Goal: Ask a question

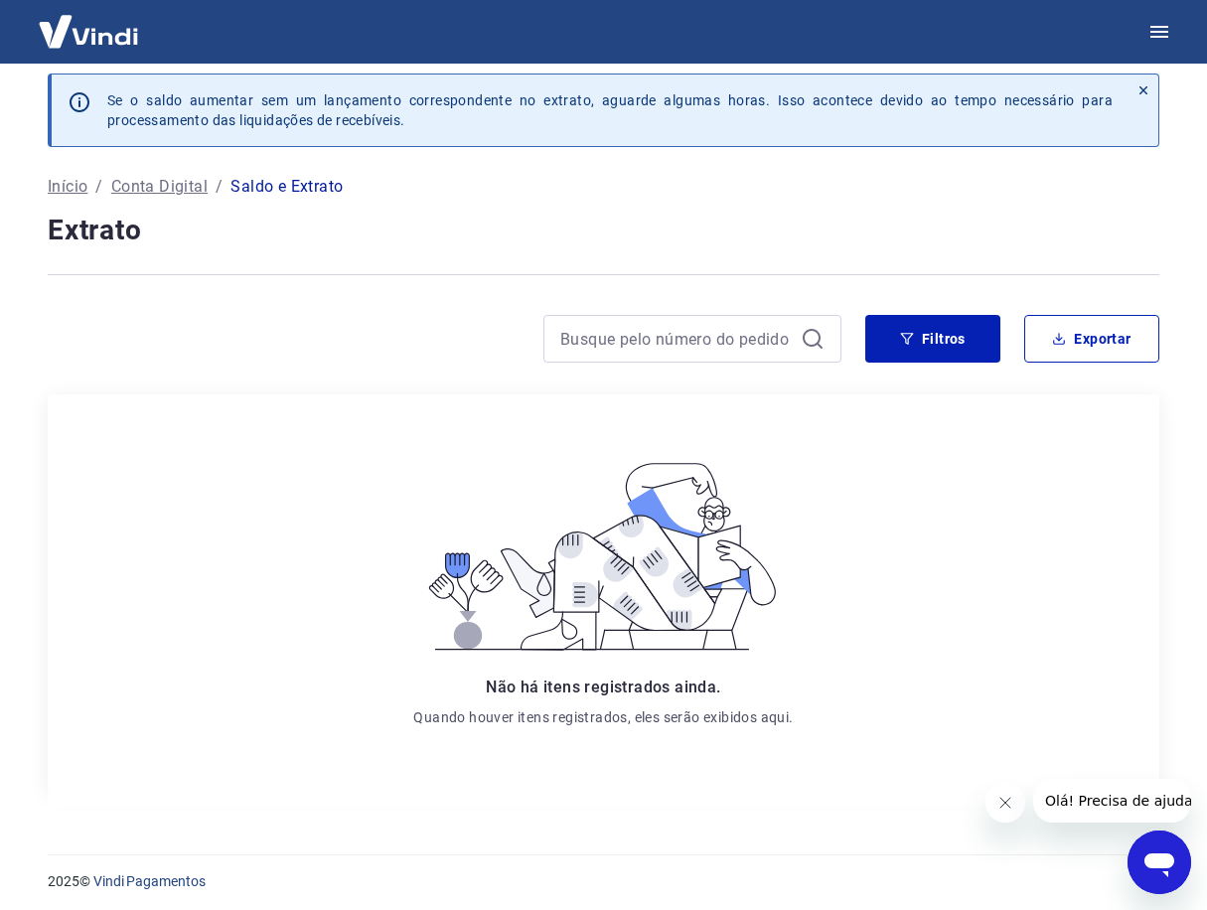
scroll to position [21, 0]
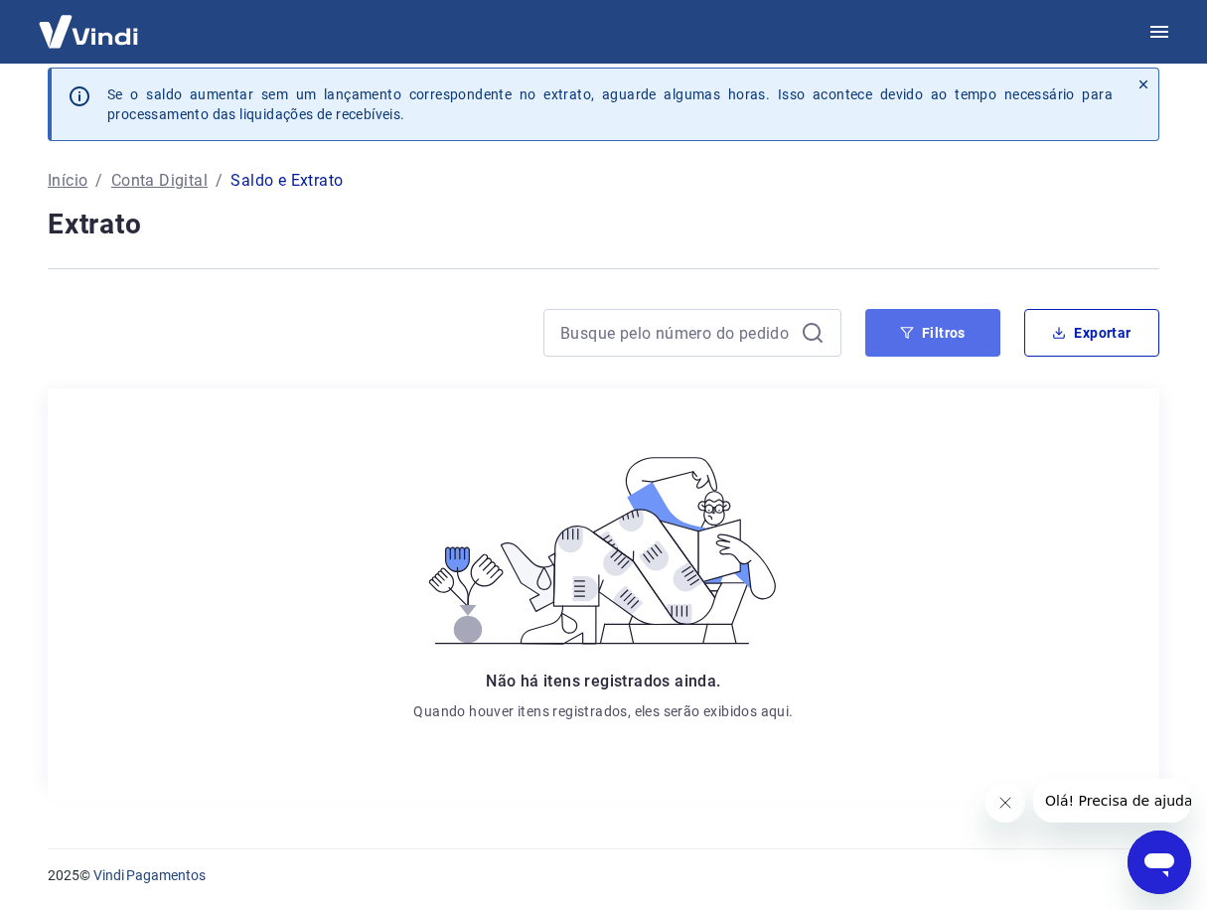
click at [913, 328] on icon "button" at bounding box center [907, 333] width 13 height 12
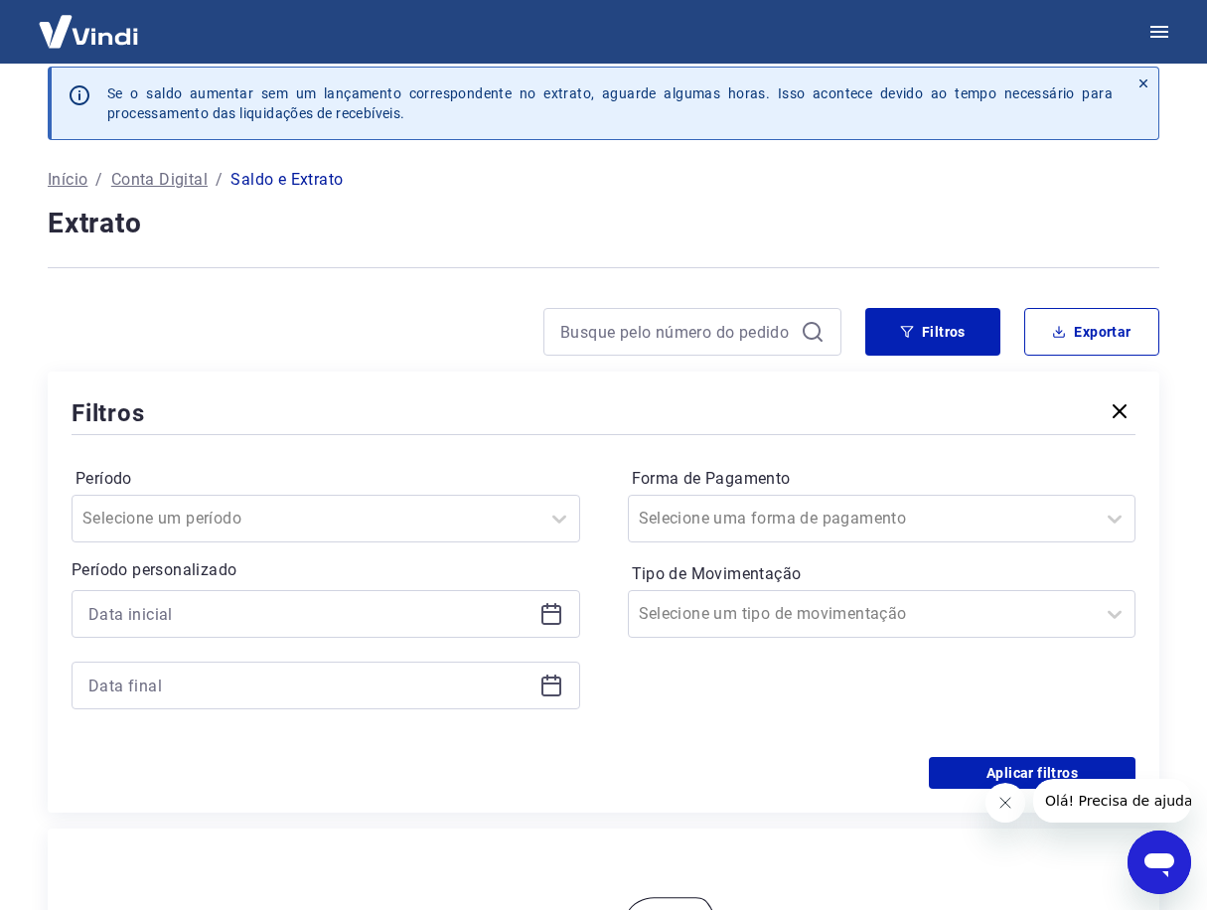
click at [1117, 407] on icon "button" at bounding box center [1119, 411] width 24 height 24
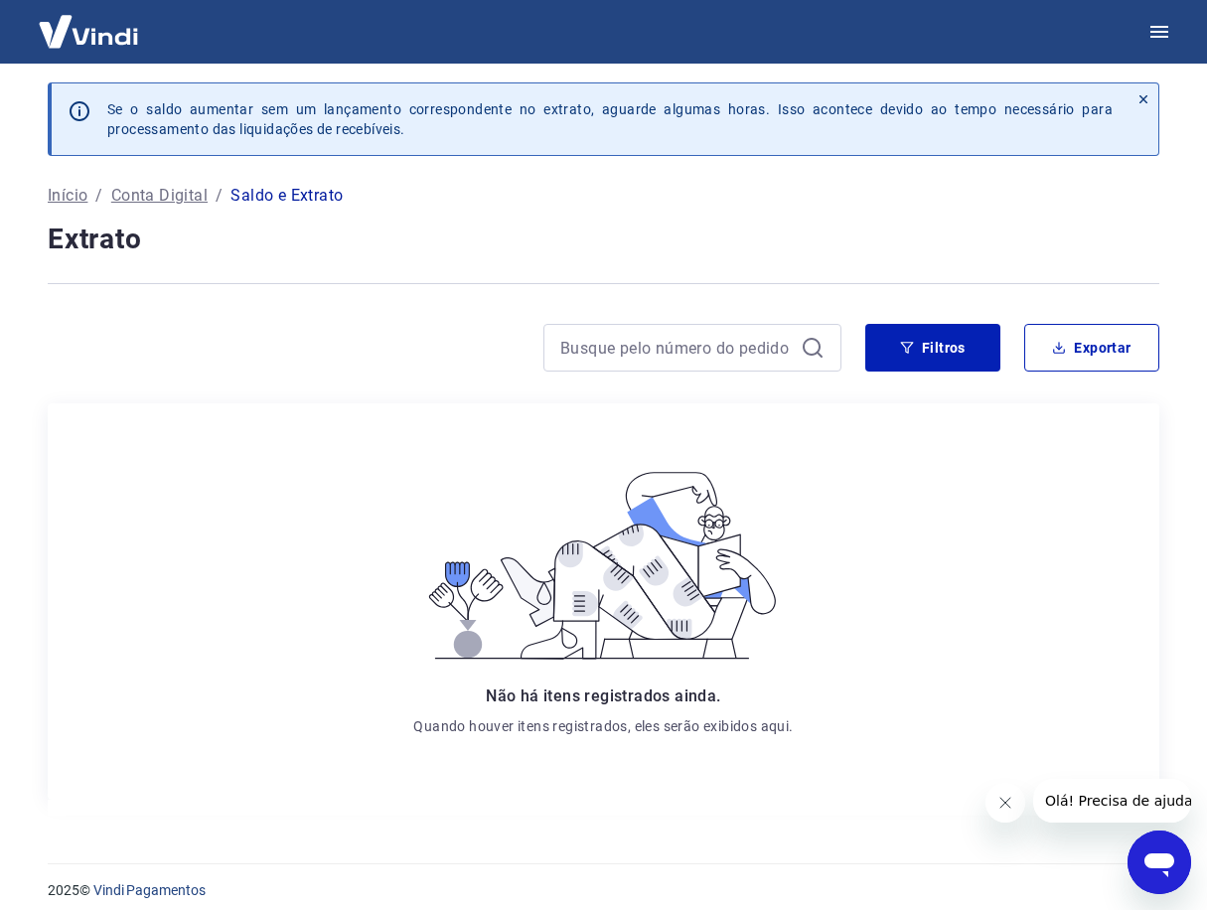
scroll to position [0, 0]
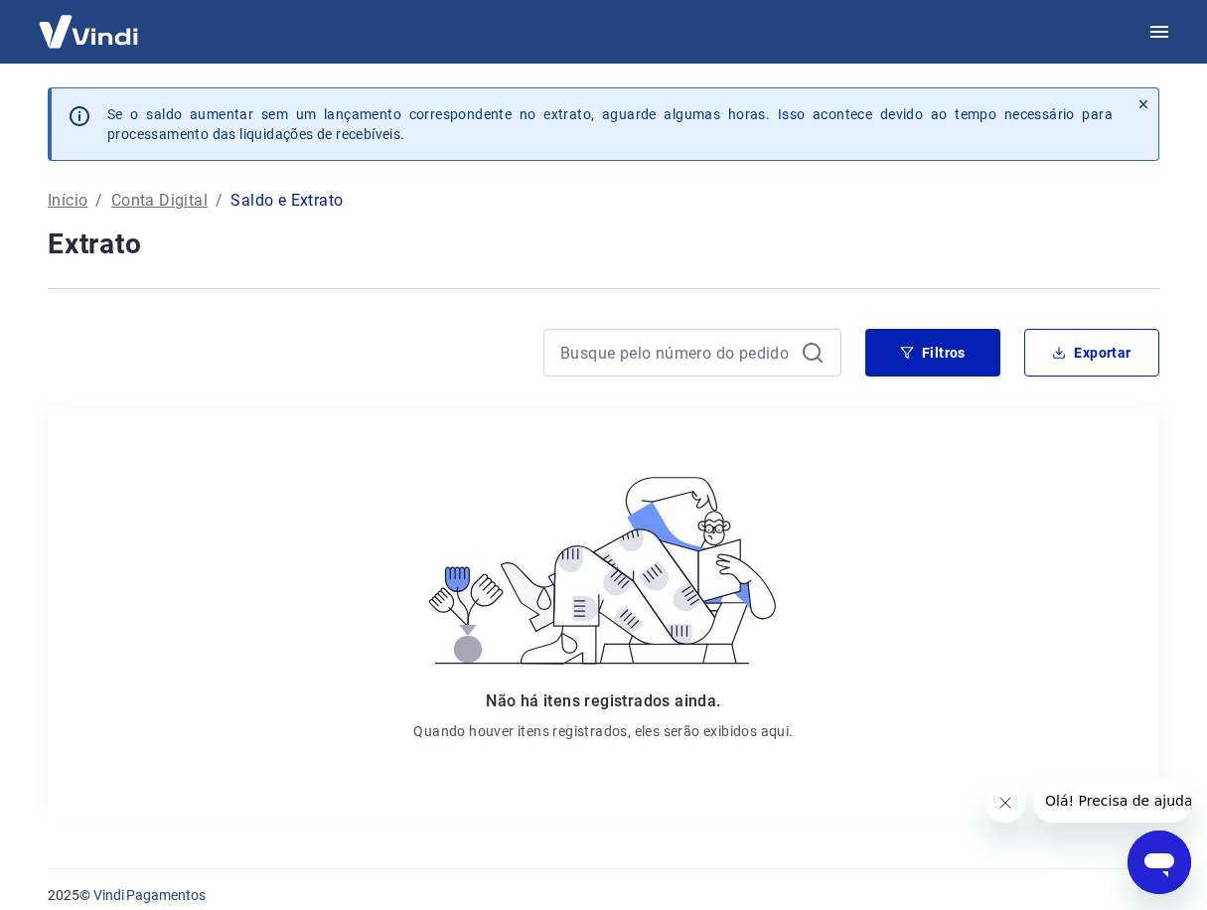
click at [141, 205] on p "Conta Digital" at bounding box center [159, 201] width 96 height 24
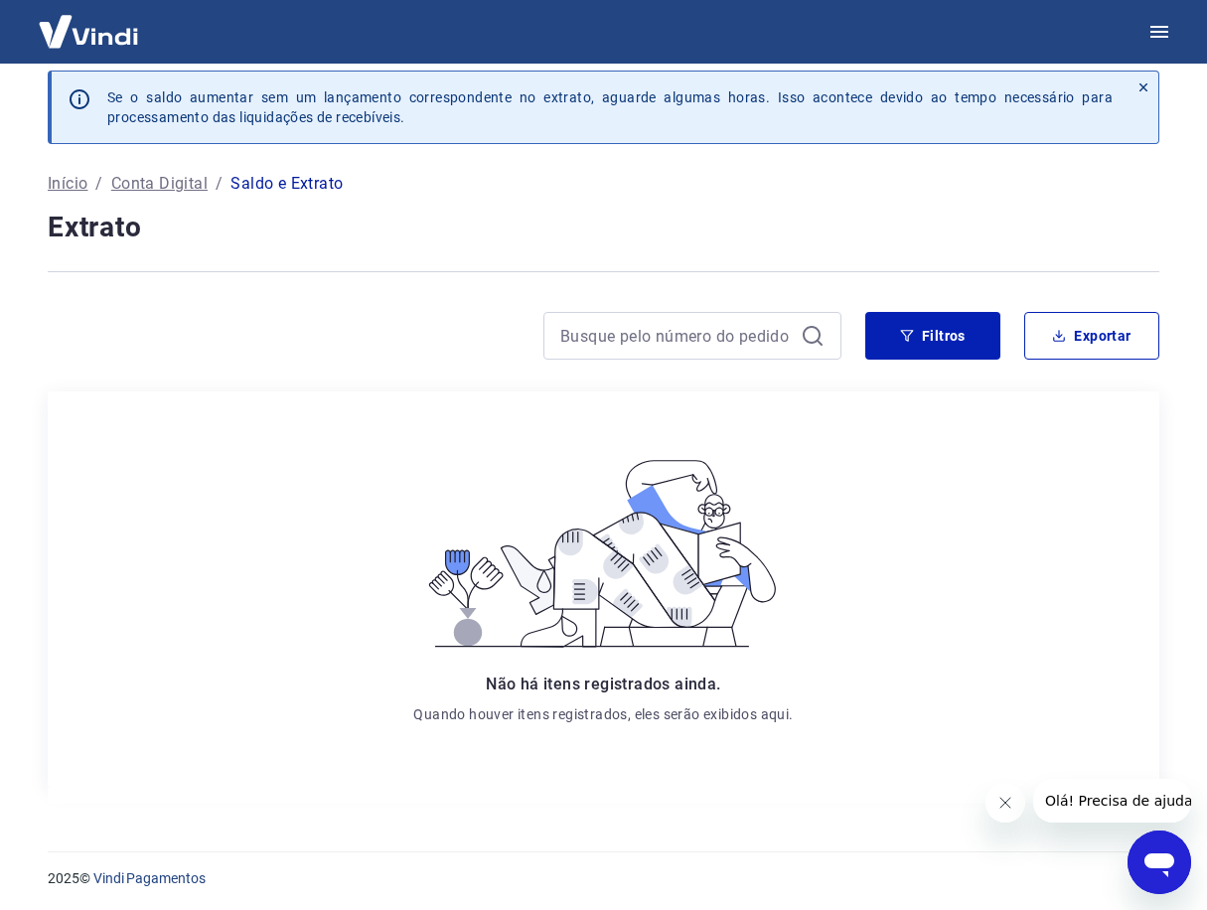
scroll to position [21, 0]
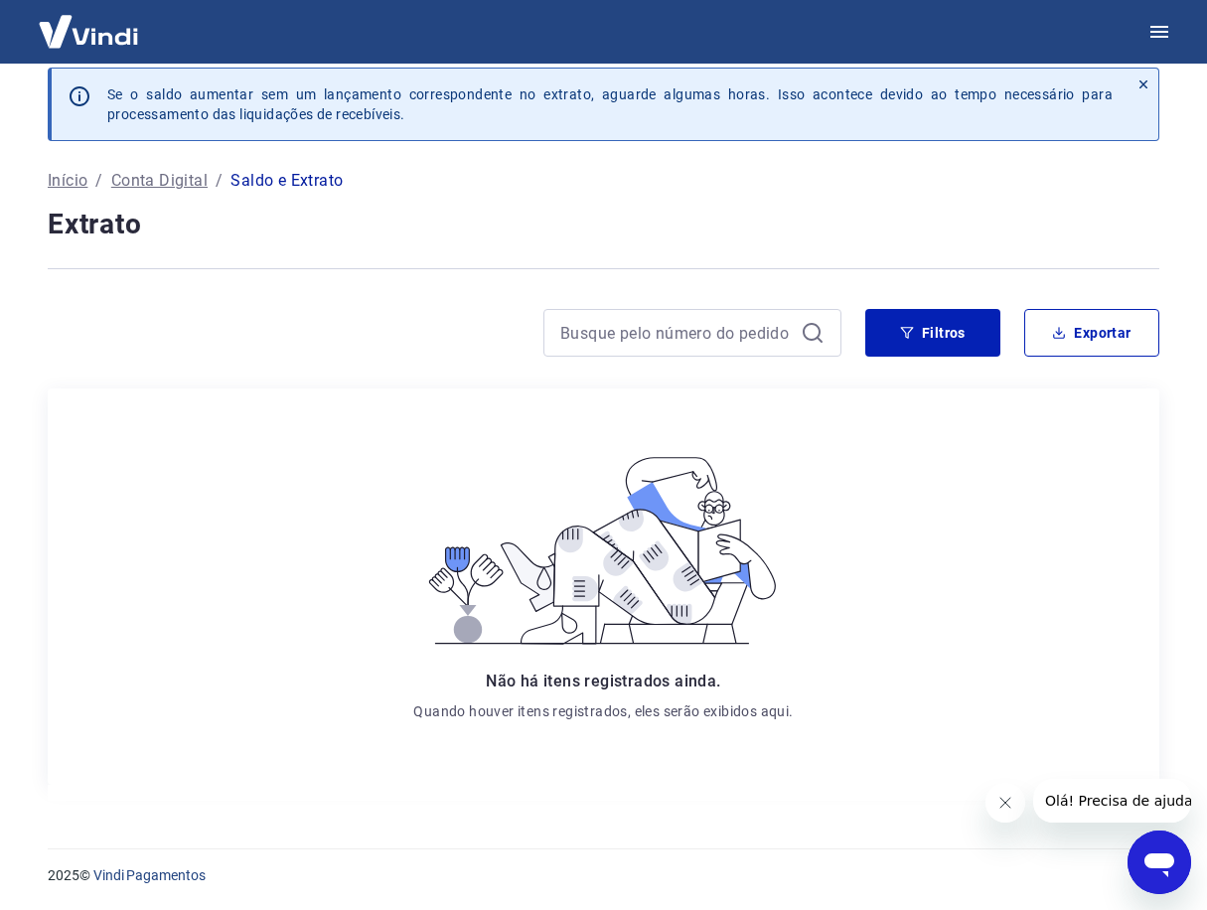
click at [557, 483] on icon at bounding box center [602, 551] width 379 height 214
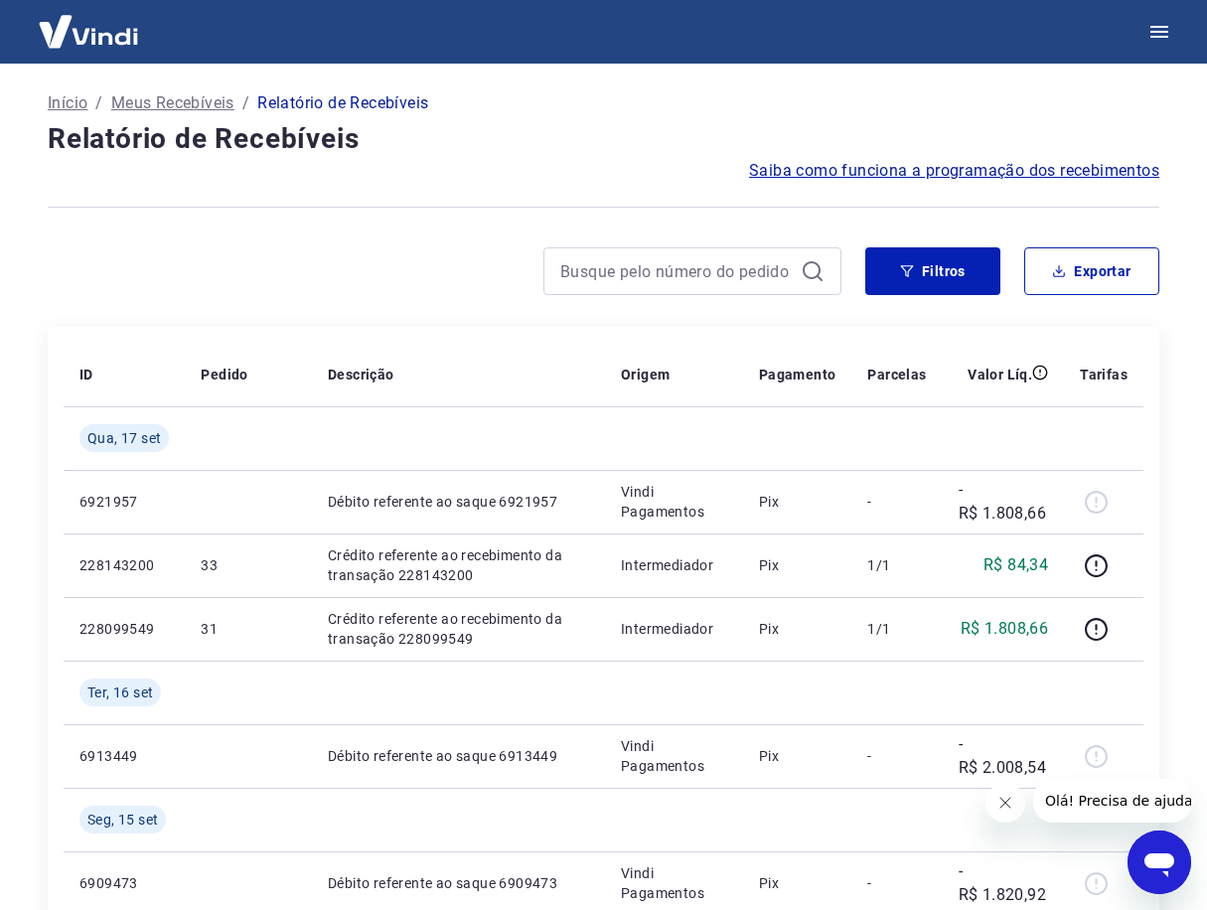
click at [1097, 801] on span "Olá! Precisa de ajuda?" at bounding box center [1121, 800] width 155 height 16
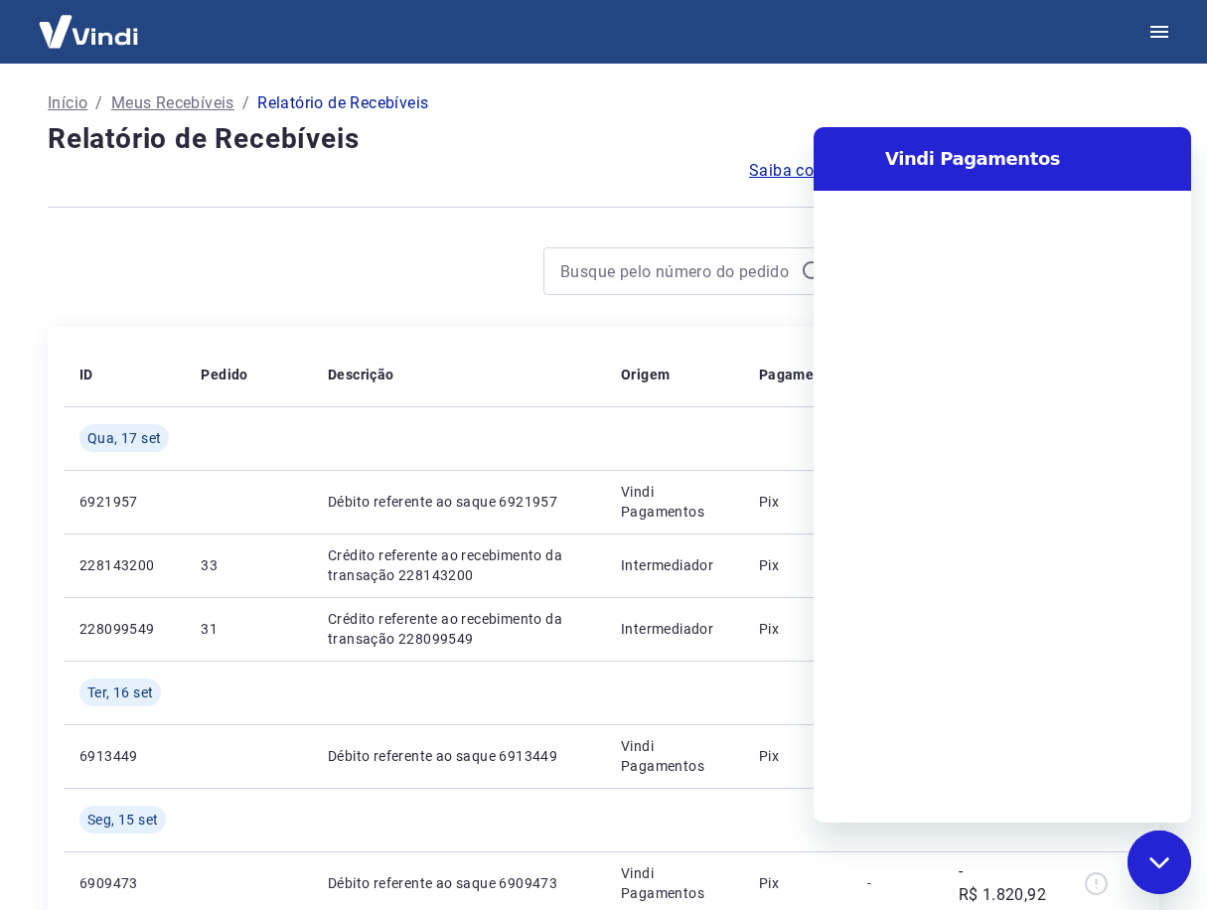
click at [1175, 867] on div "Fechar janela de mensagens" at bounding box center [1159, 862] width 60 height 60
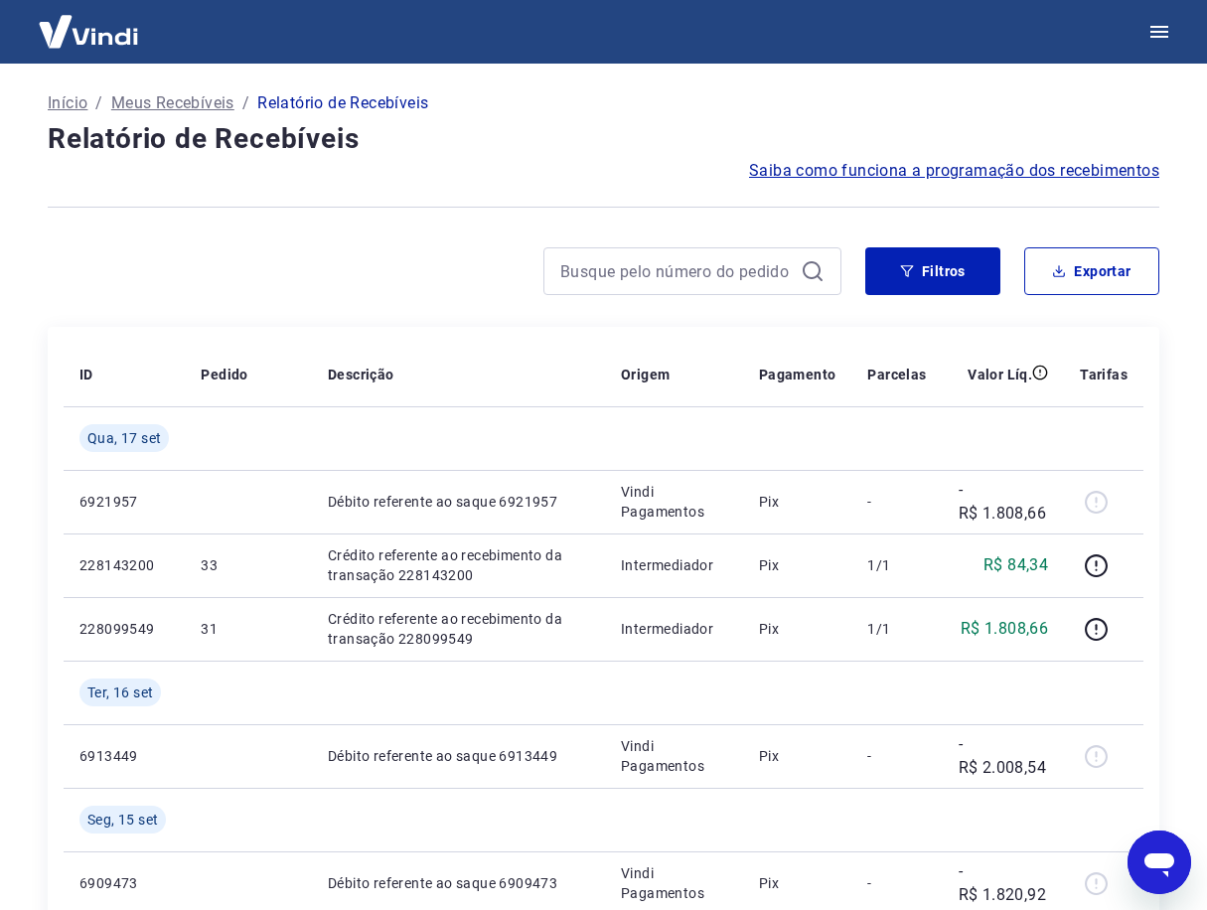
click at [1143, 862] on icon "Abrir janela de mensagens" at bounding box center [1159, 862] width 36 height 36
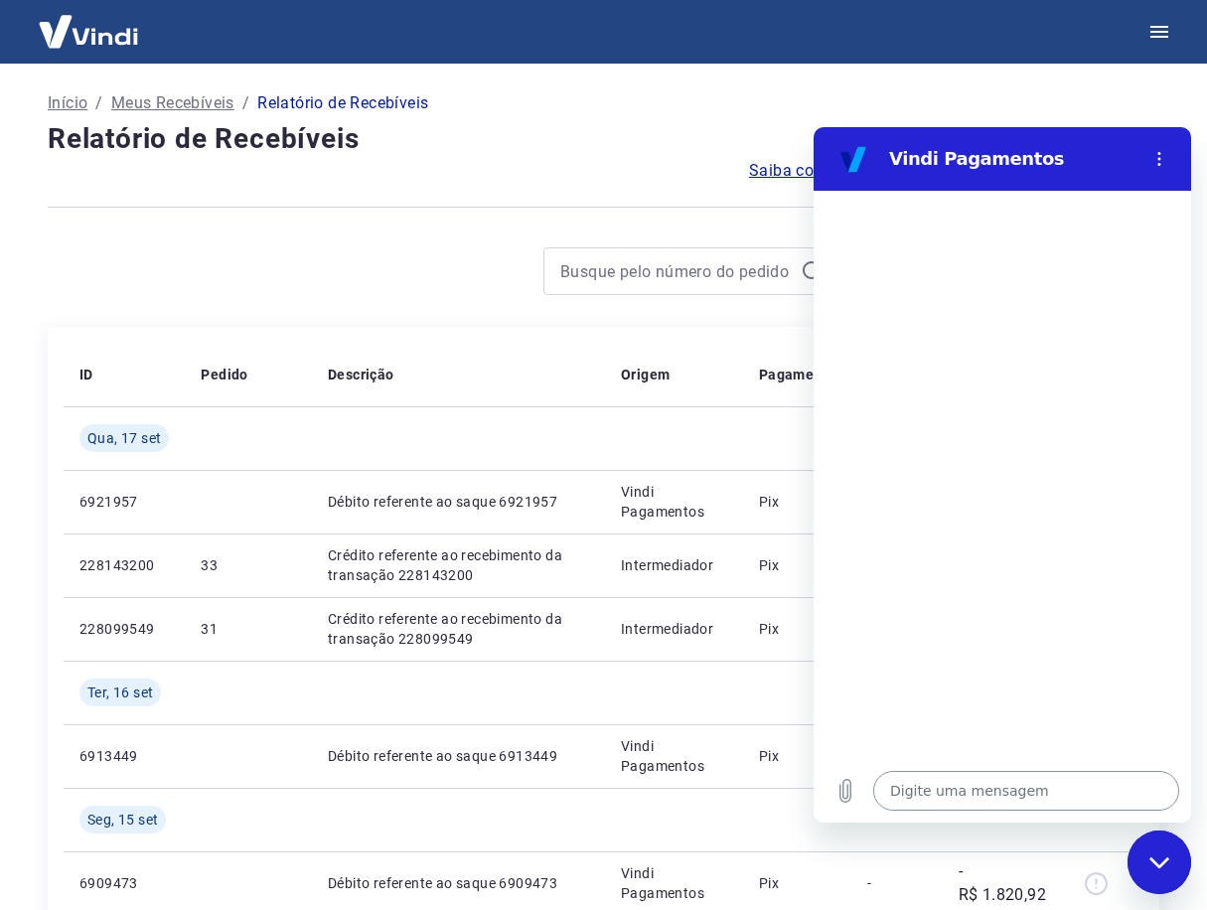
click at [962, 787] on textarea at bounding box center [1026, 791] width 306 height 40
click at [959, 788] on textarea at bounding box center [1026, 791] width 306 height 40
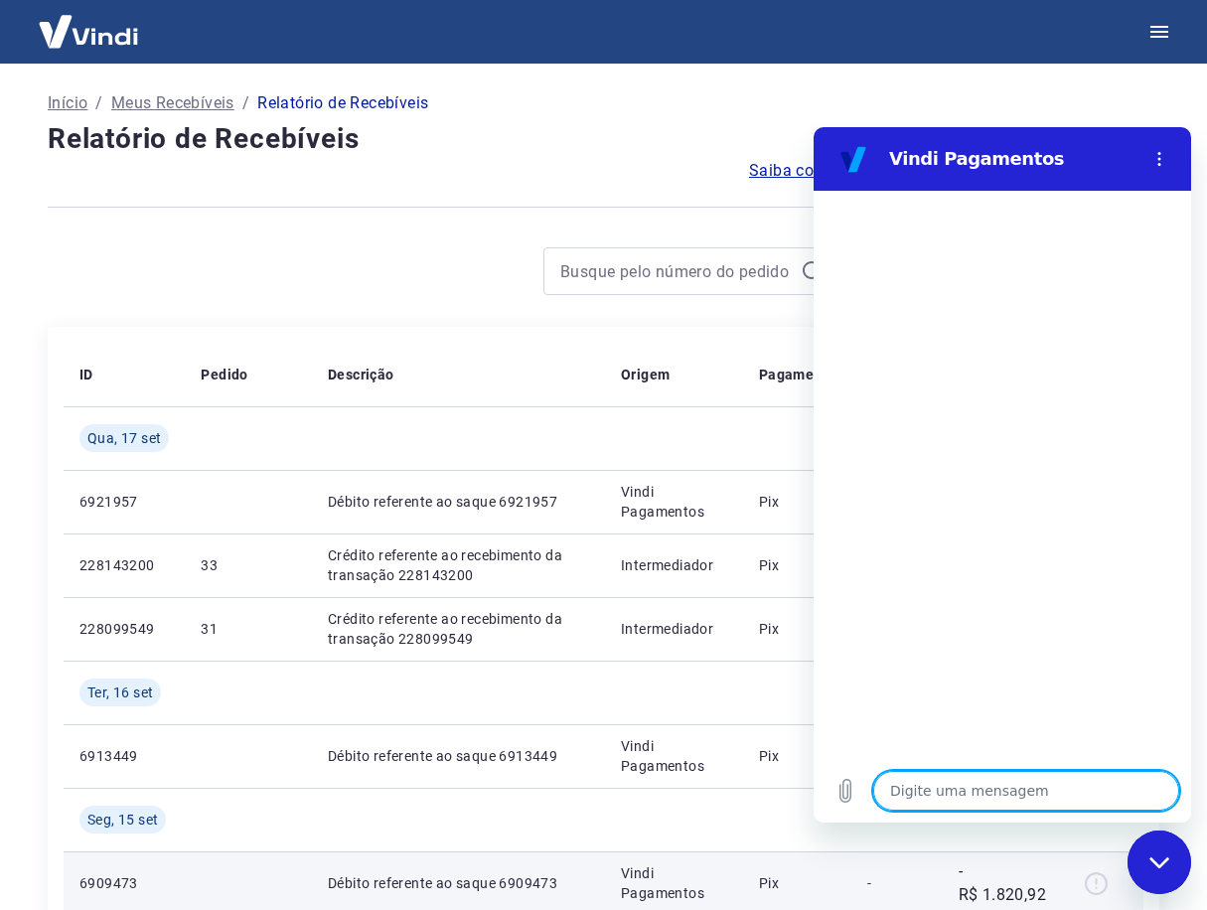
type textarea "B"
type textarea "x"
type textarea "Bo"
type textarea "x"
type textarea "Bom"
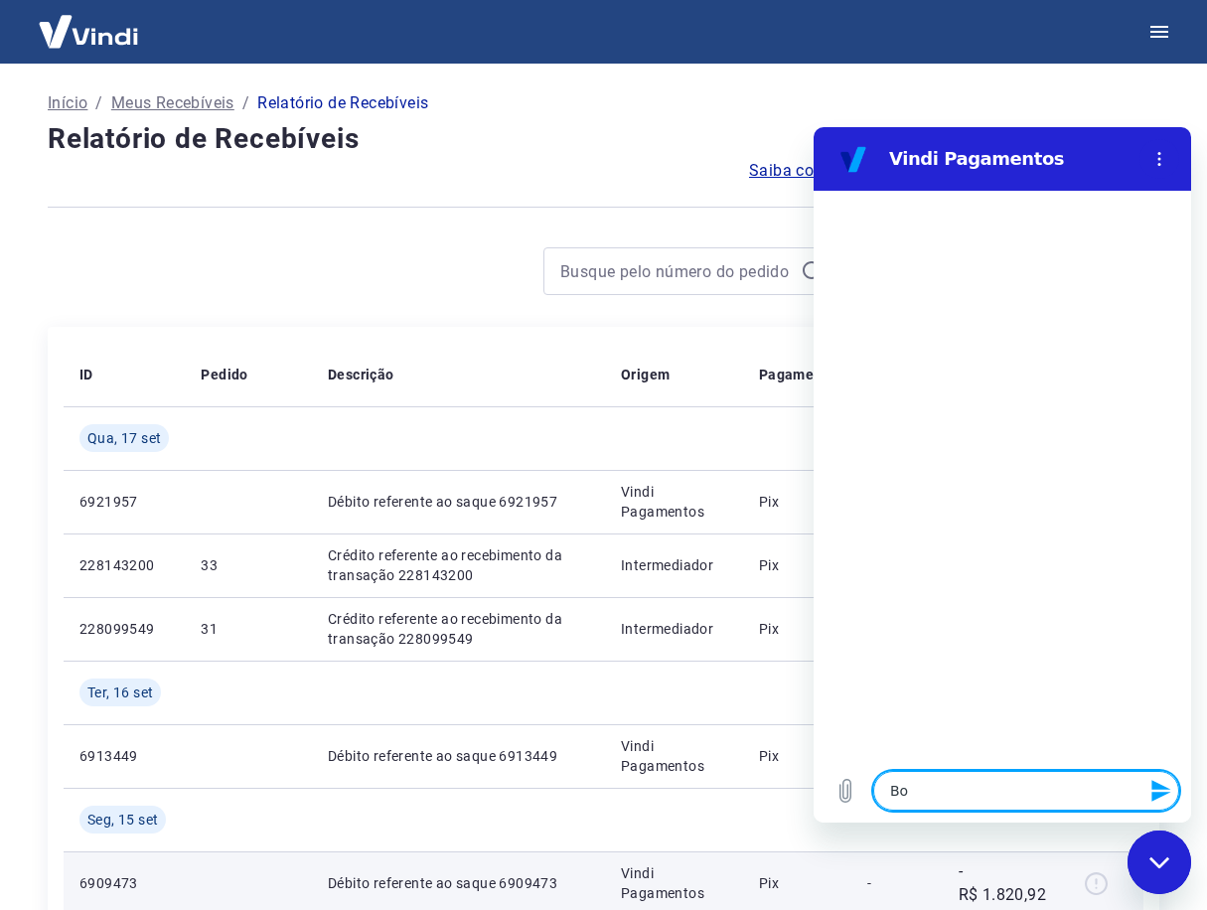
type textarea "x"
type textarea "Bom"
type textarea "x"
type textarea "Bom d"
type textarea "x"
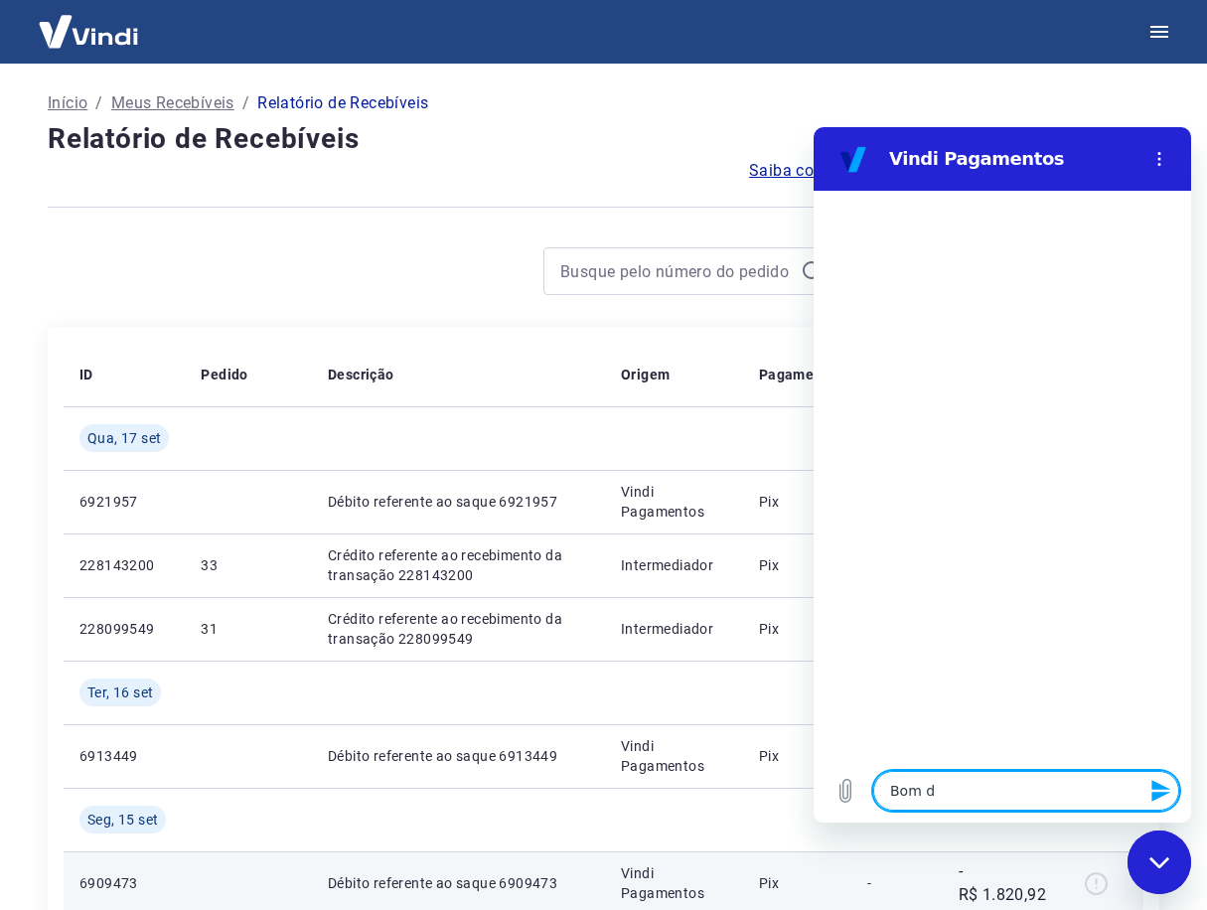
type textarea "Bom di"
type textarea "x"
type textarea "Bom dia"
type textarea "x"
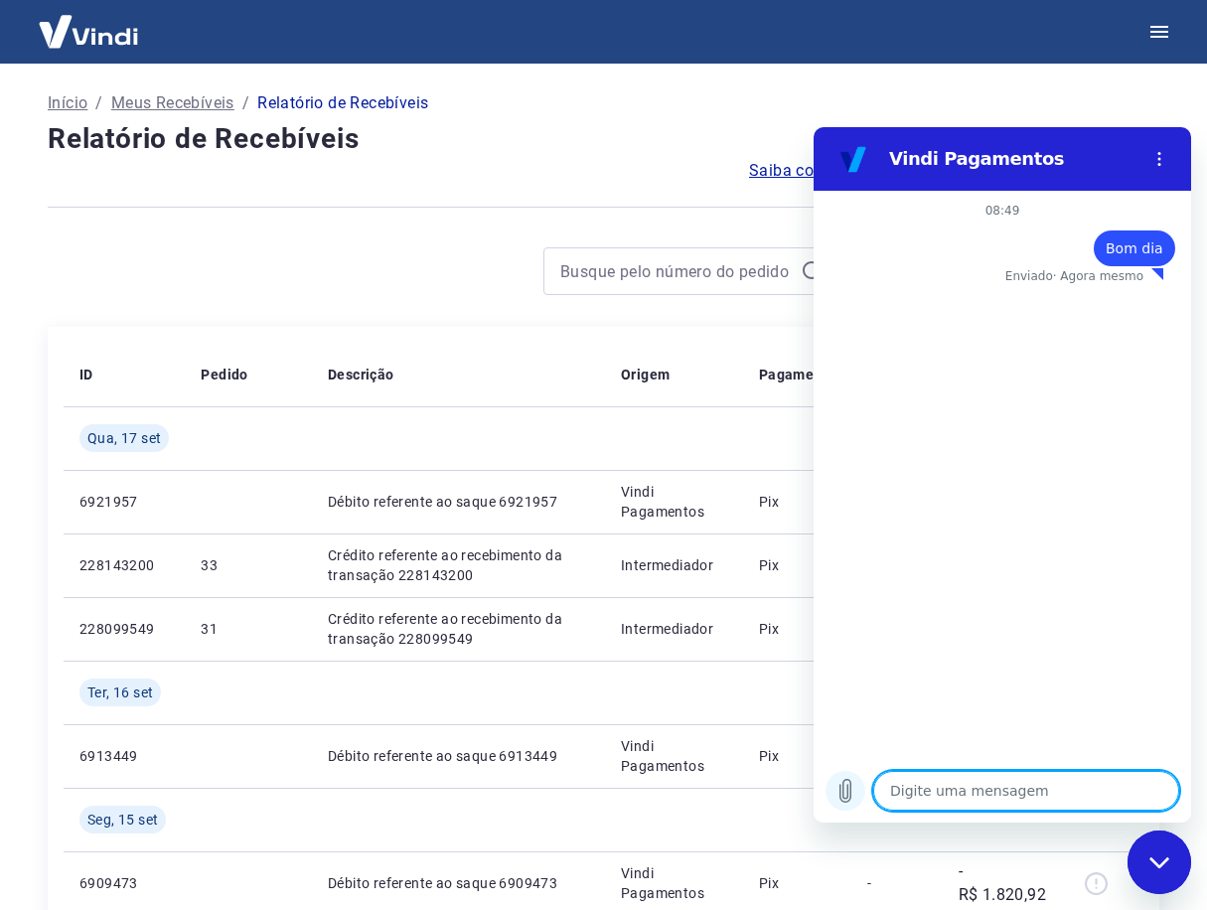
click at [845, 783] on icon "Carregar arquivo" at bounding box center [845, 791] width 24 height 24
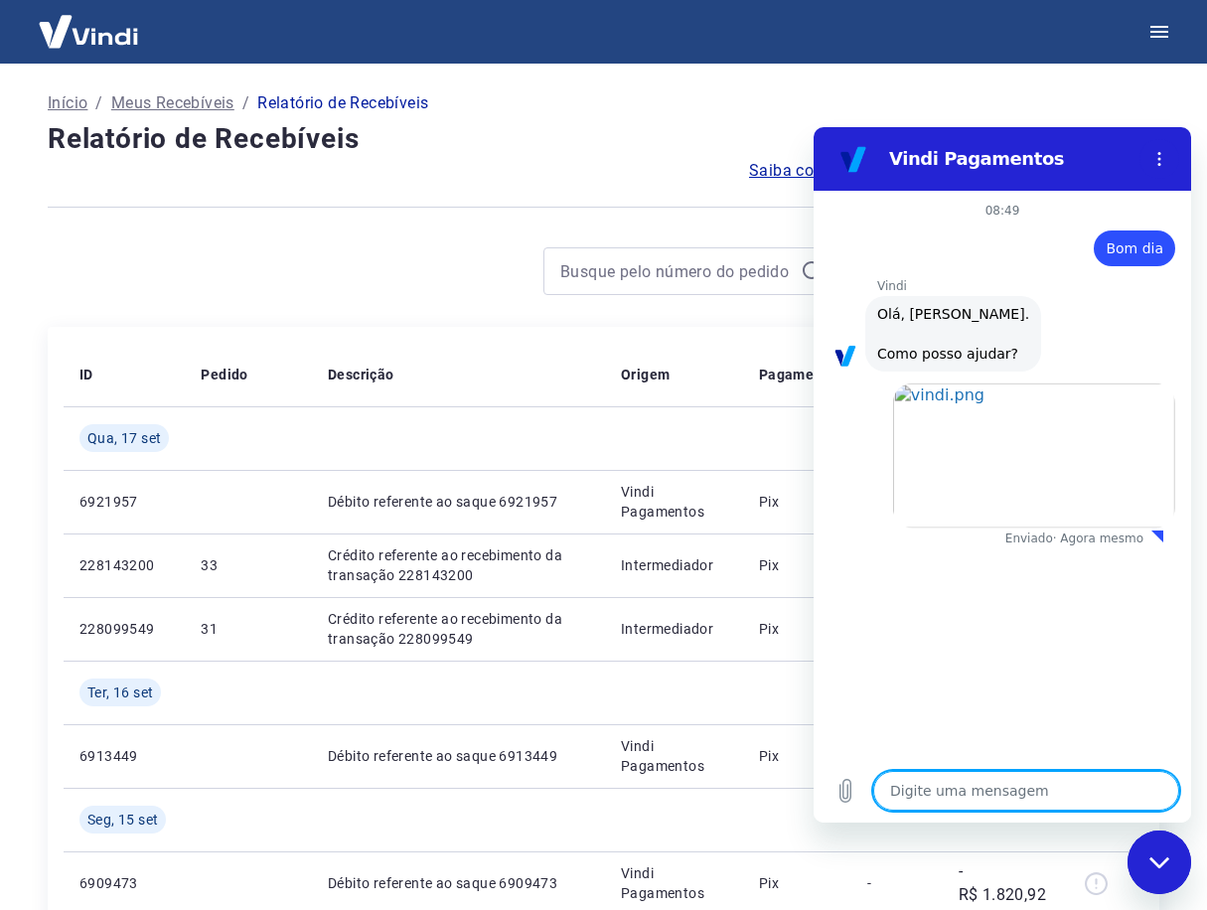
type textarea "x"
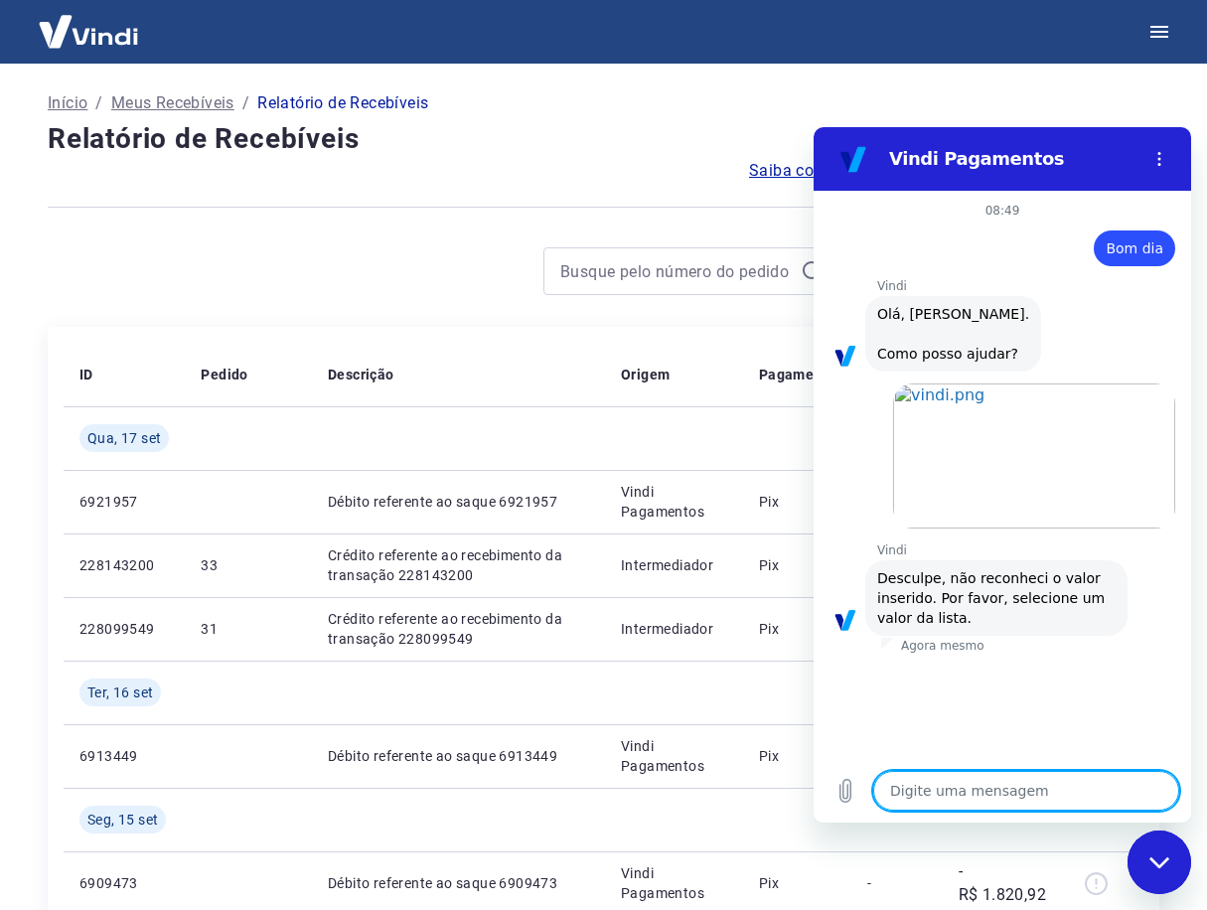
click at [999, 794] on textarea at bounding box center [1026, 791] width 306 height 40
type textarea "N"
type textarea "x"
type textarea "Nã"
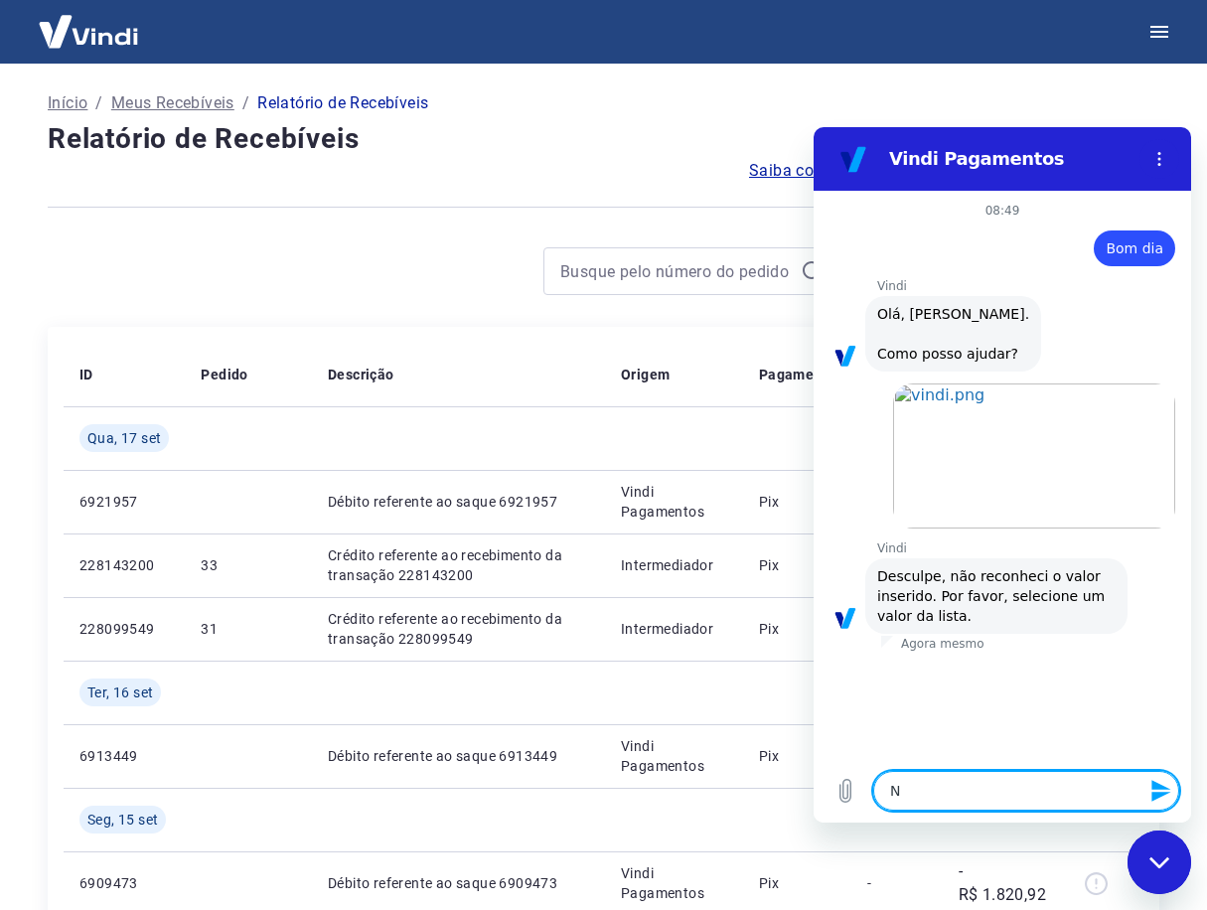
type textarea "x"
type textarea "Não"
type textarea "x"
type textarea "Não"
type textarea "x"
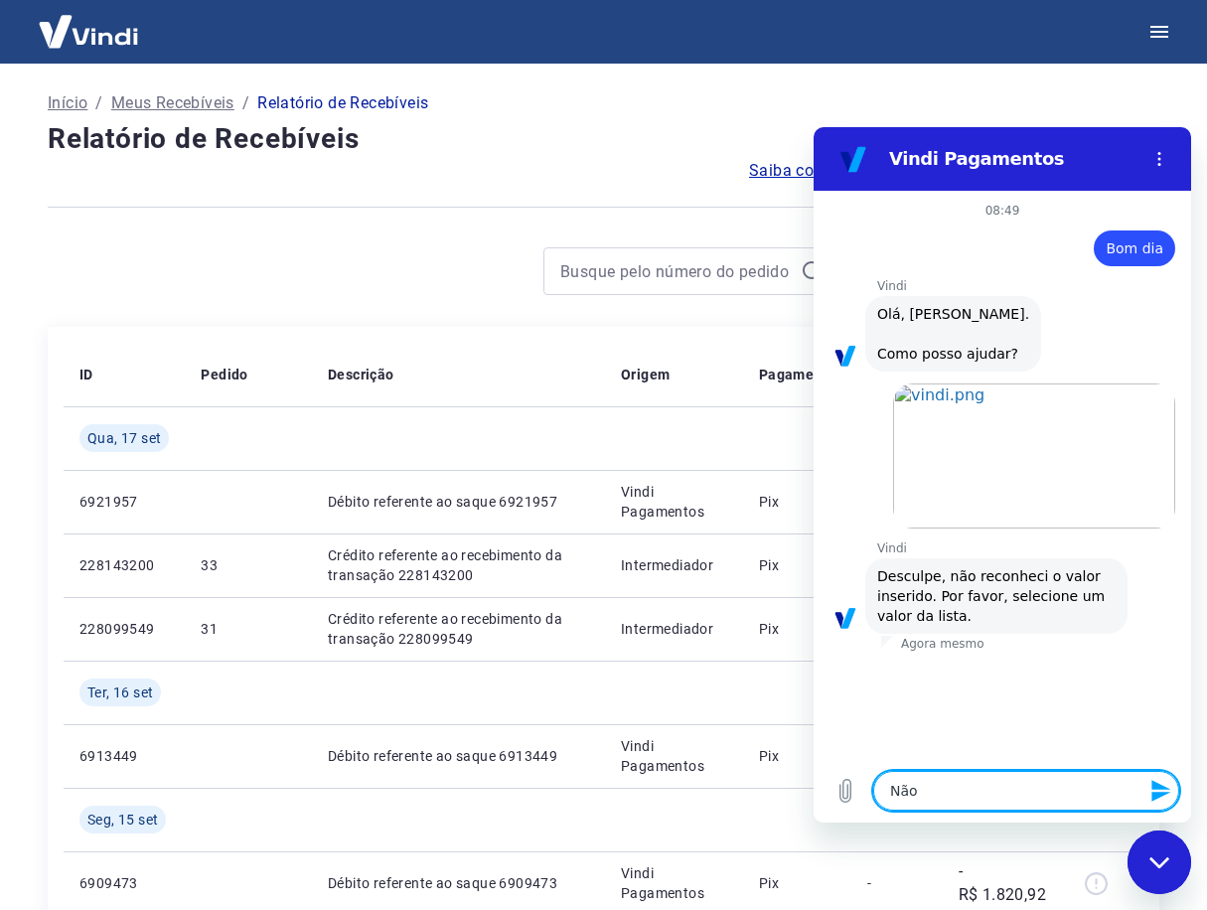
type textarea "Não a"
type textarea "x"
type textarea "Não ap"
type textarea "x"
type textarea "Não a"
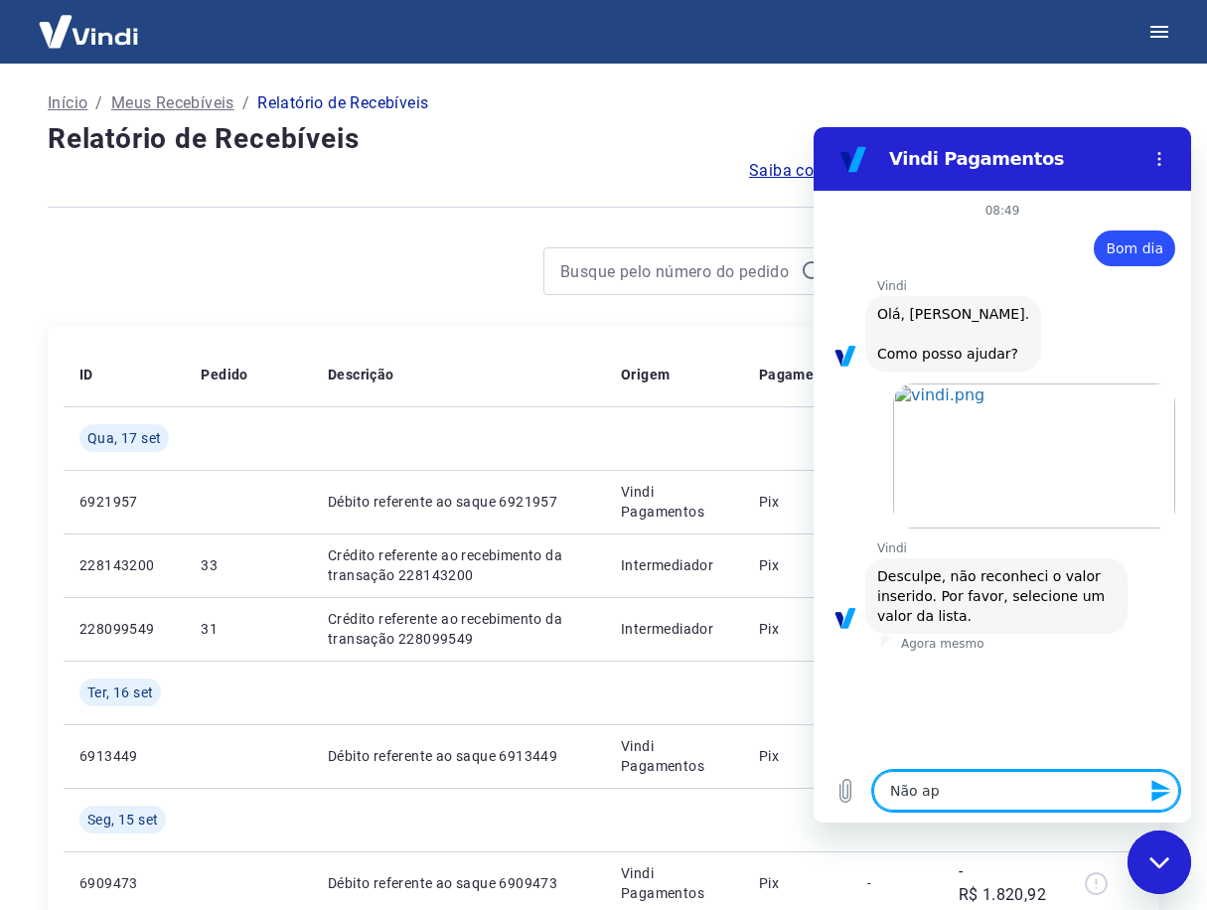
type textarea "x"
type textarea "Não"
type textarea "x"
type textarea "Não e"
type textarea "x"
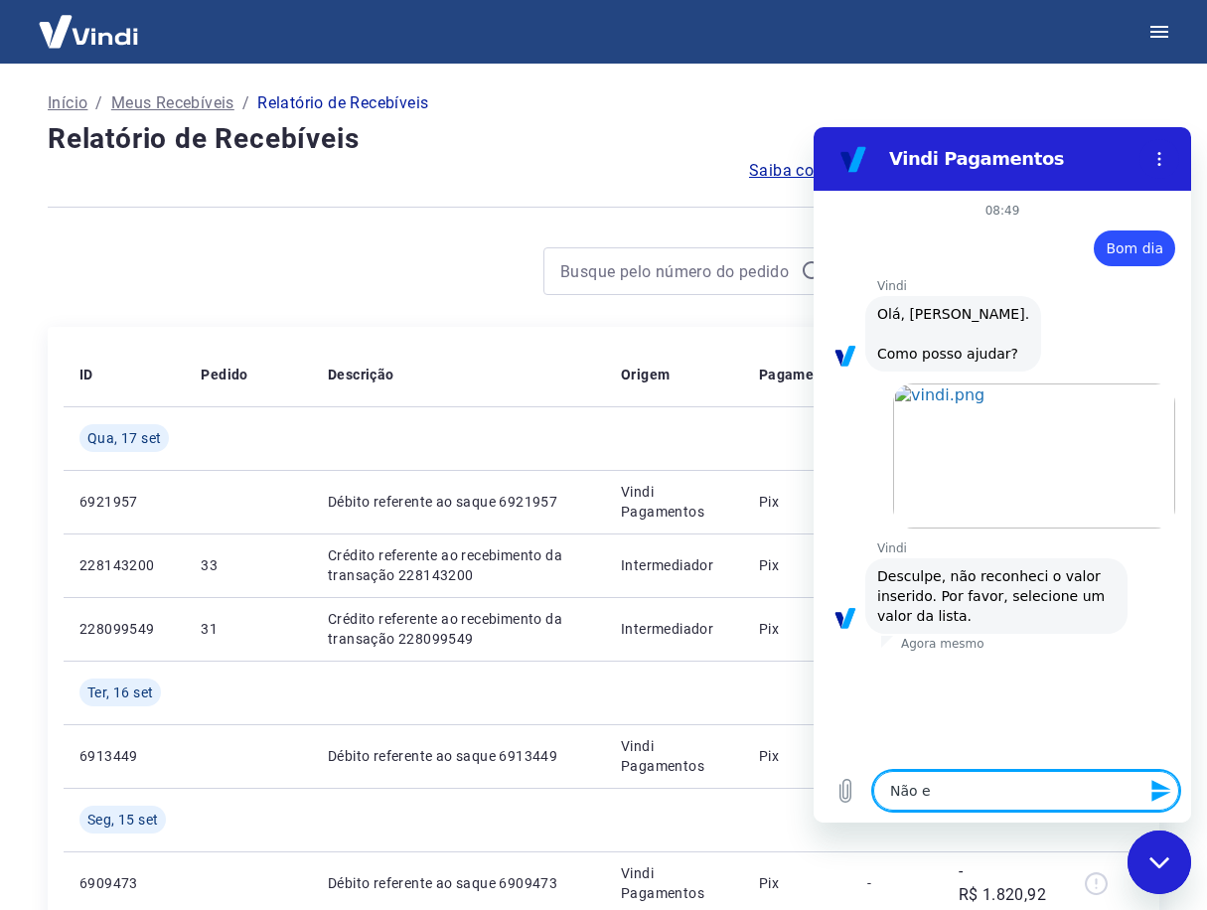
type textarea "Não es"
type textarea "x"
type textarea "Não est"
type textarea "x"
type textarea "Não está"
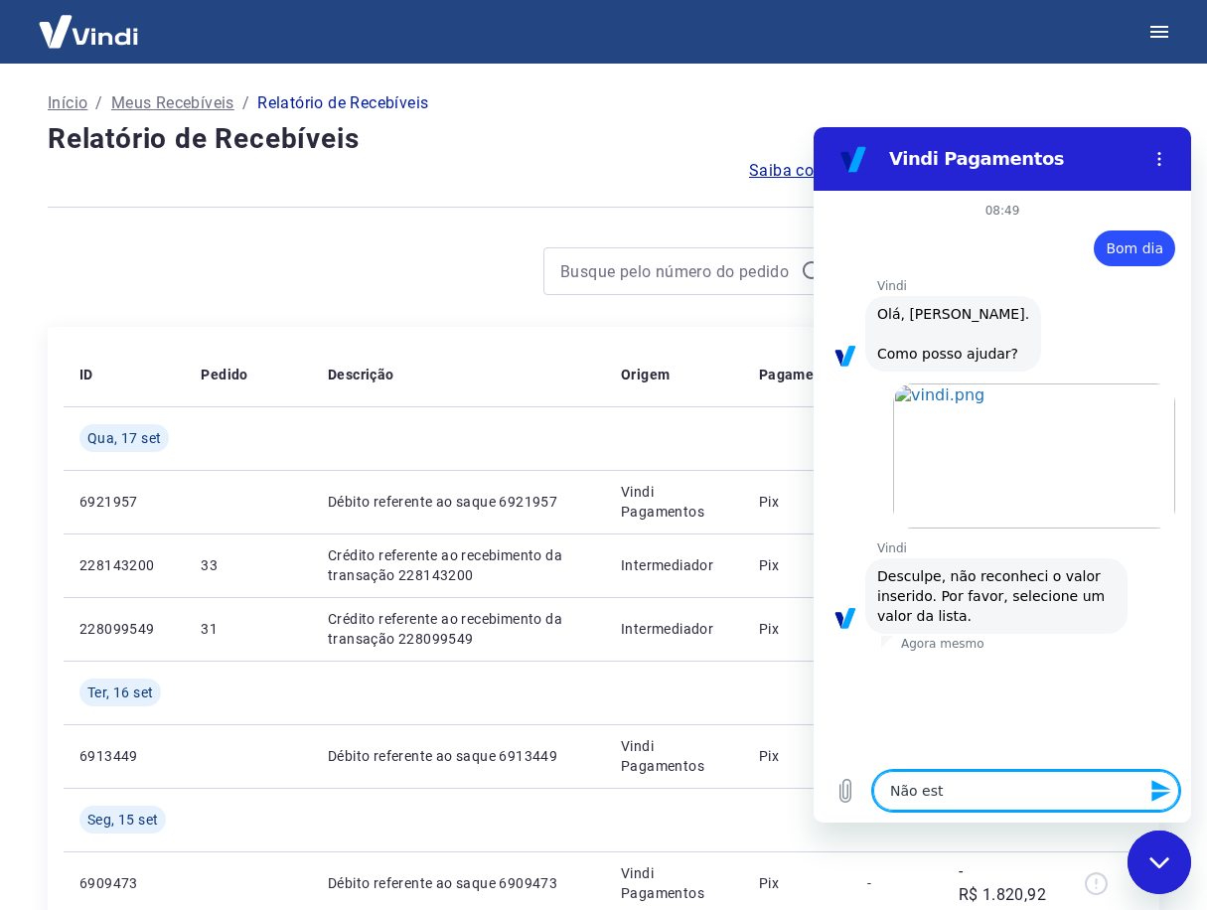
type textarea "x"
type textarea "Não está"
type textarea "x"
type textarea "Não está a"
type textarea "x"
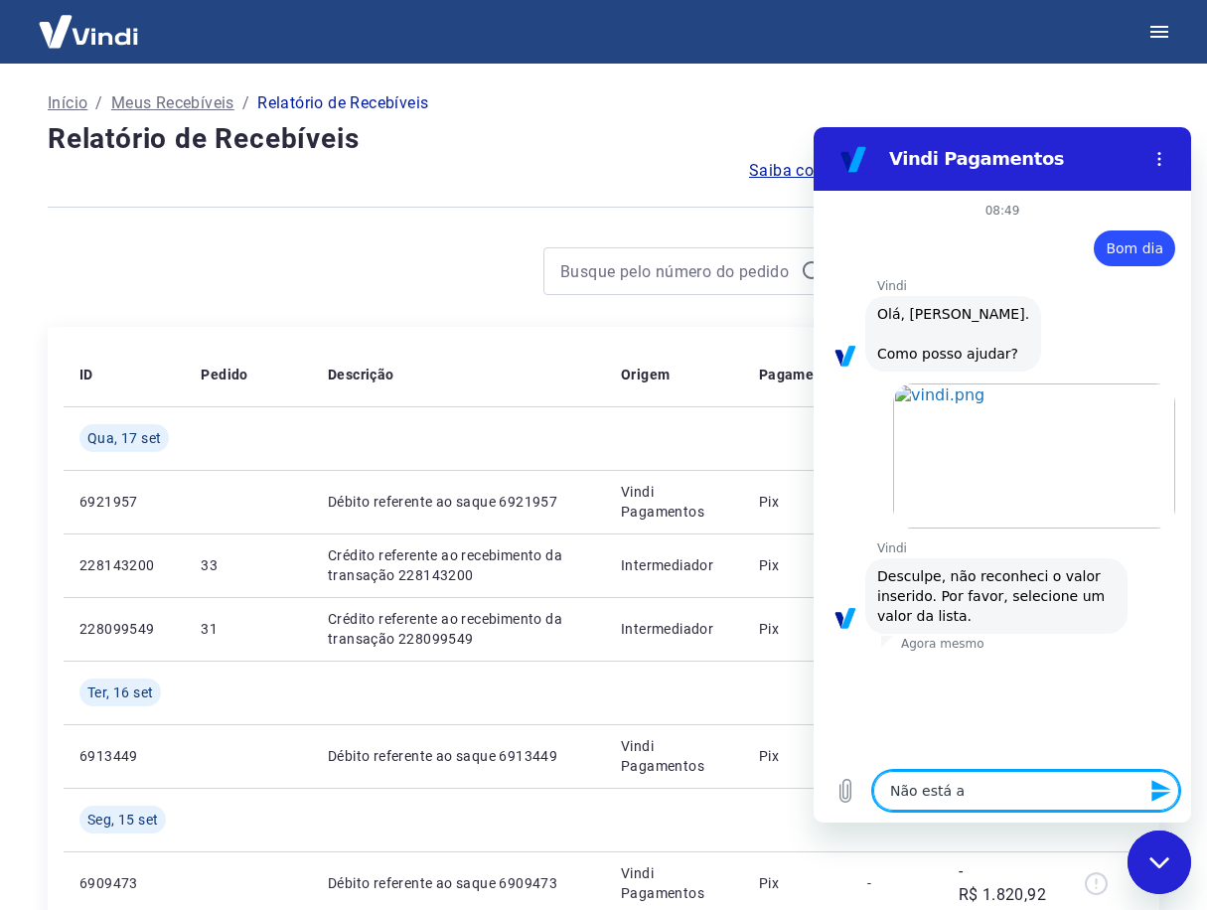
type textarea "Não está ap"
type textarea "x"
type textarea "Não está apa"
type textarea "x"
type textarea "Não está apar"
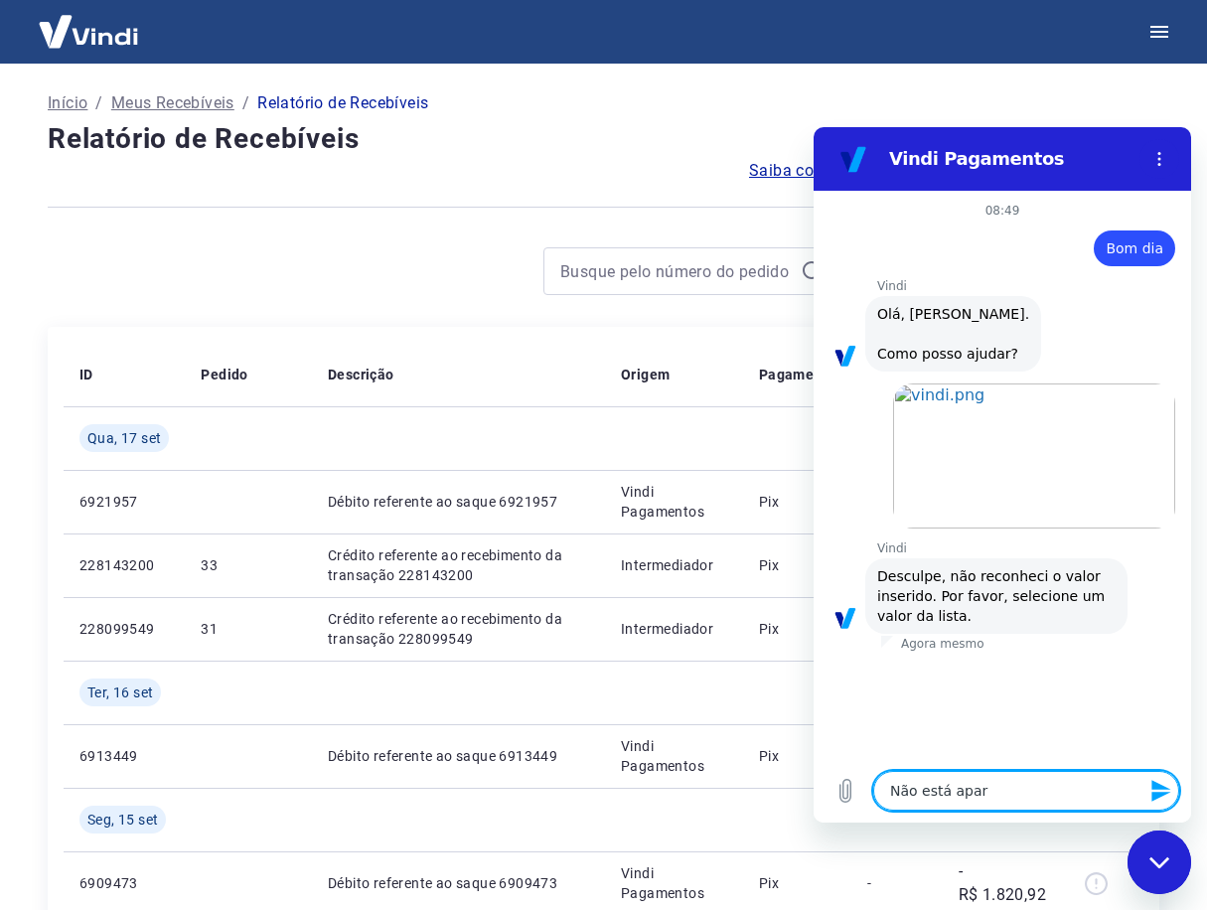
type textarea "x"
type textarea "Não está apare"
type textarea "x"
type textarea "Não está aparec"
type textarea "x"
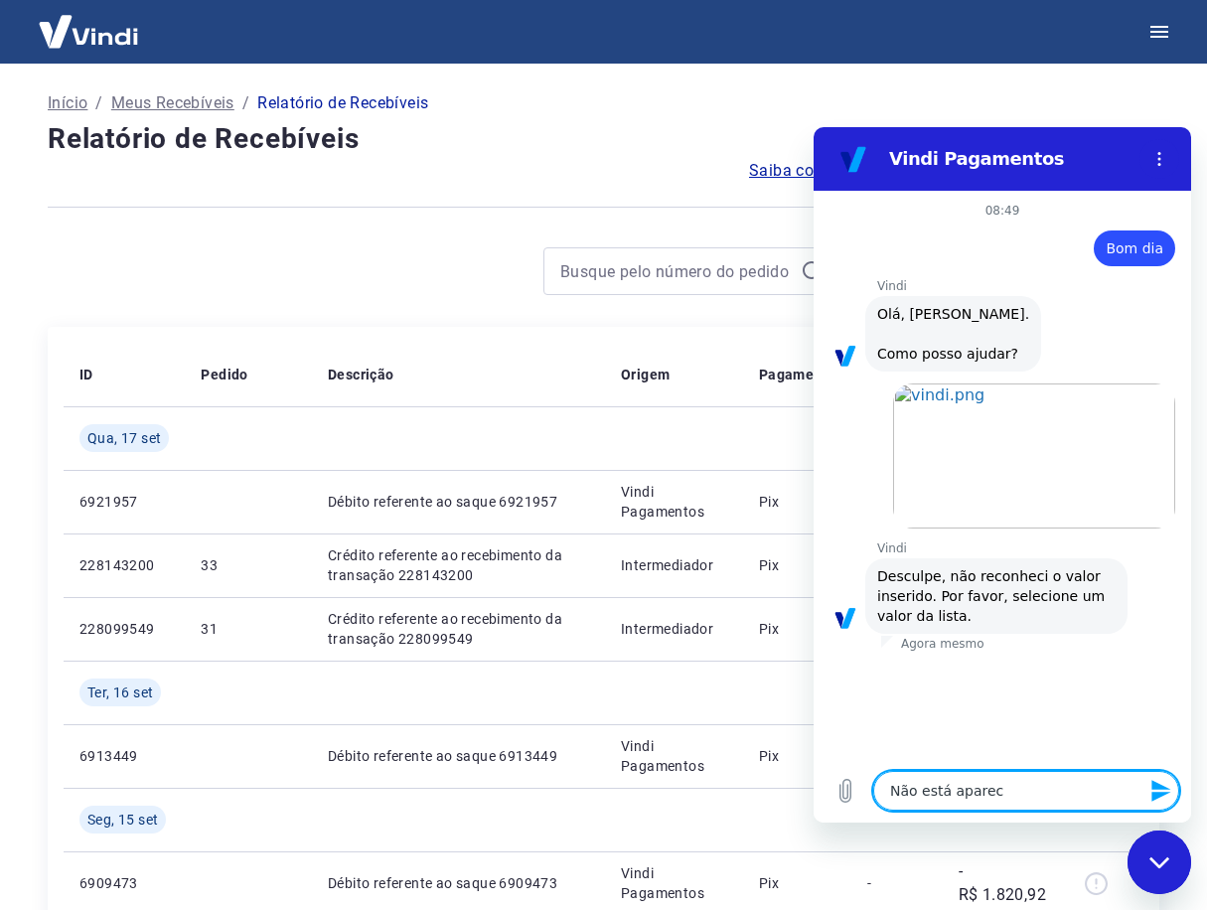
type textarea "Não está aparece"
type textarea "x"
type textarea "Não está aparecen"
type textarea "x"
type textarea "Não está aparecend"
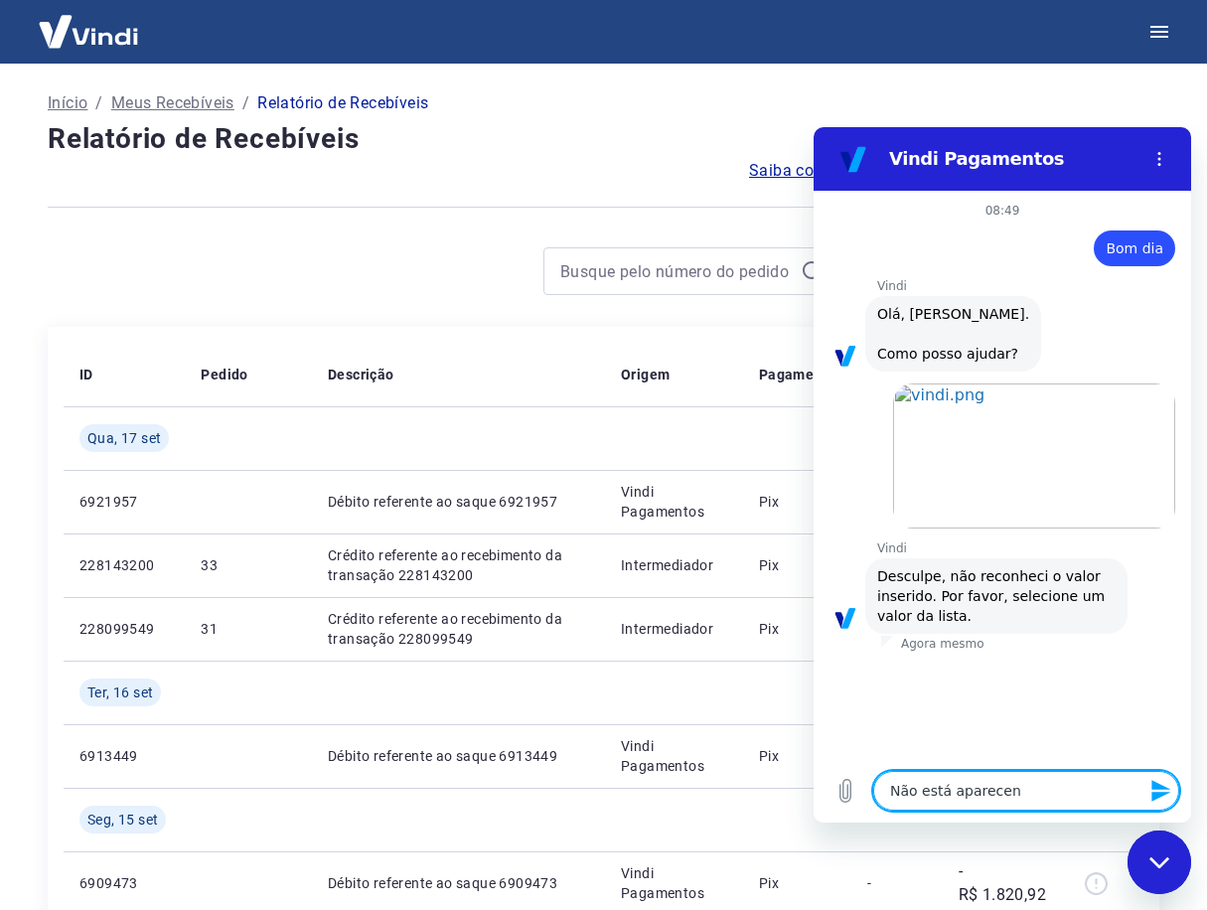
type textarea "x"
type textarea "Não está aparecendo"
type textarea "x"
type textarea "Não está aparecendo"
type textarea "x"
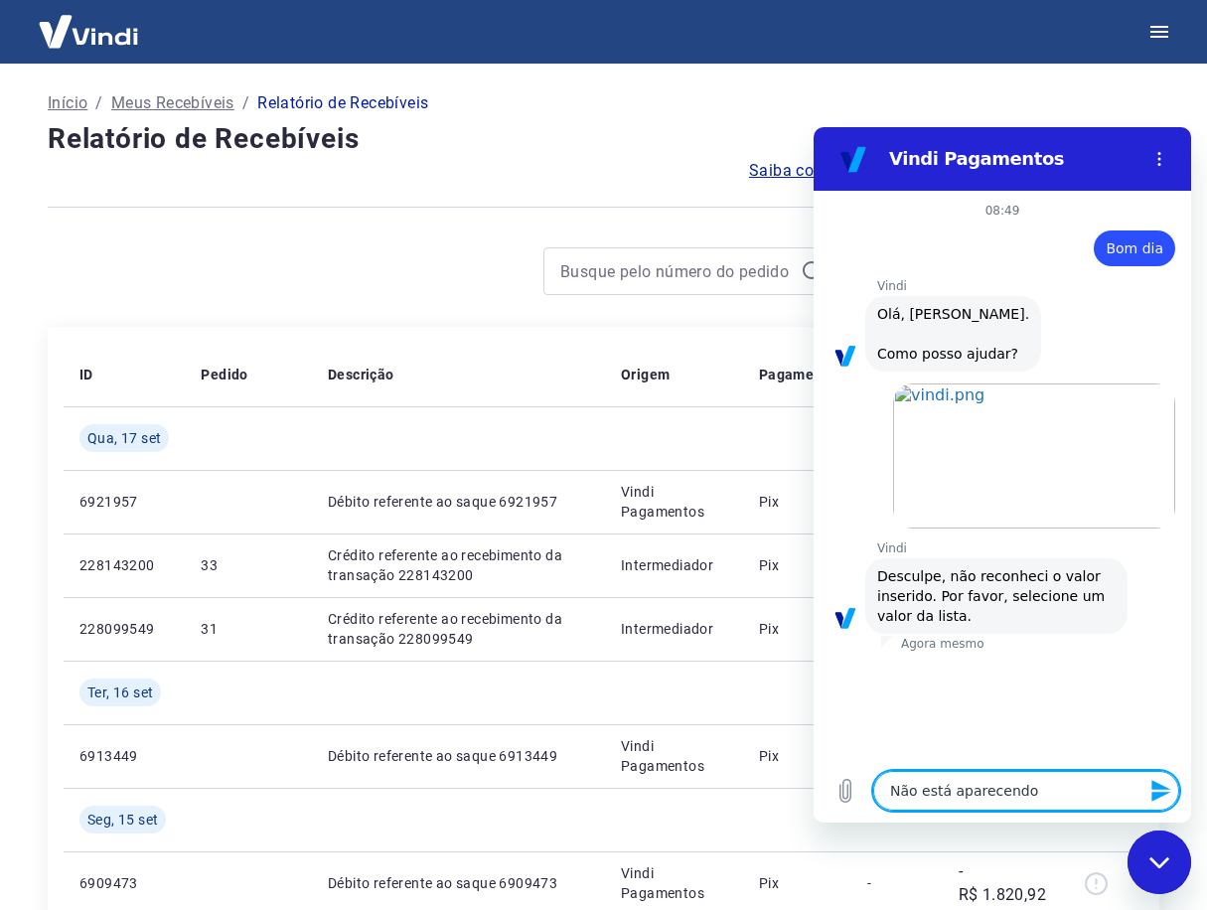
type textarea "Não está aparecendo m"
type textarea "x"
type textarea "Não está aparecendo me"
type textarea "x"
type textarea "Não está aparecendo meu"
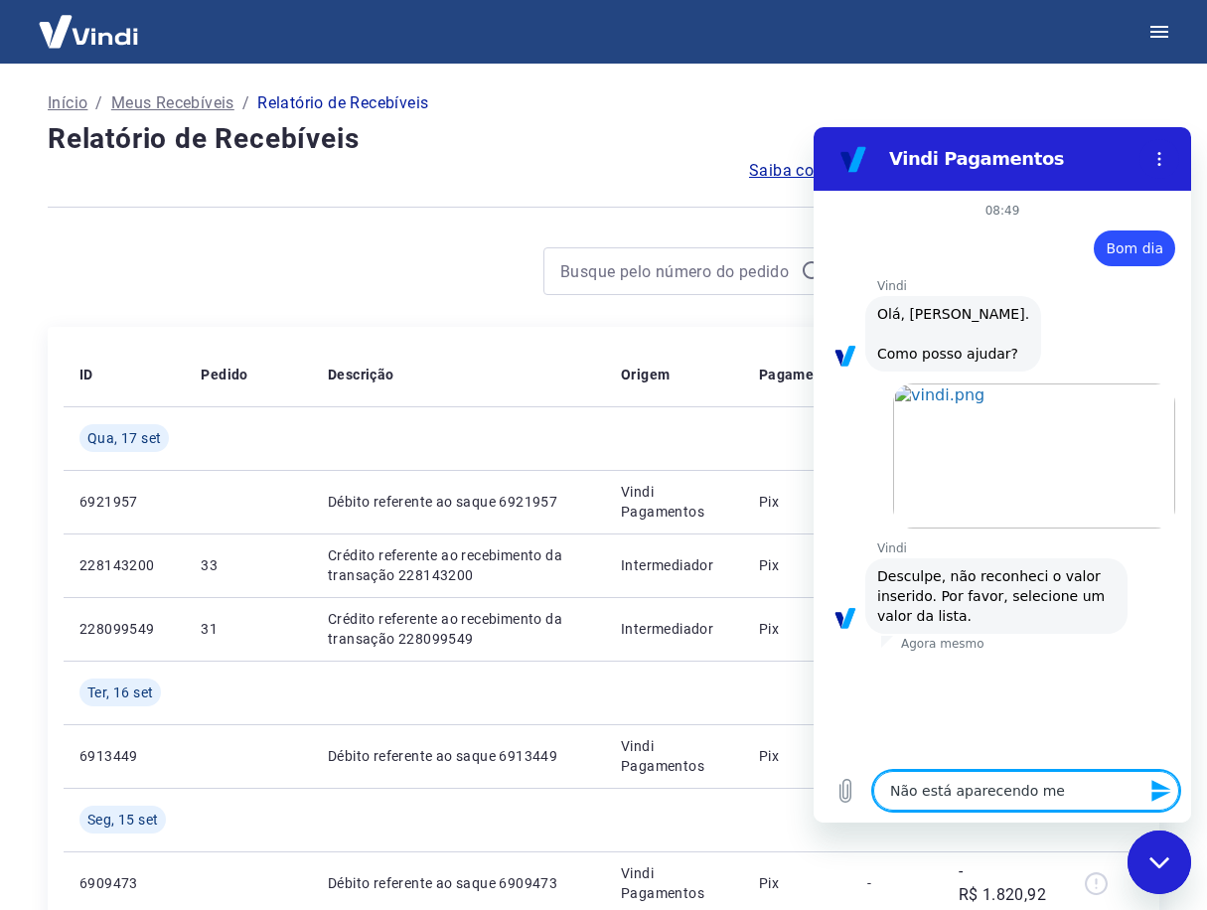
type textarea "x"
type textarea "Não está aparecendo meu"
type textarea "x"
type textarea "Não está aparecendo meu s"
type textarea "x"
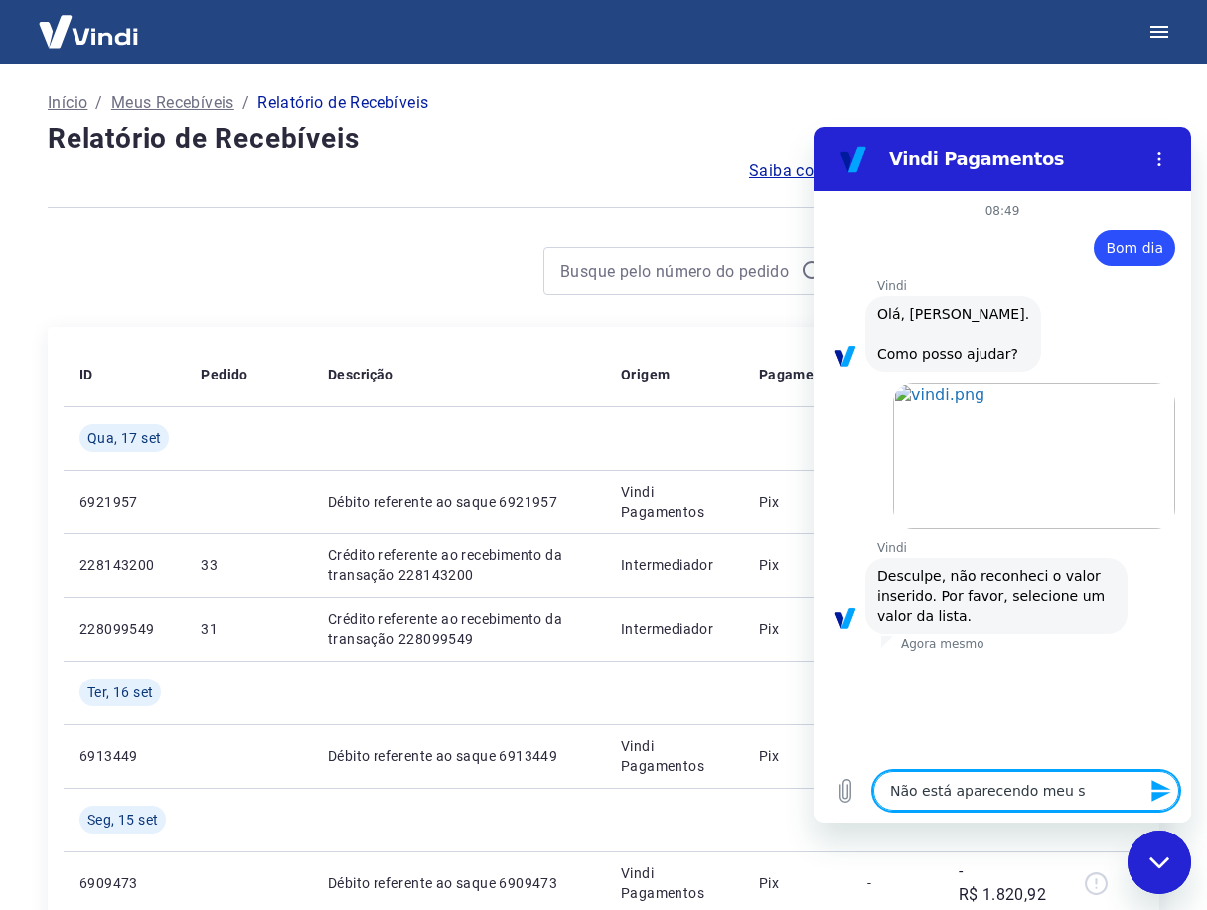
type textarea "Não está aparecendo meu sa"
type textarea "x"
type textarea "Não está aparecendo meu sal"
type textarea "x"
type textarea "Não está aparecendo meu sald"
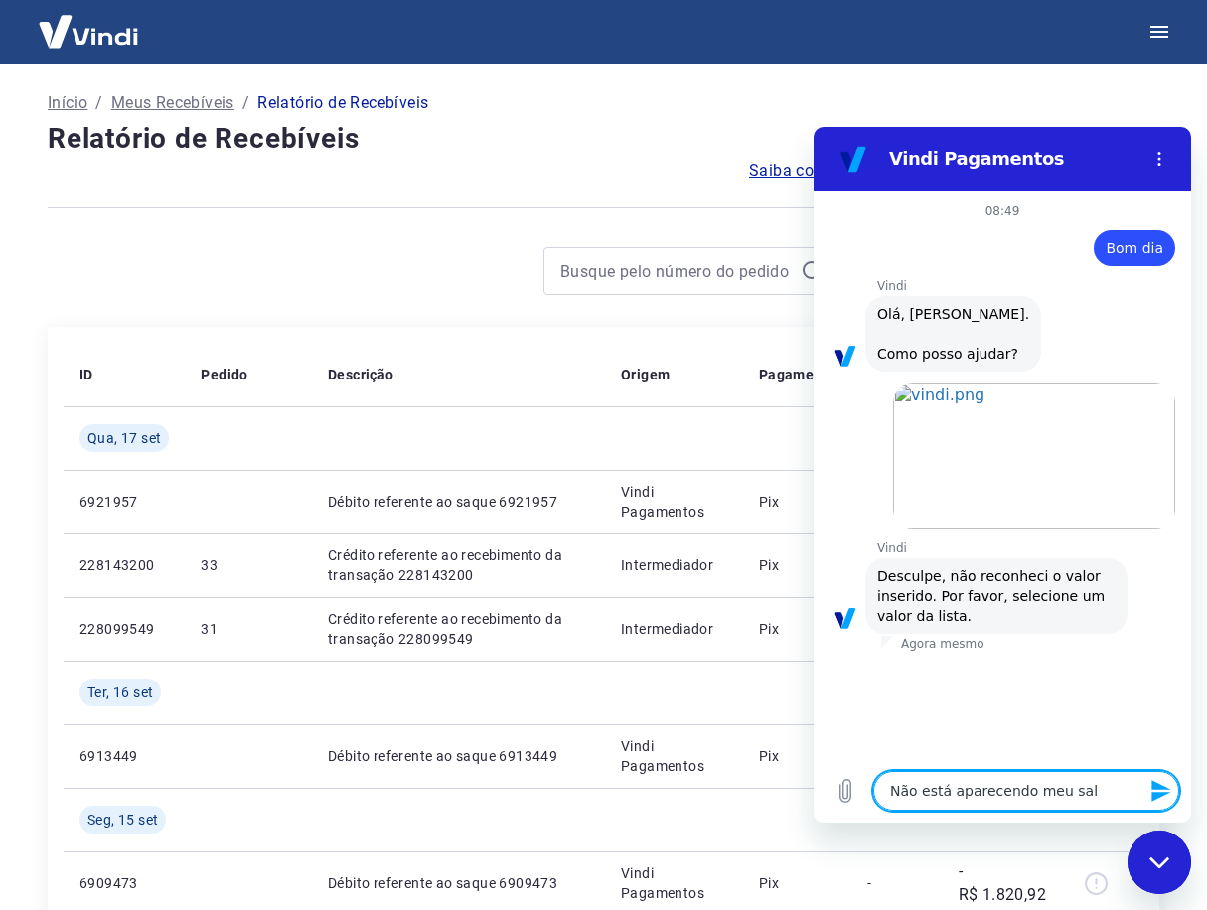
type textarea "x"
type textarea "Não está aparecendo meu saldo"
type textarea "x"
type textarea "Não está aparecendo meu saldo"
type textarea "x"
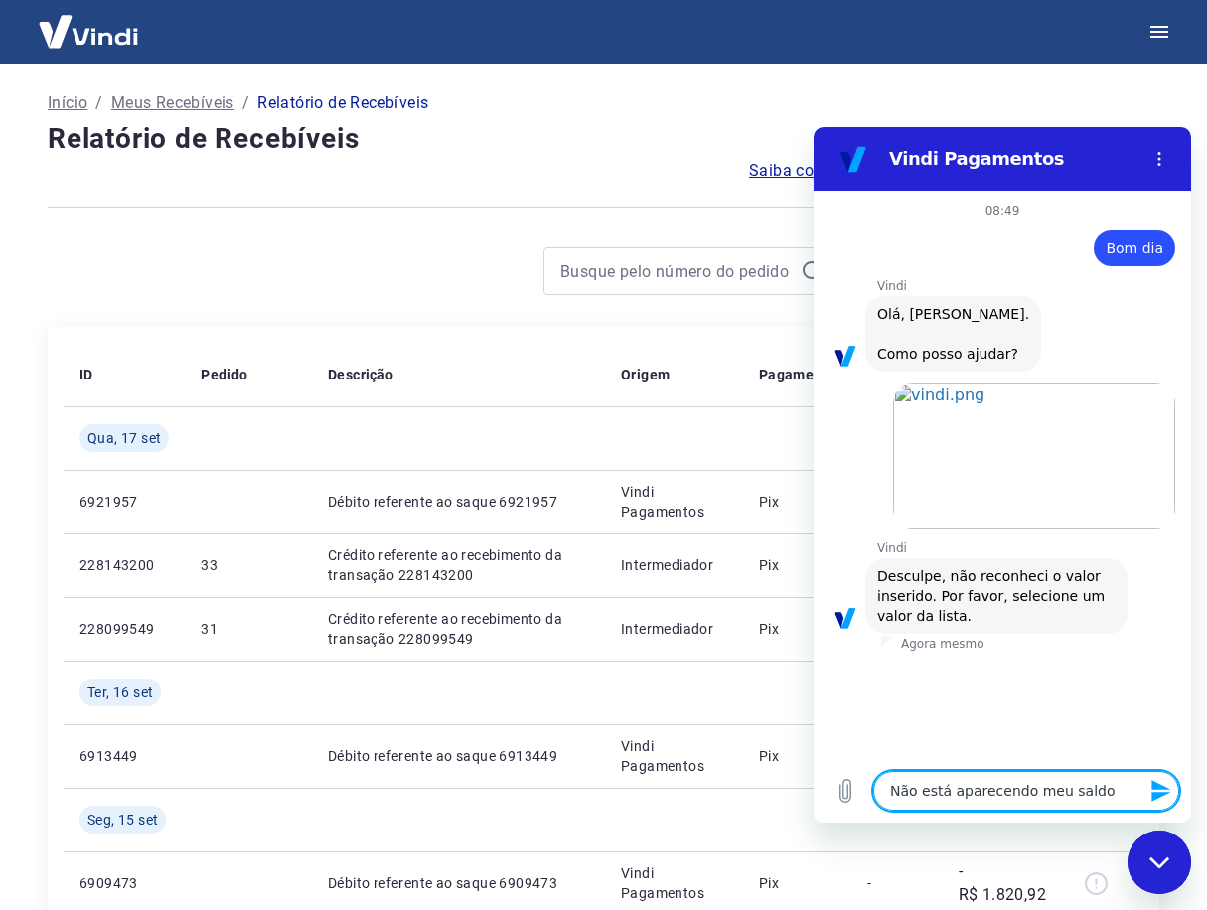
type textarea "Não está aparecendo meu saldo n"
type textarea "x"
type textarea "Não está aparecendo meu saldo no"
type textarea "x"
type textarea "Não está aparecendo meu saldo no"
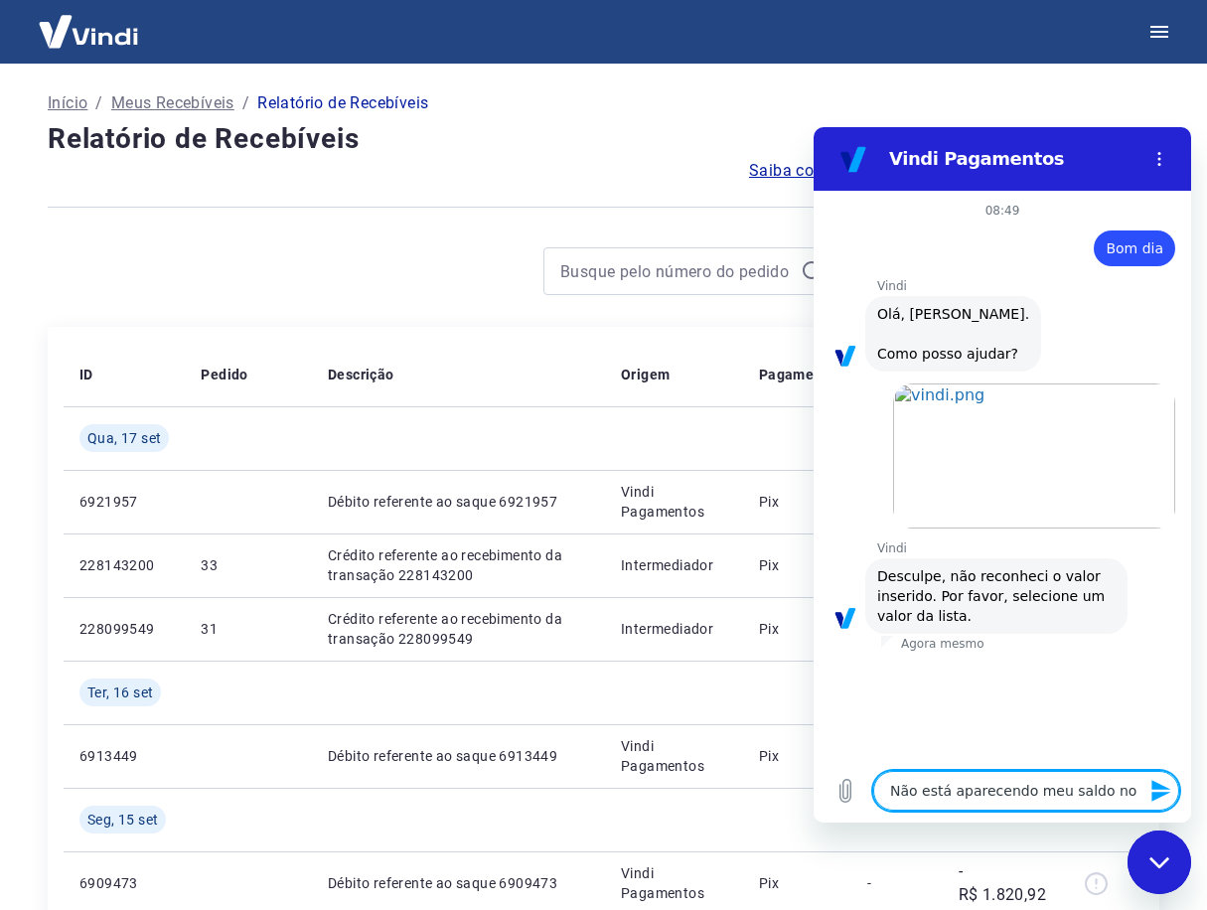
type textarea "x"
type textarea "Não está aparecendo meu saldo no p"
type textarea "x"
type textarea "Não está aparecendo meu saldo no pa"
type textarea "x"
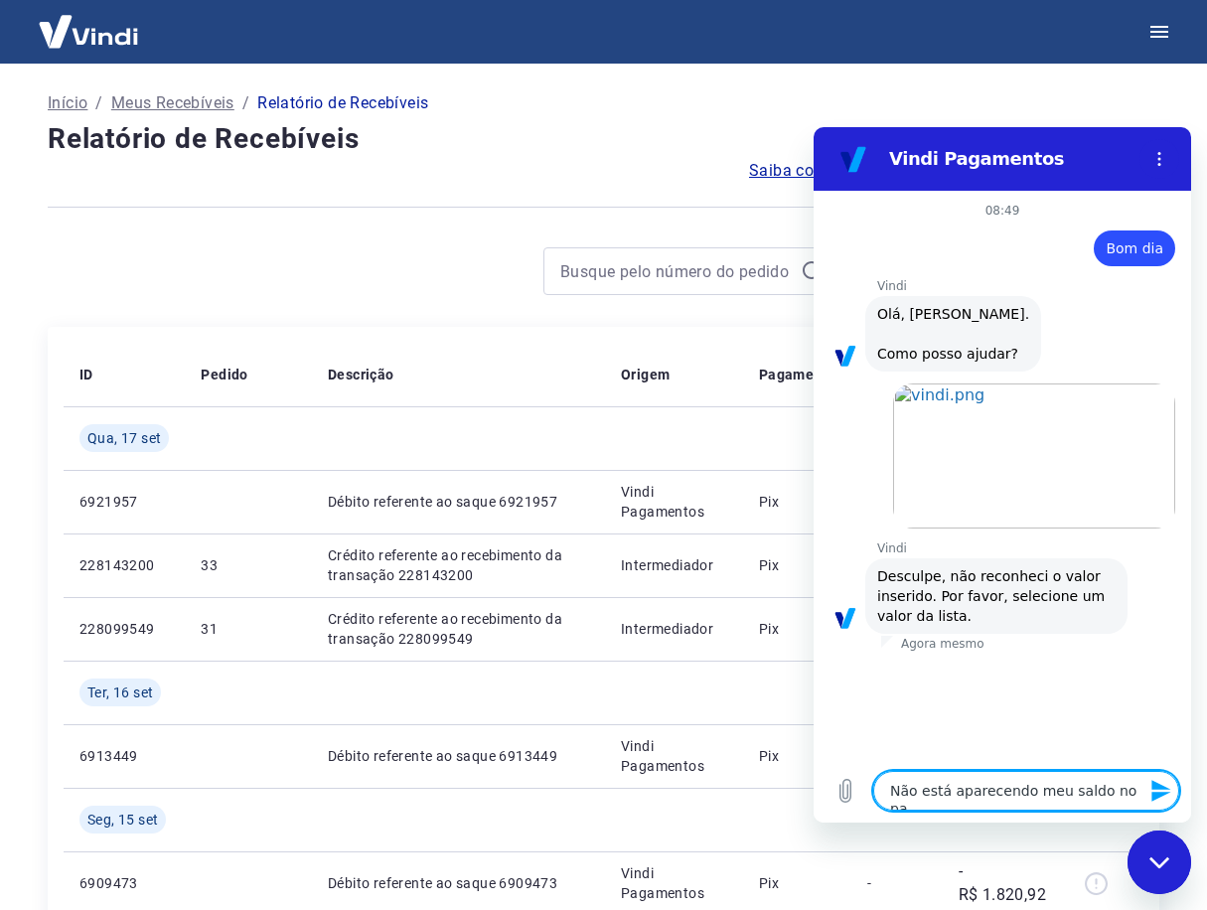
type textarea "Não está aparecendo meu saldo no pai"
type textarea "x"
type textarea "Não está aparecendo meu saldo no pain"
type textarea "x"
type textarea "Não está aparecendo meu saldo no paine"
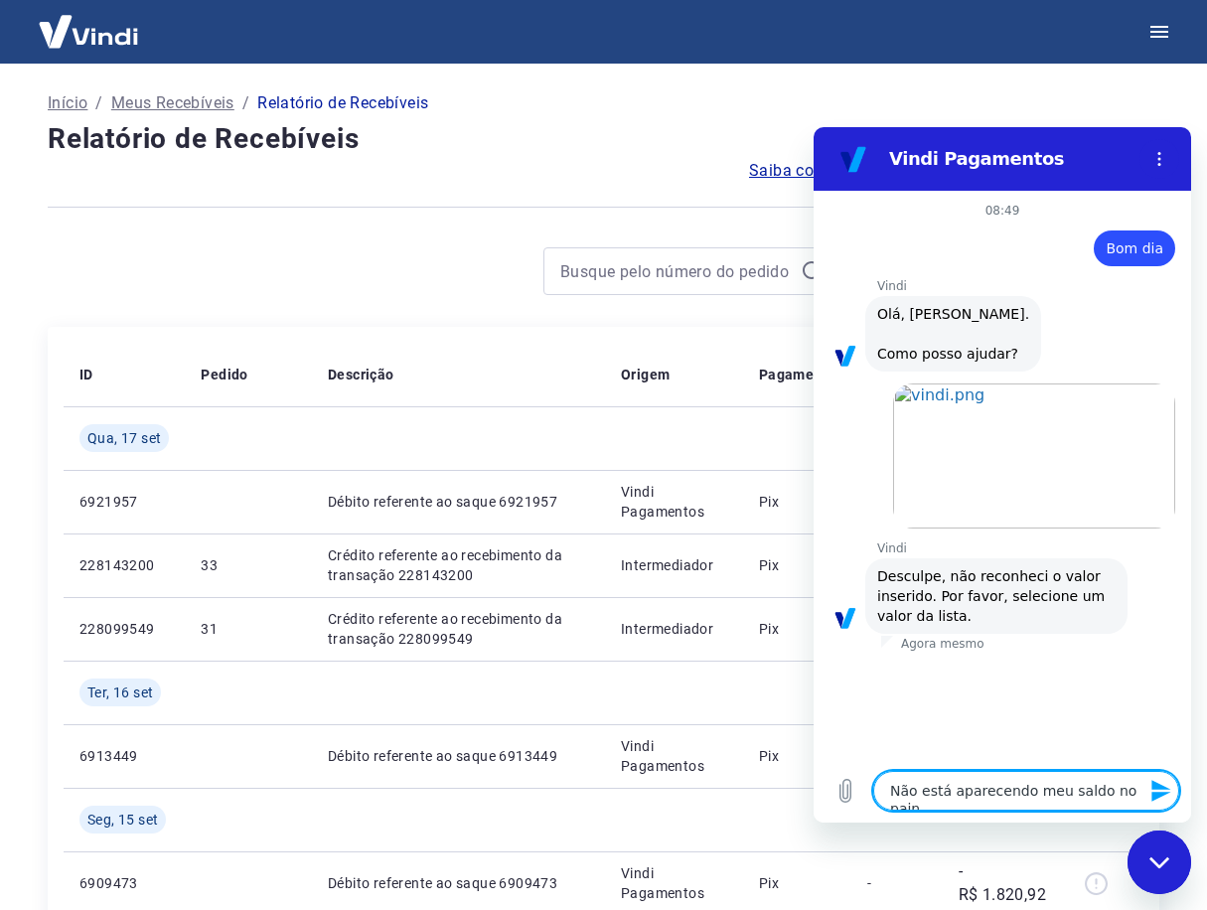
type textarea "x"
type textarea "Não está aparecendo meu saldo no painel"
type textarea "x"
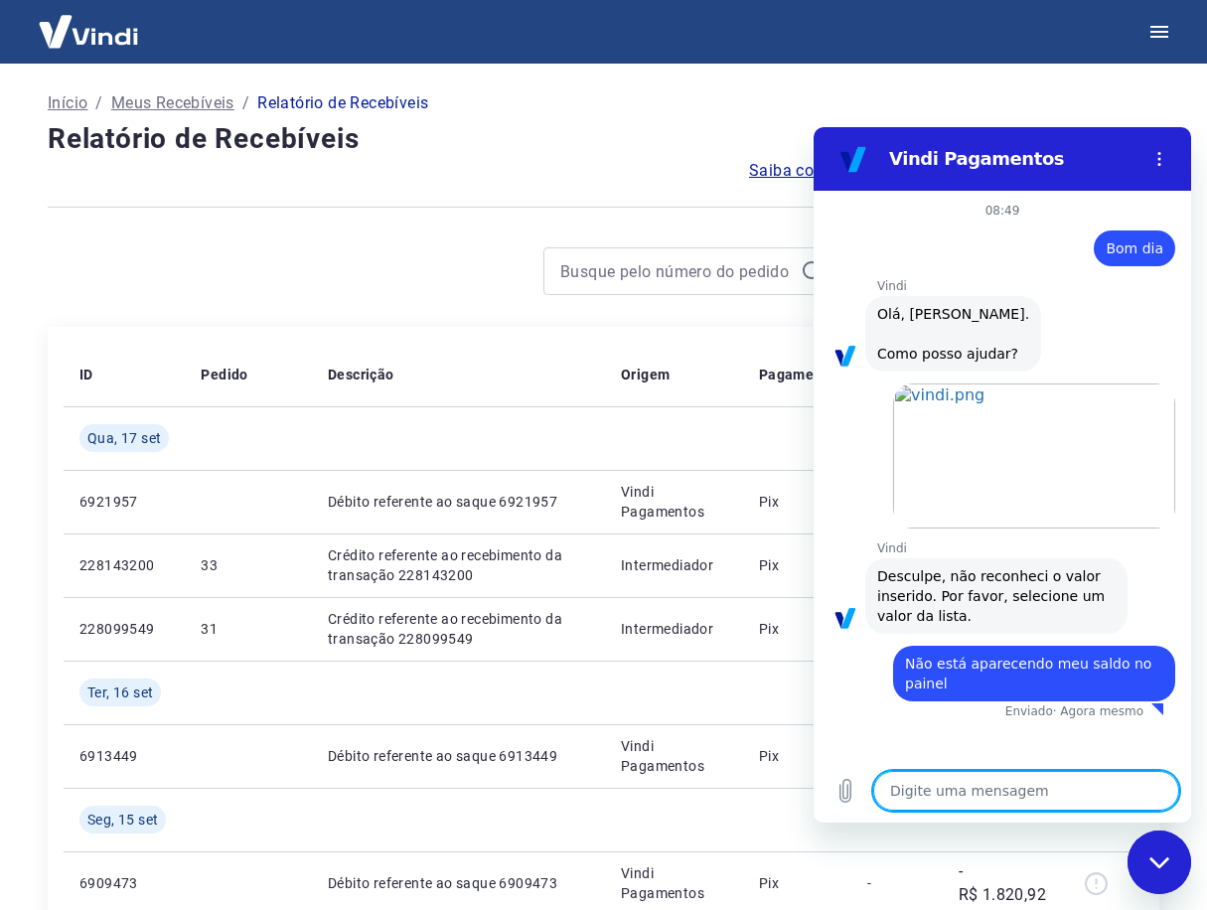
type textarea "x"
click at [935, 786] on textarea at bounding box center [1026, 791] width 306 height 40
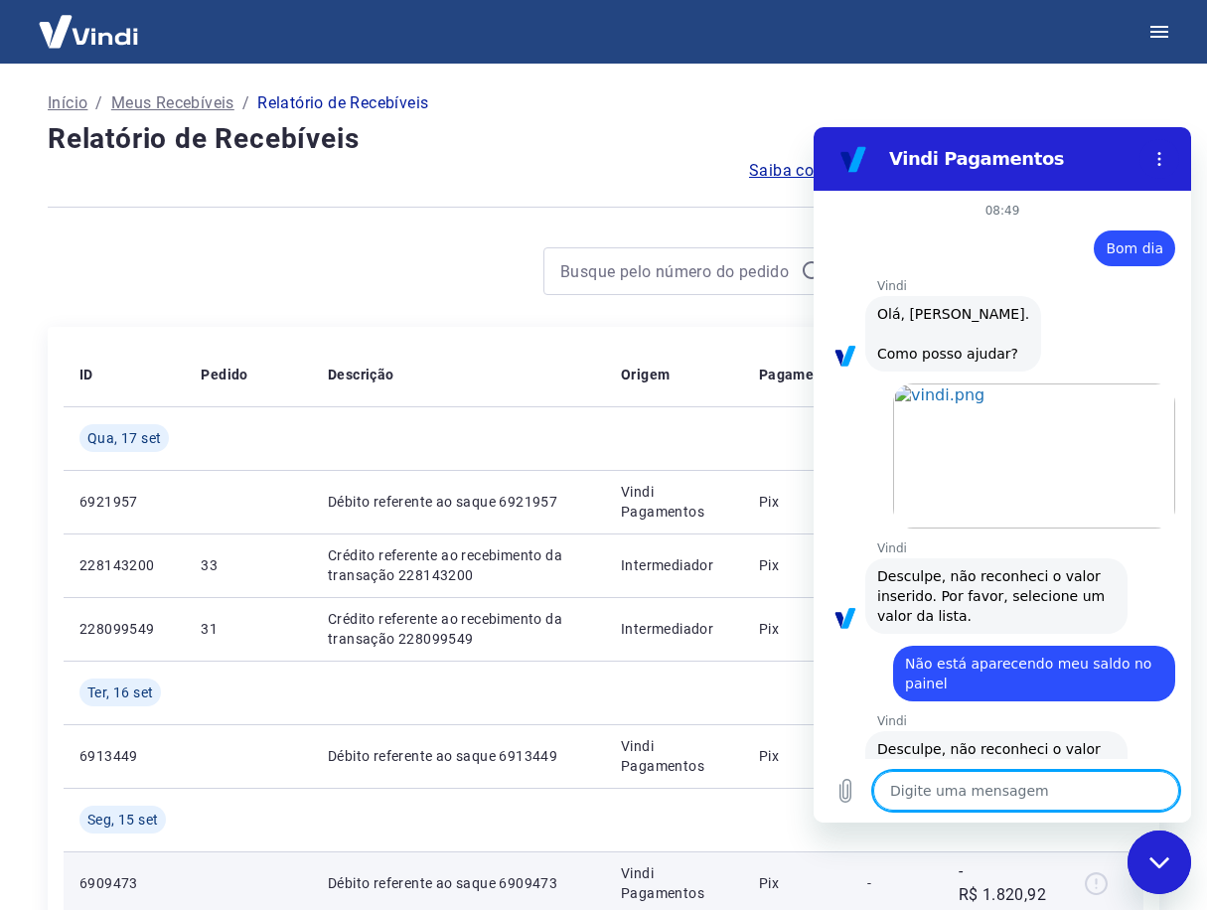
type textarea "p"
type textarea "x"
type textarea "pr"
type textarea "x"
type textarea "pre"
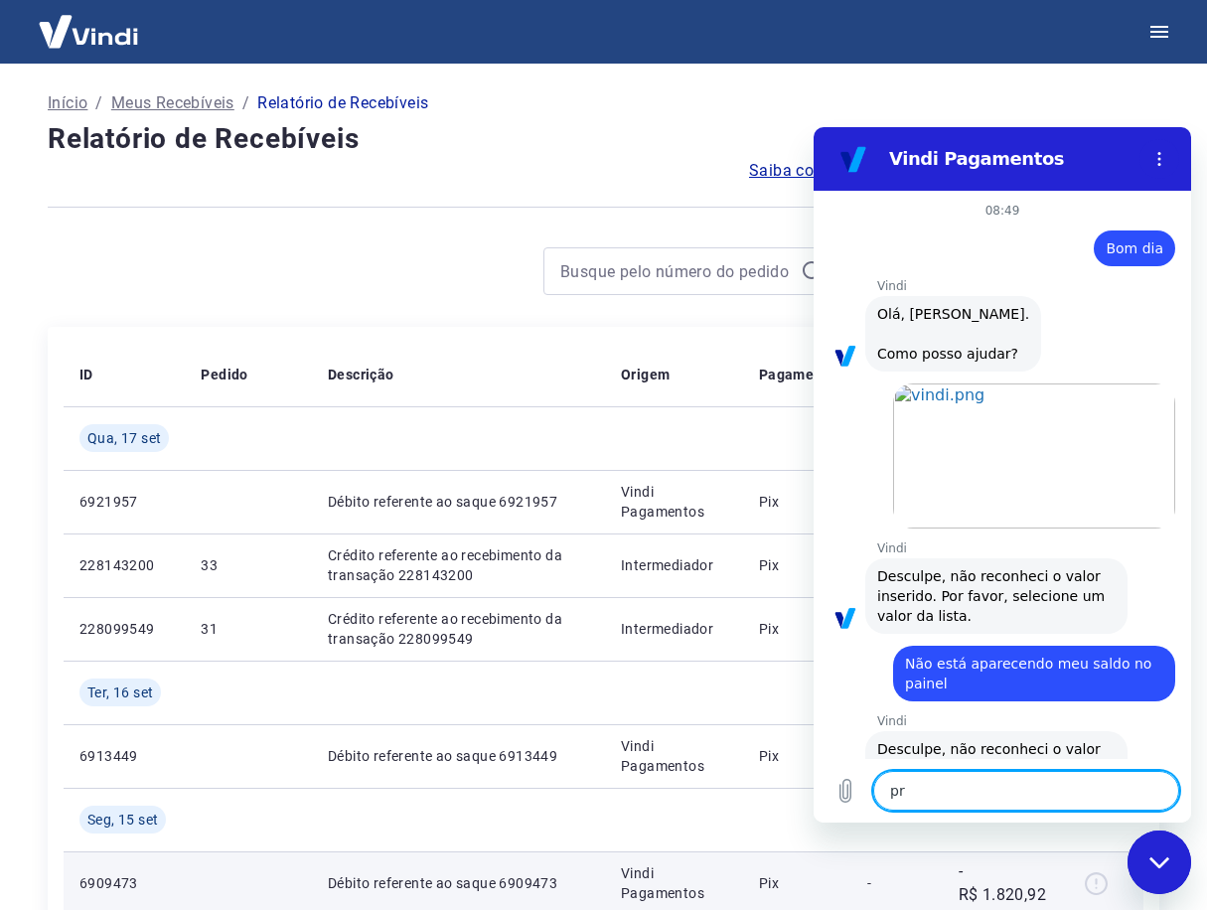
type textarea "x"
type textarea "prec"
type textarea "x"
type textarea "preci"
type textarea "x"
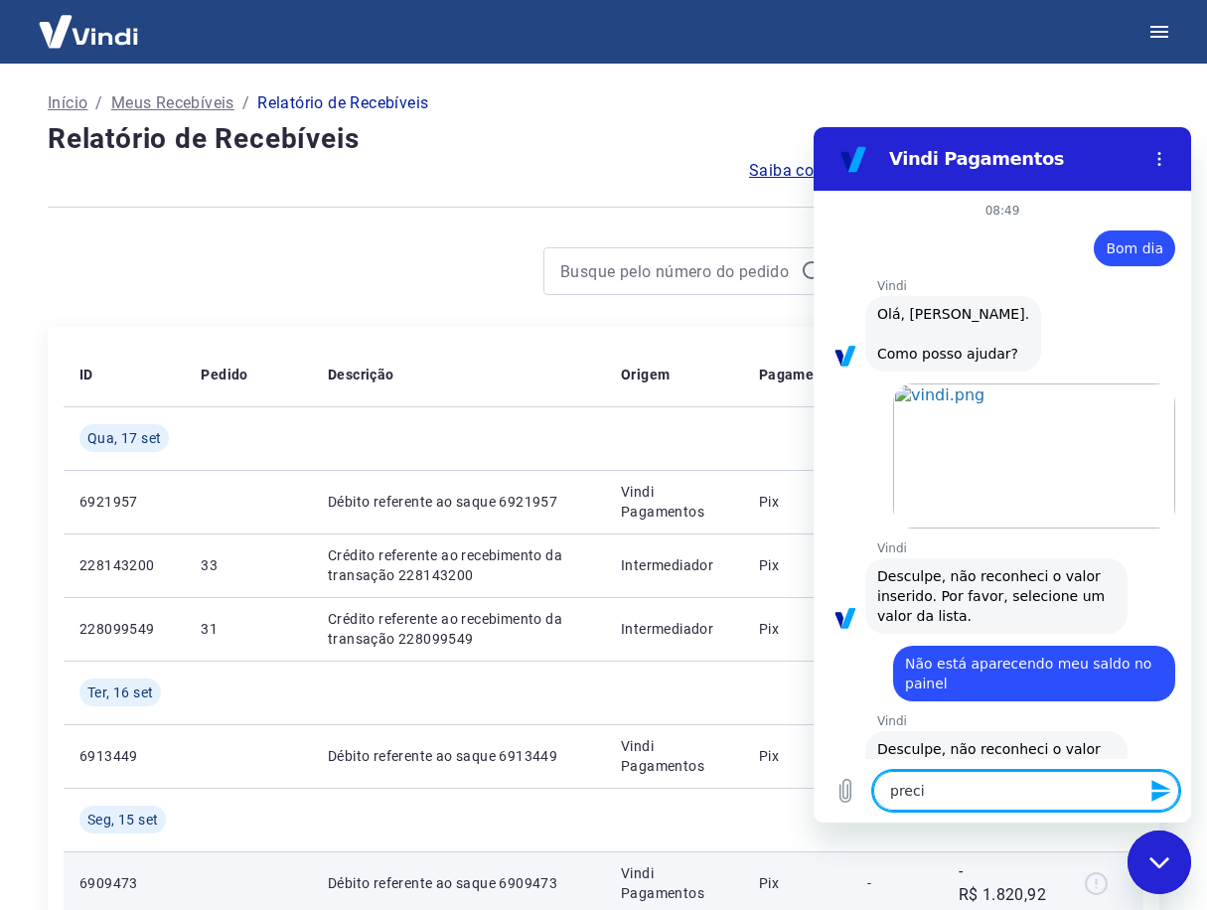
type textarea "precis"
type textarea "x"
type textarea "preciso"
type textarea "x"
type textarea "preciso"
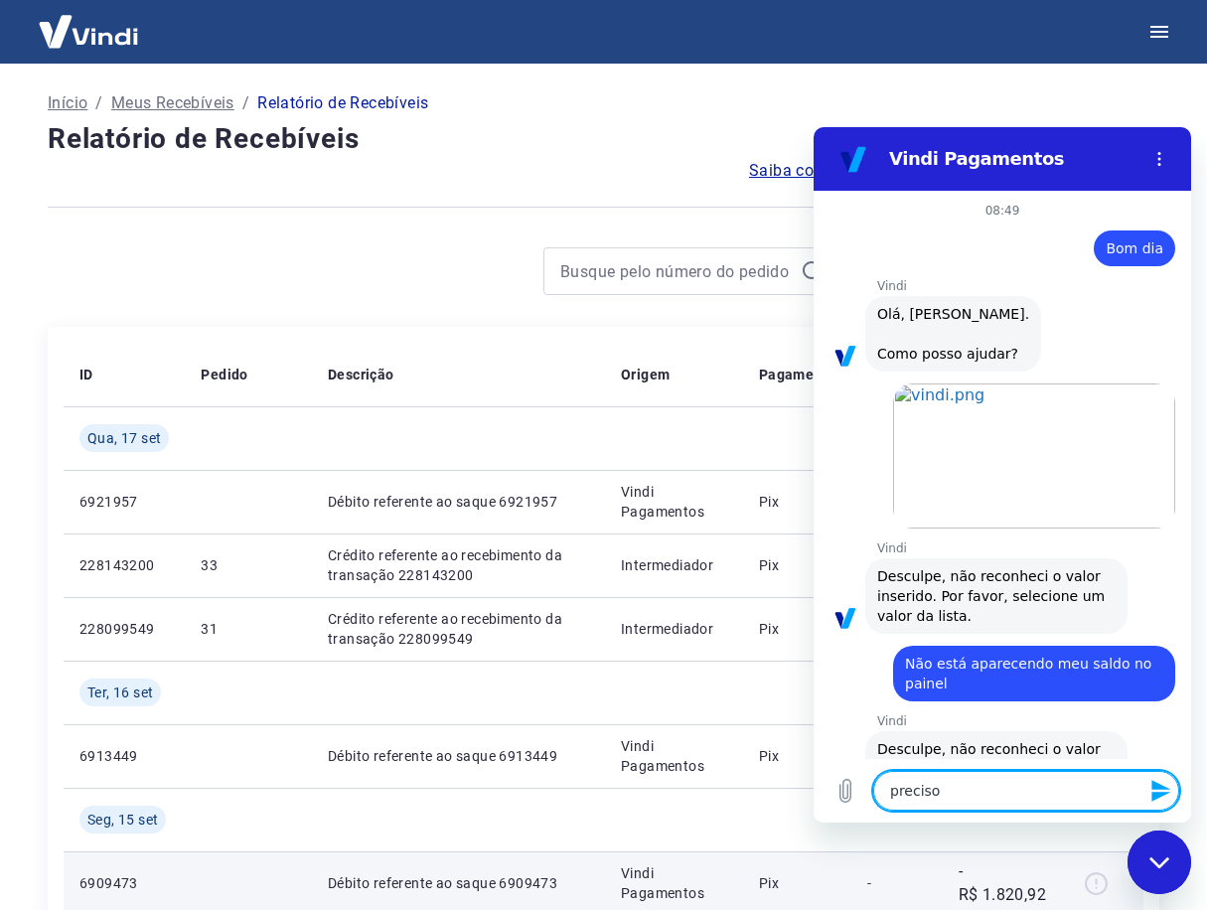
type textarea "x"
type textarea "preciso f"
type textarea "x"
type textarea "preciso fa"
type textarea "x"
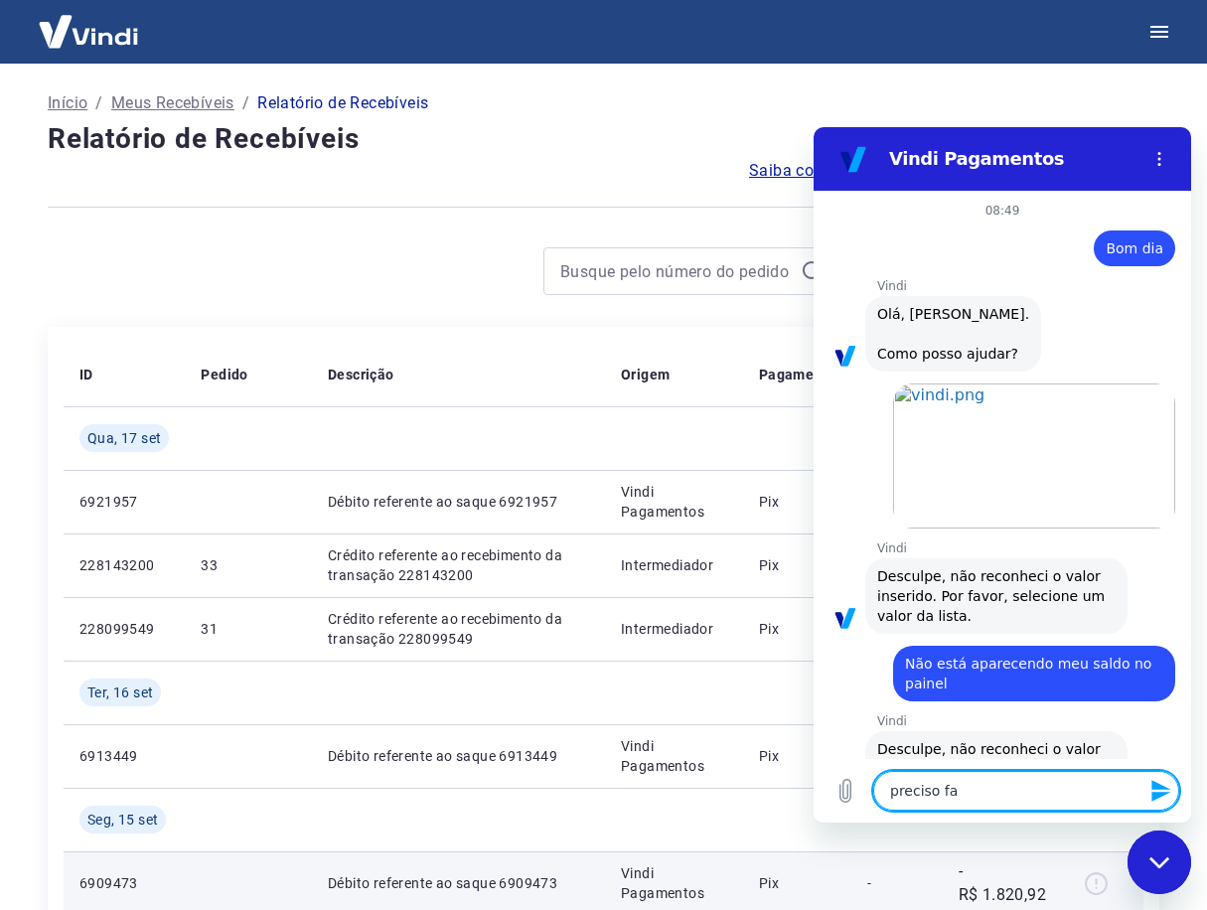
type textarea "preciso fal"
type textarea "x"
type textarea "preciso fala"
type textarea "x"
type textarea "preciso falar"
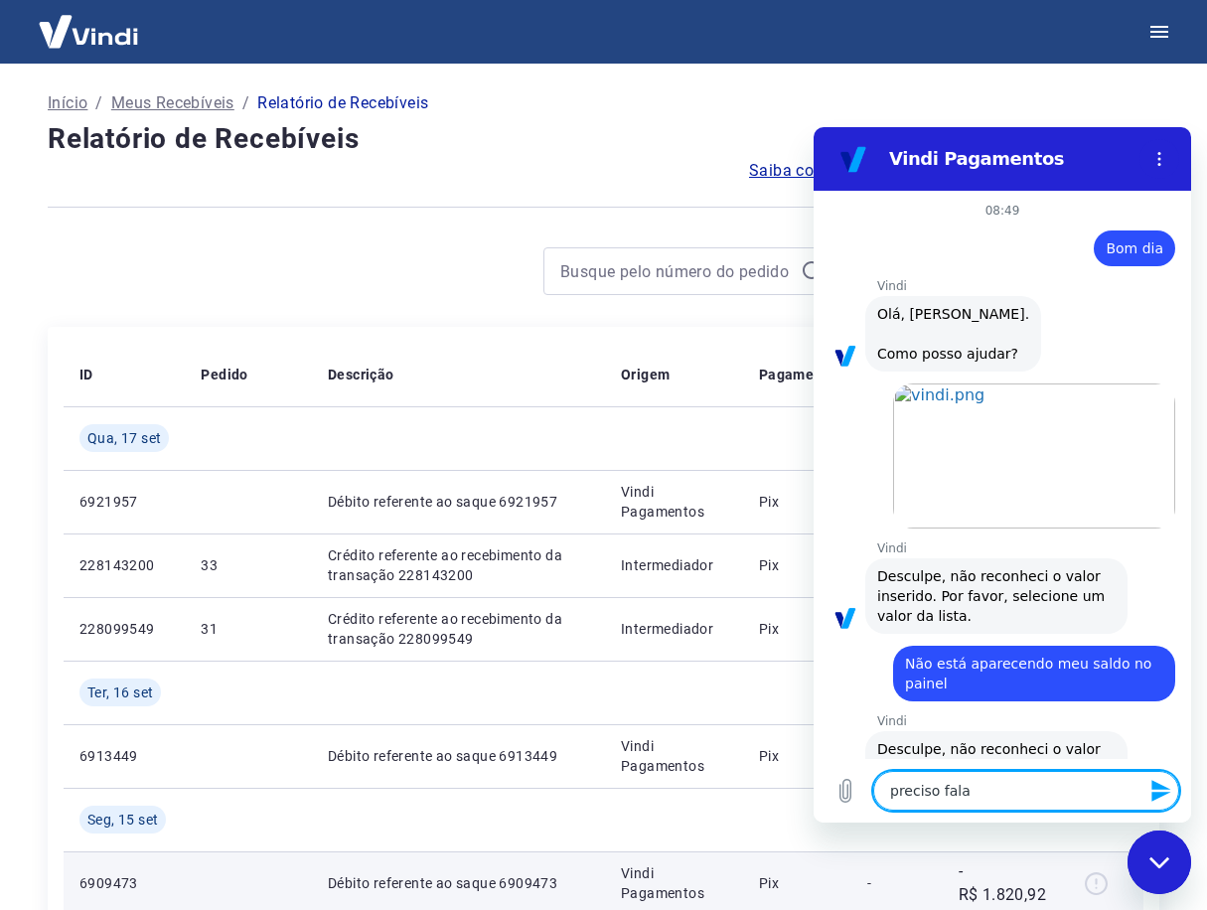
type textarea "x"
type textarea "preciso falar"
type textarea "x"
type textarea "preciso falar c"
type textarea "x"
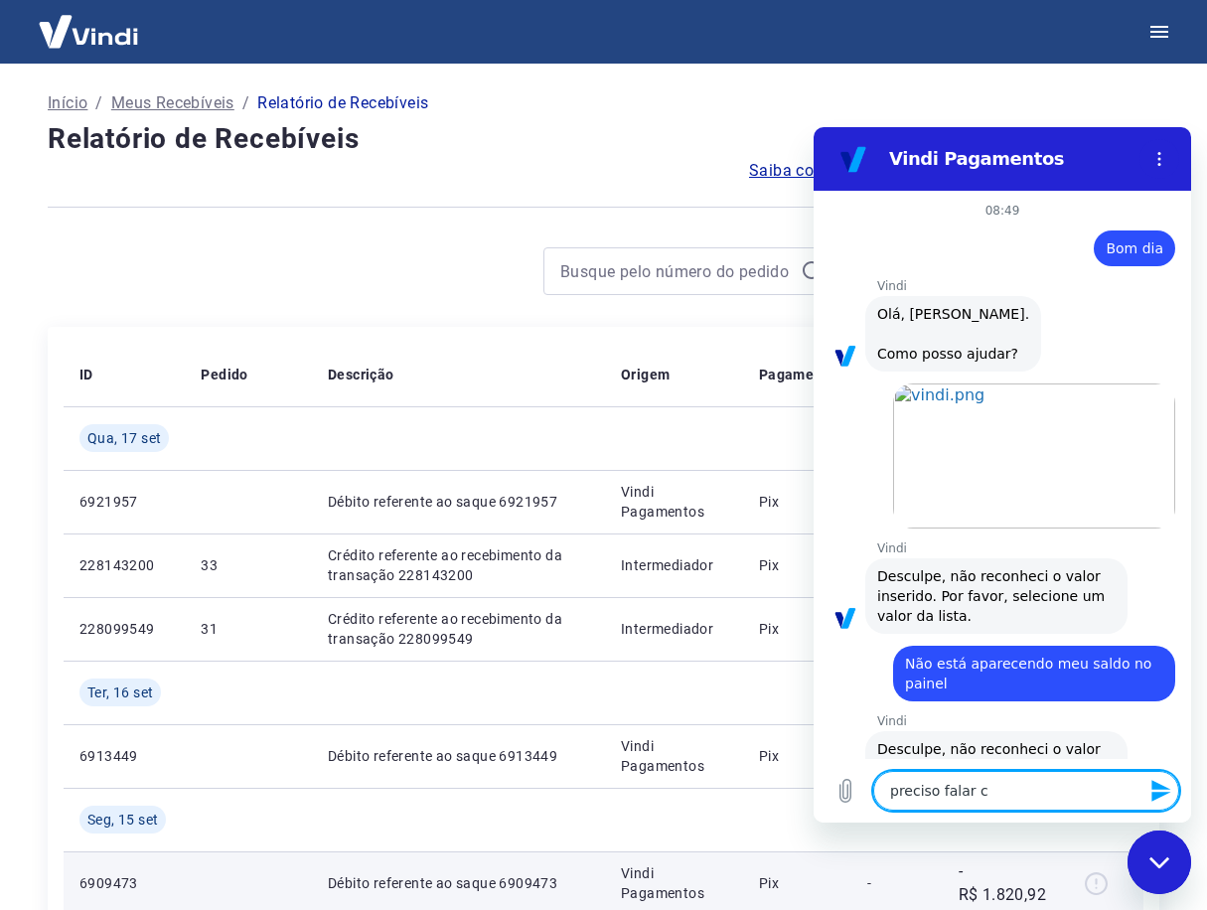
type textarea "preciso falar co"
type textarea "x"
type textarea "preciso falar com"
type textarea "x"
type textarea "preciso falar com"
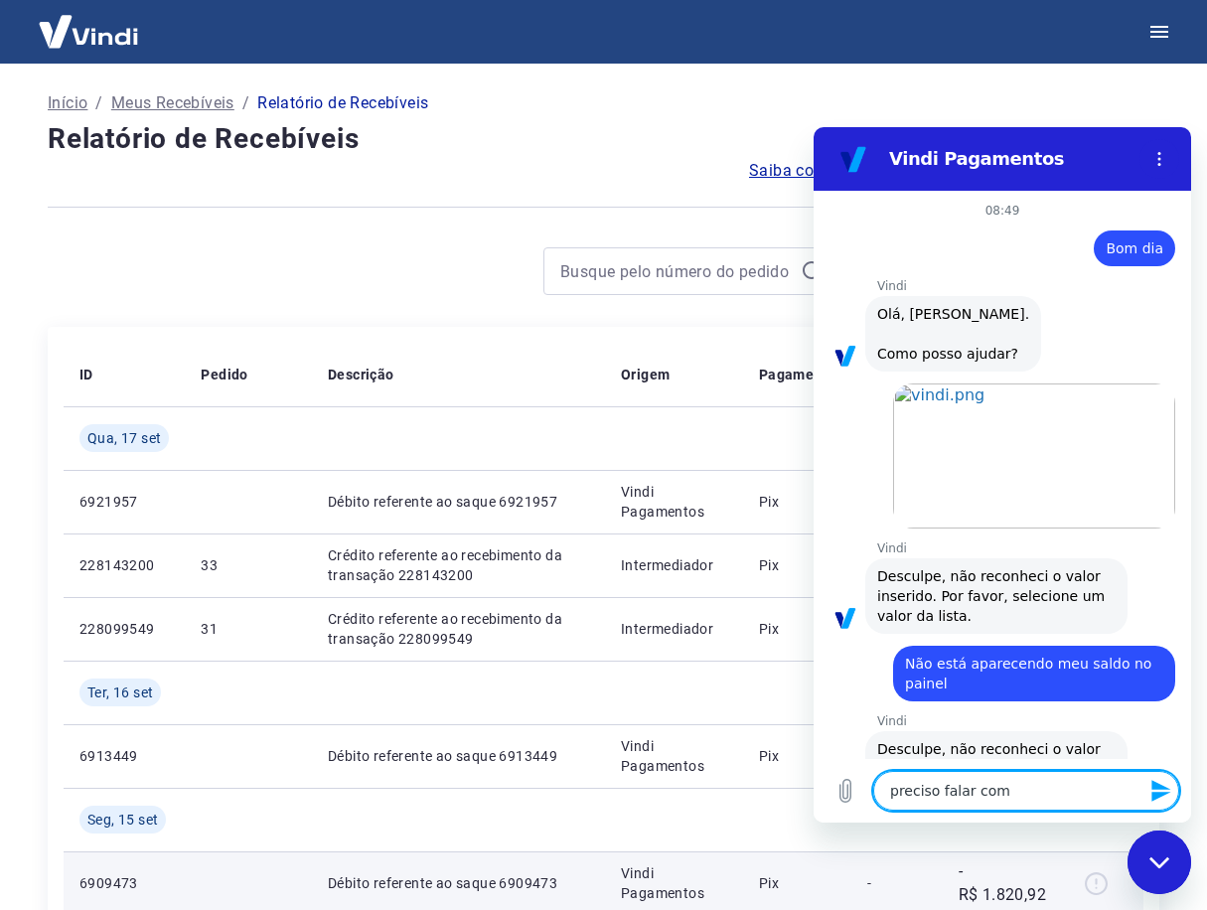
type textarea "x"
type textarea "preciso falar com u"
type textarea "x"
type textarea "preciso falar com um"
type textarea "x"
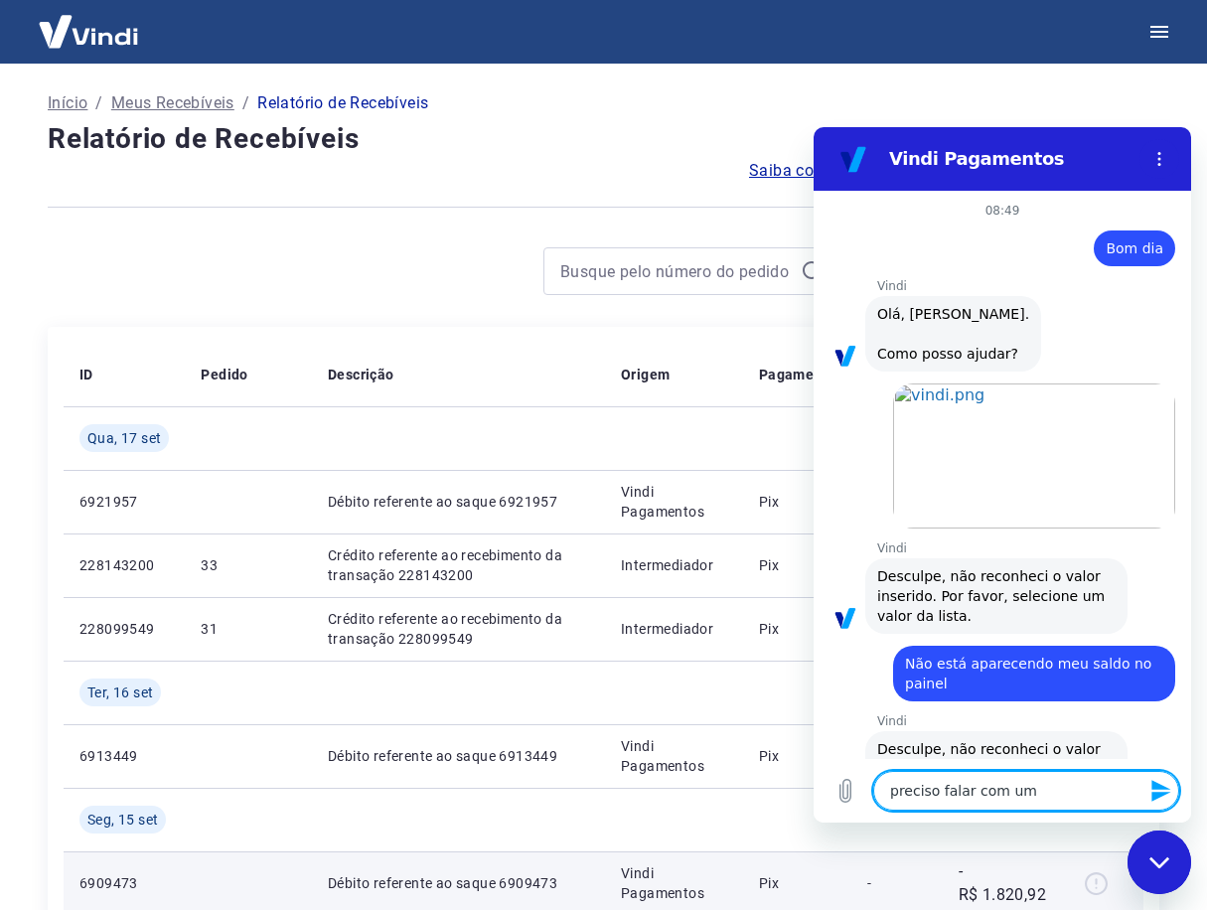
type textarea "preciso falar com um"
type textarea "x"
type textarea "preciso falar com um a"
type textarea "x"
type textarea "preciso falar com um at"
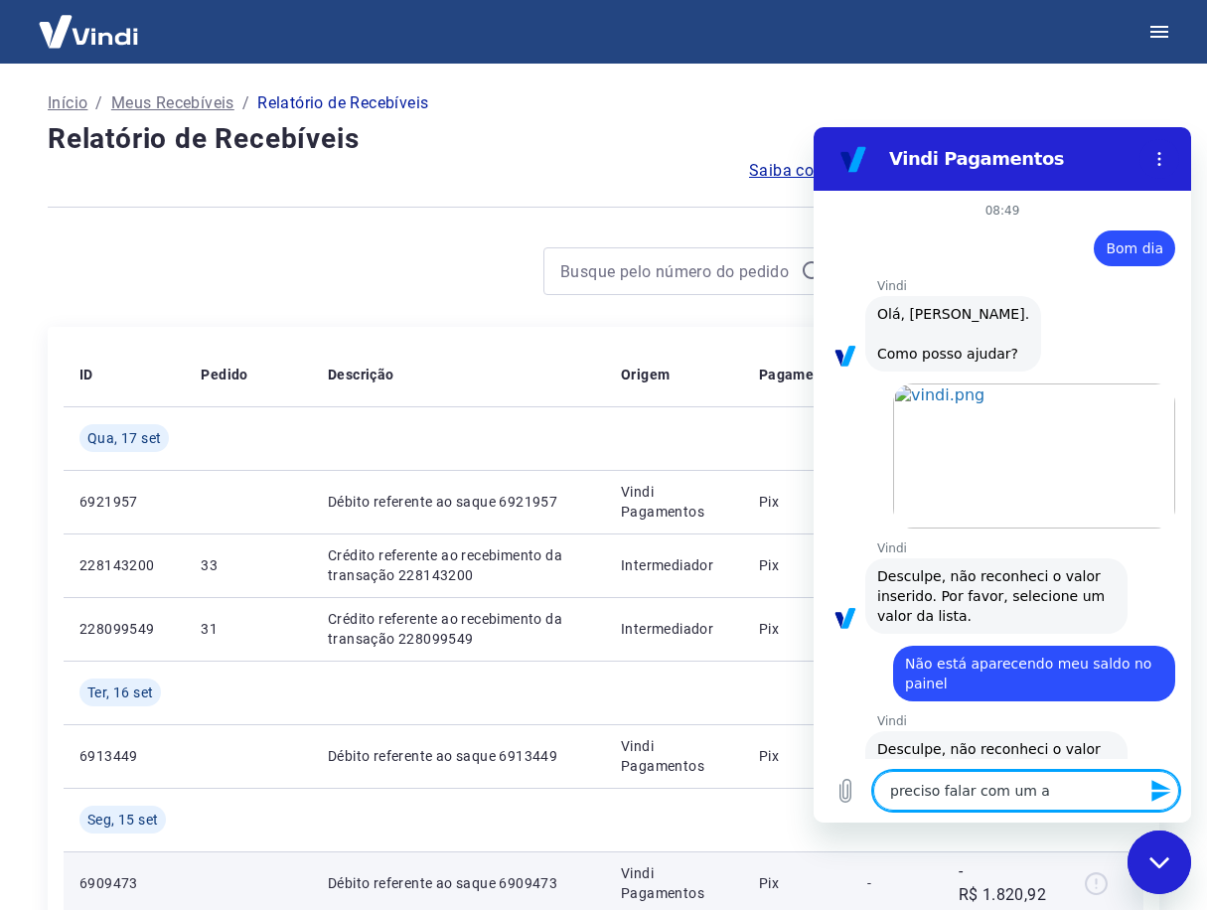
type textarea "x"
type textarea "preciso falar com um ate"
type textarea "x"
type textarea "preciso falar com um [GEOGRAPHIC_DATA]"
type textarea "x"
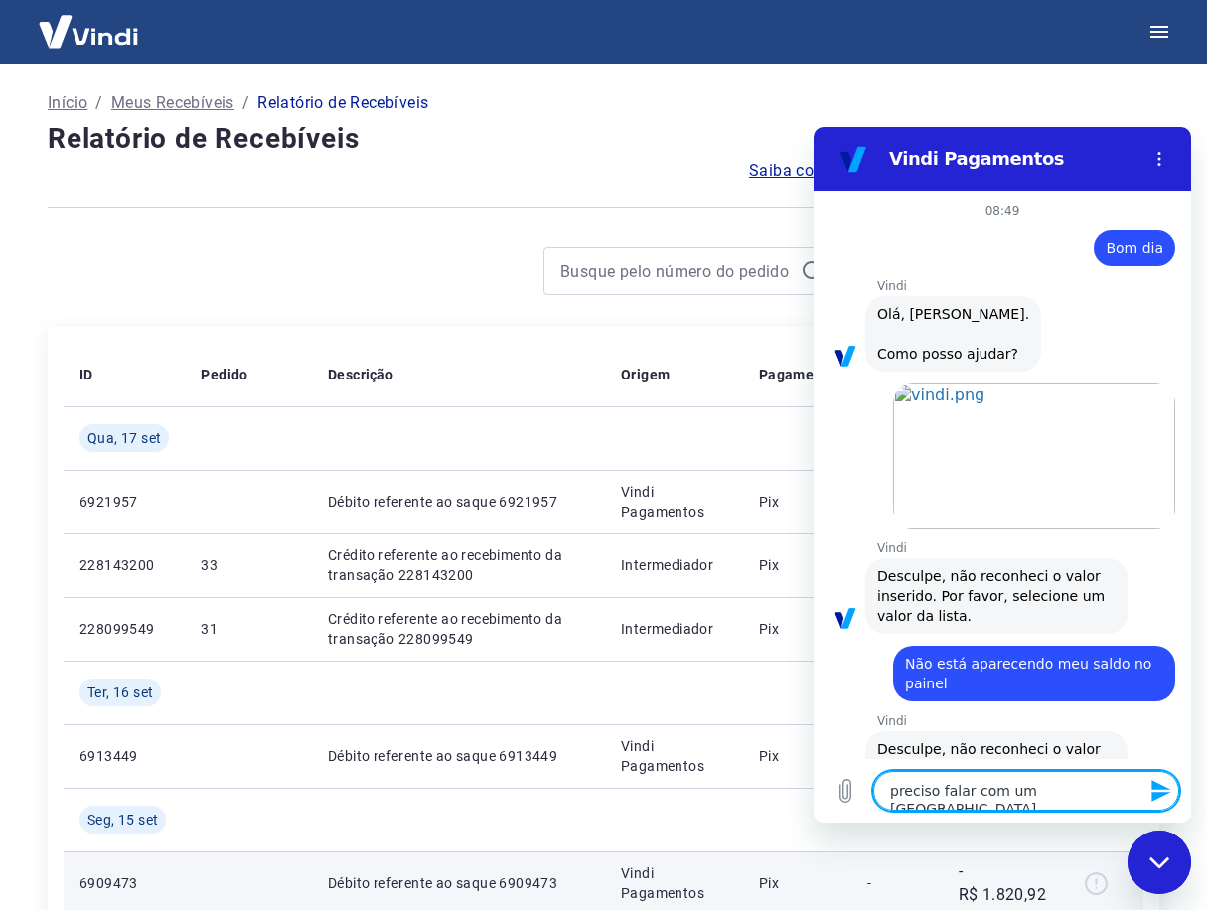
type textarea "preciso falar com um atend"
type textarea "x"
type textarea "preciso falar com um atende"
type textarea "x"
type textarea "preciso falar com um atenden"
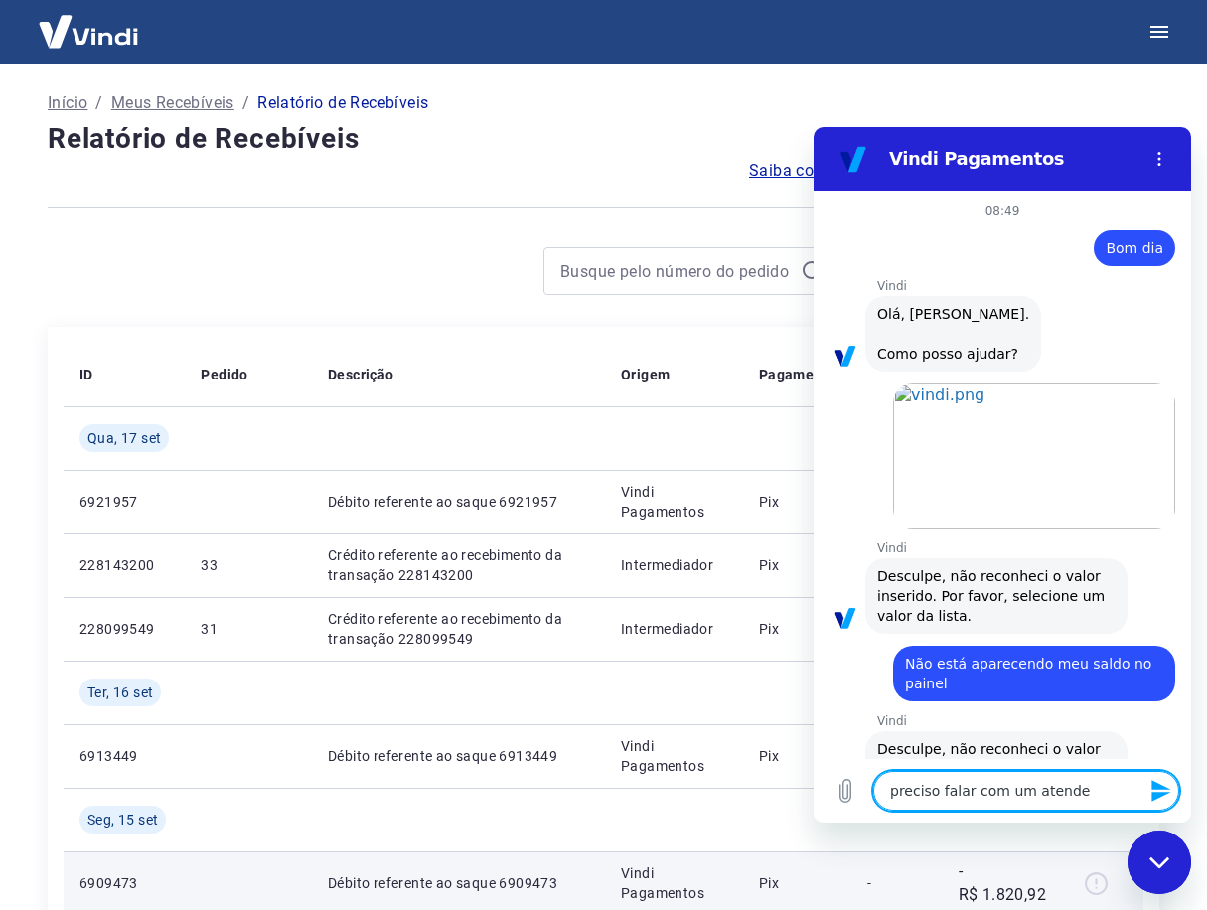
type textarea "x"
type textarea "preciso falar com um atendent"
type textarea "x"
type textarea "preciso falar com um atendente"
type textarea "x"
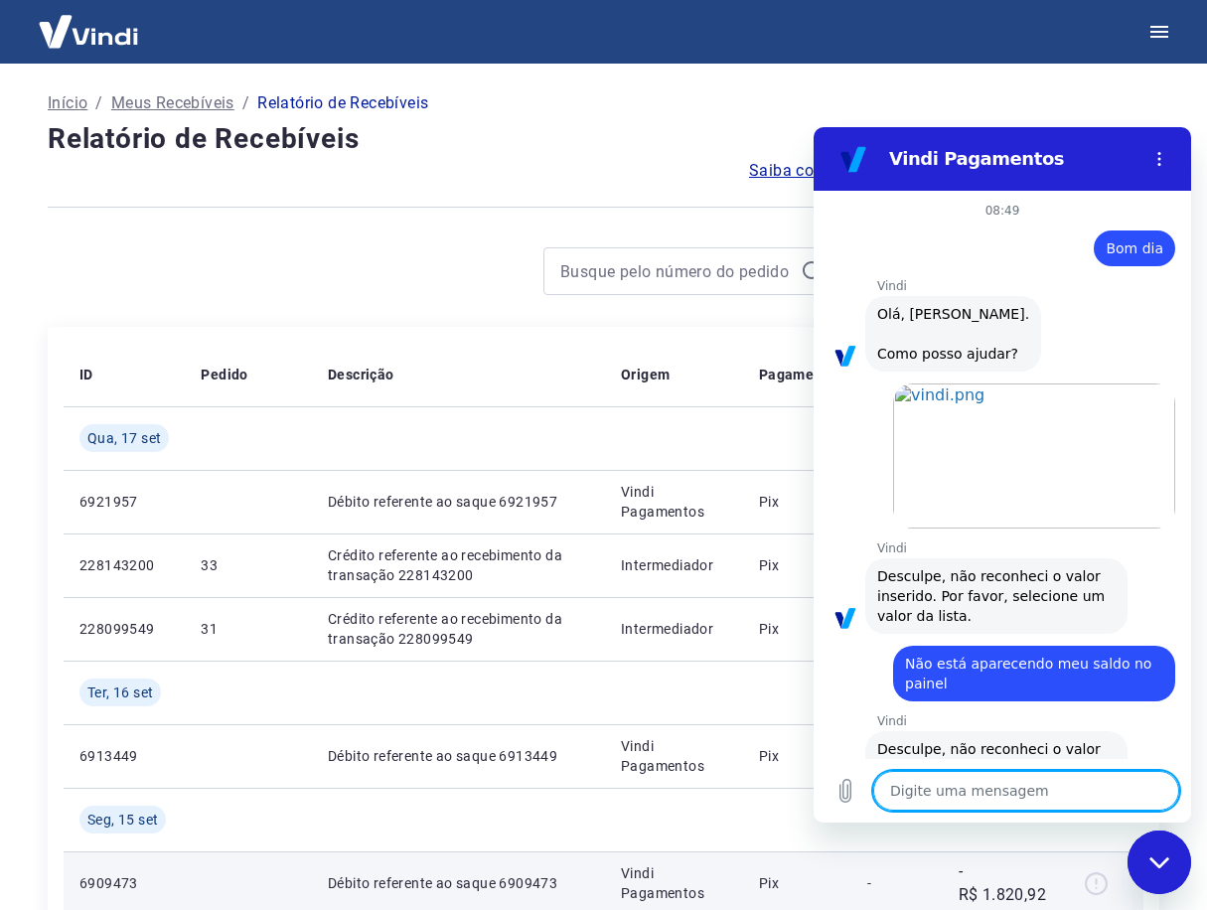
type textarea "x"
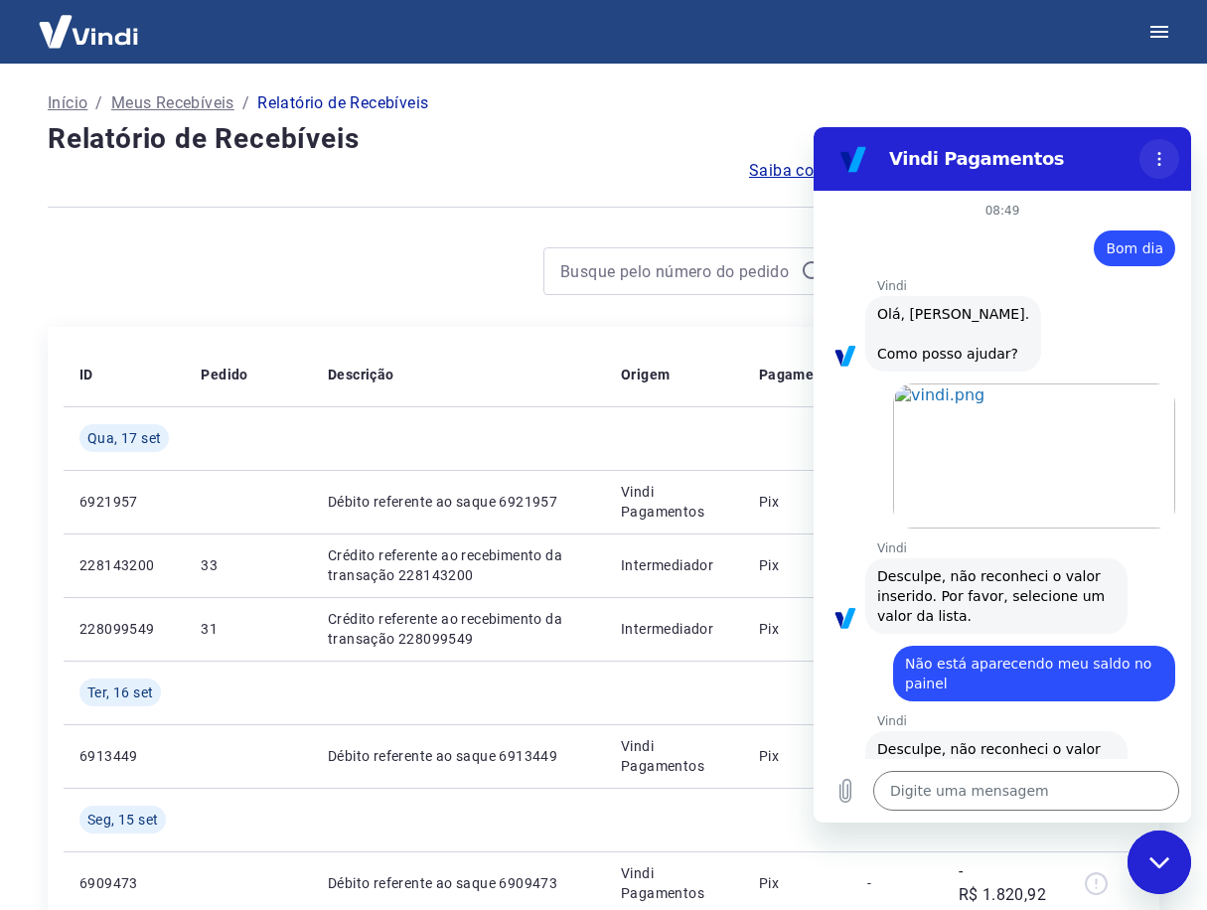
click at [1163, 158] on icon "Menu de opções" at bounding box center [1159, 159] width 16 height 16
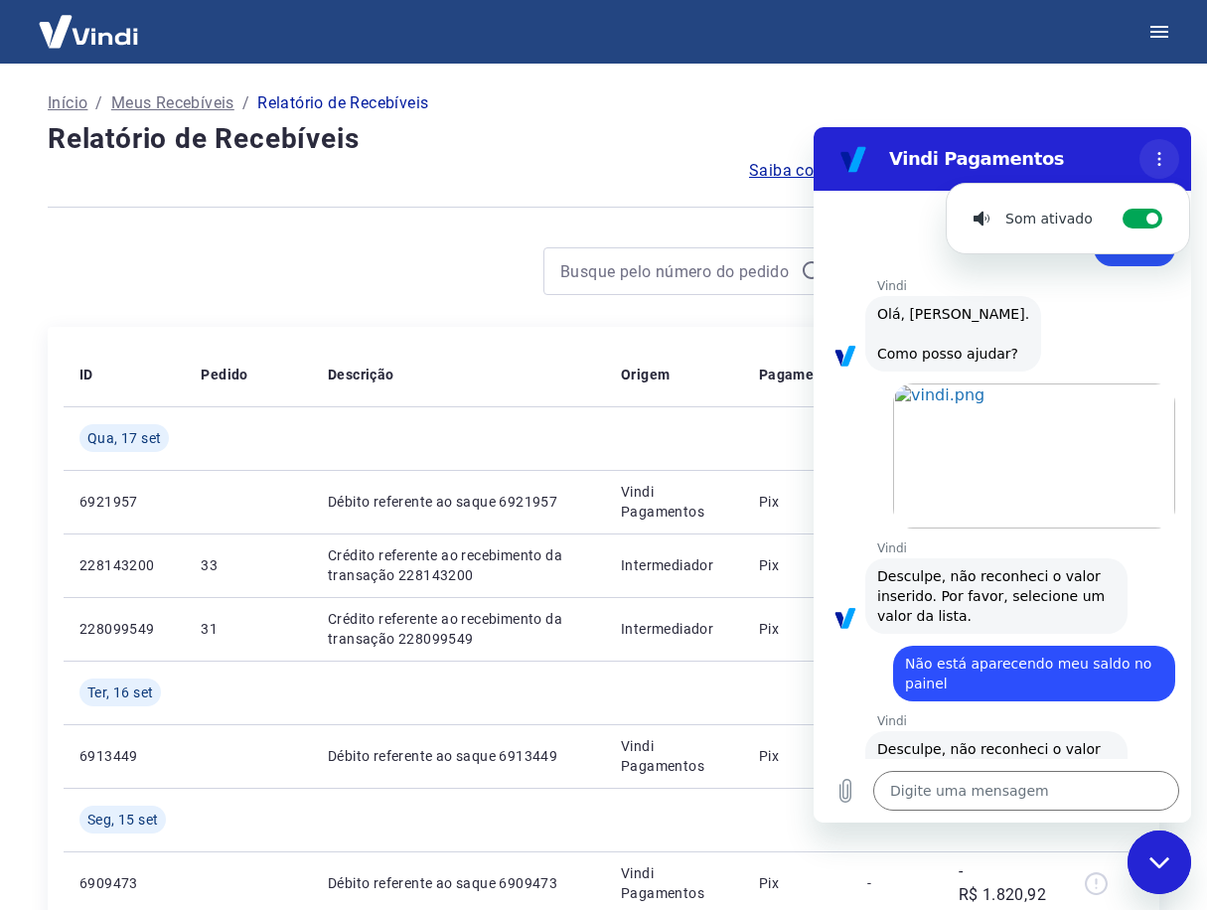
click at [1163, 157] on icon "Menu de opções" at bounding box center [1159, 159] width 16 height 16
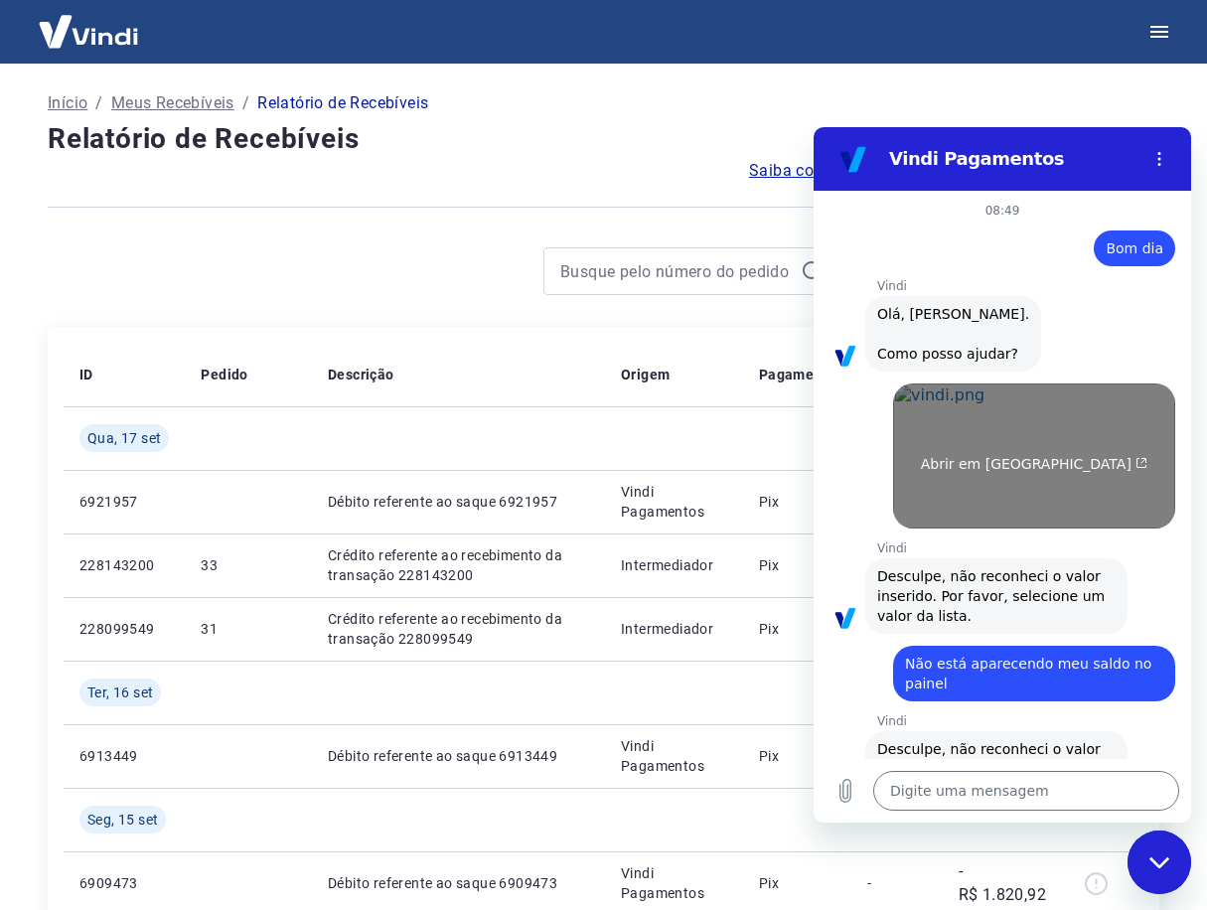
scroll to position [223, 0]
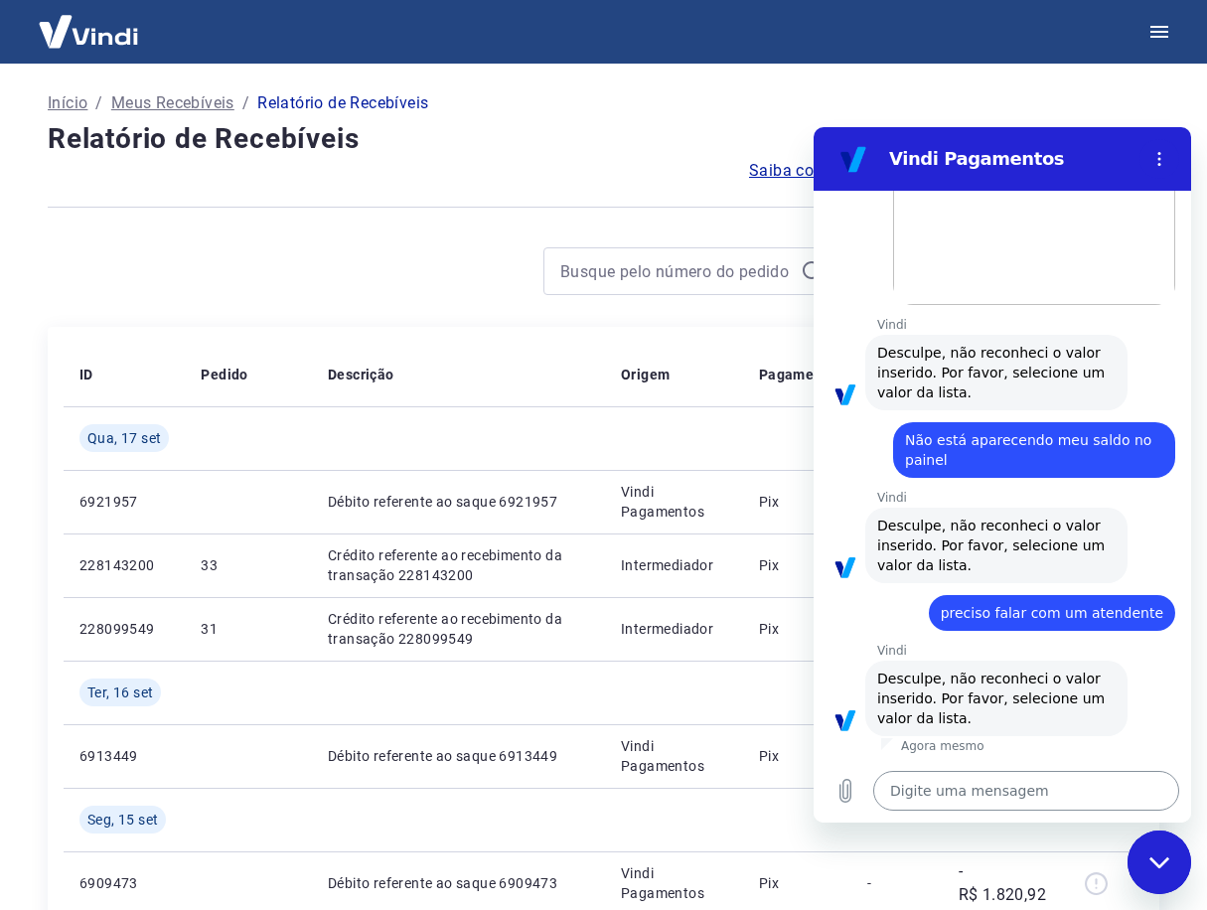
click at [979, 790] on textarea at bounding box center [1026, 791] width 306 height 40
type textarea "c"
type textarea "x"
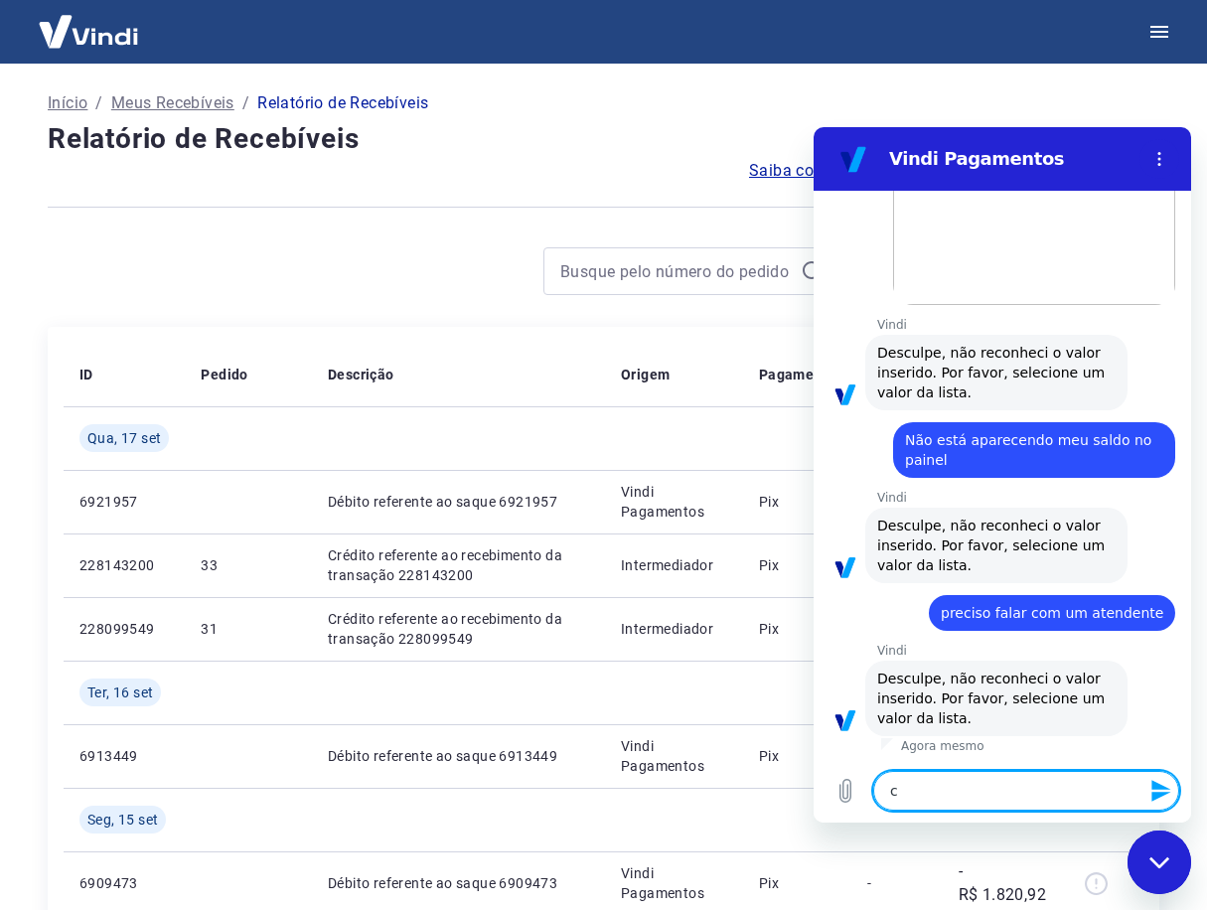
type textarea "co"
type textarea "x"
type textarea "com"
type textarea "x"
type textarea "como"
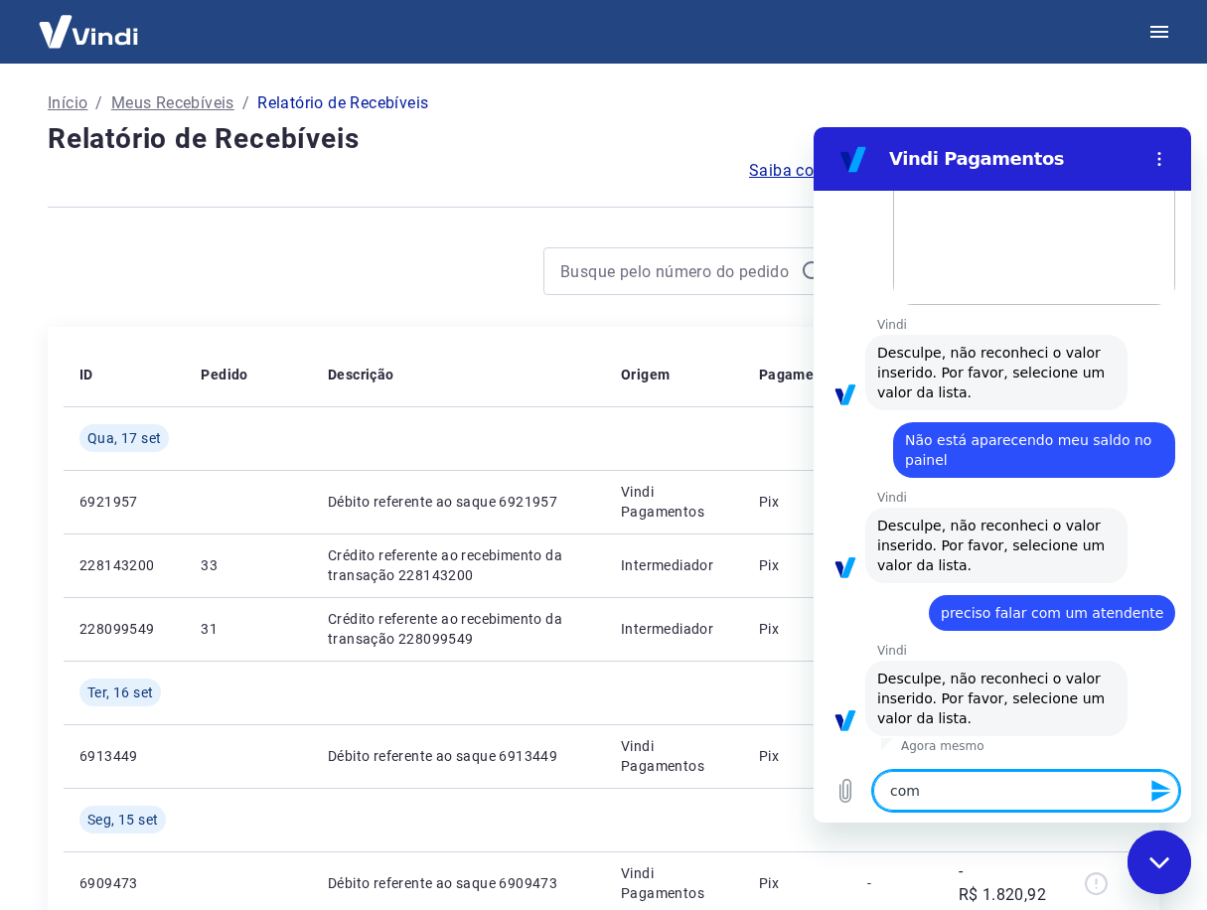
type textarea "x"
type textarea "como"
type textarea "x"
type textarea "como s"
type textarea "x"
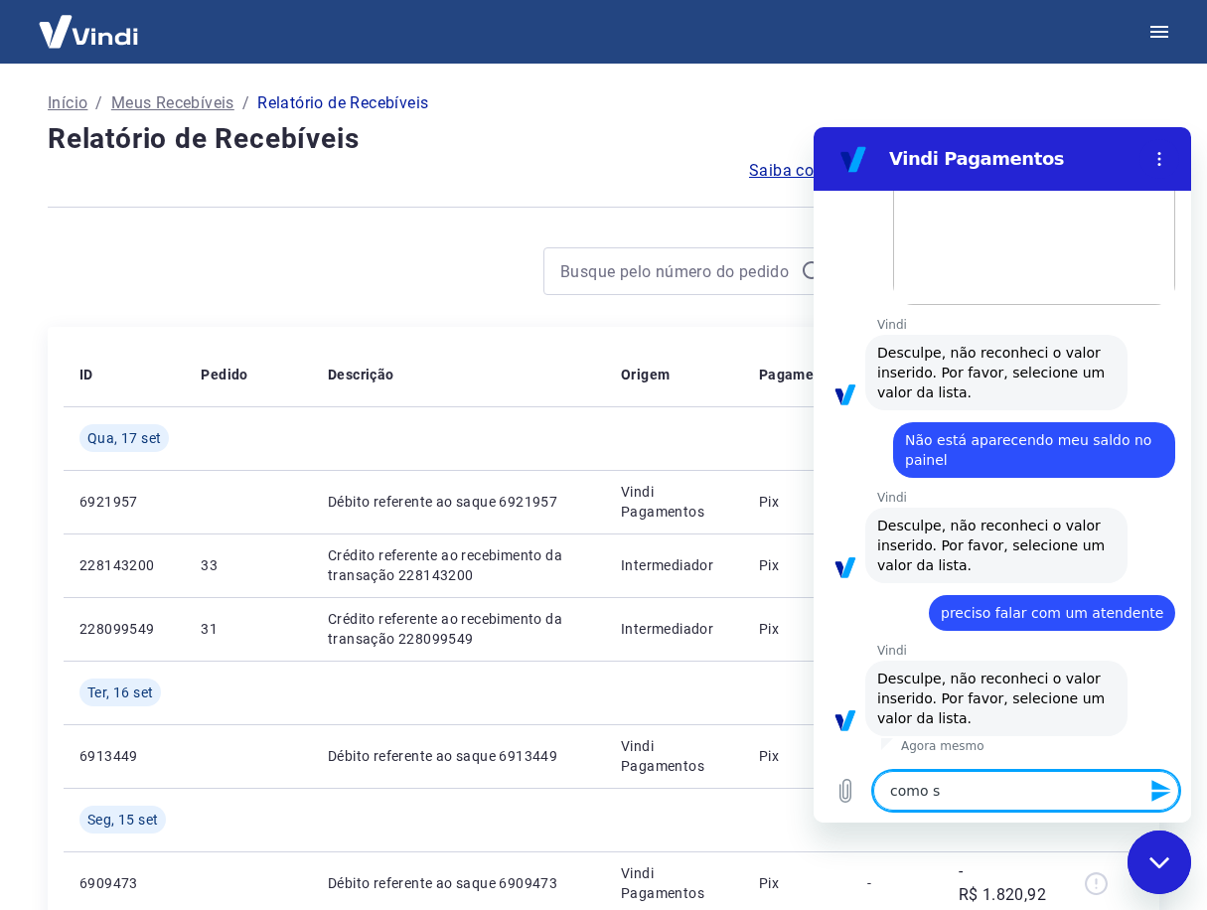
type textarea "como sa"
type textarea "x"
type textarea "como sas"
type textarea "x"
type textarea "como sa"
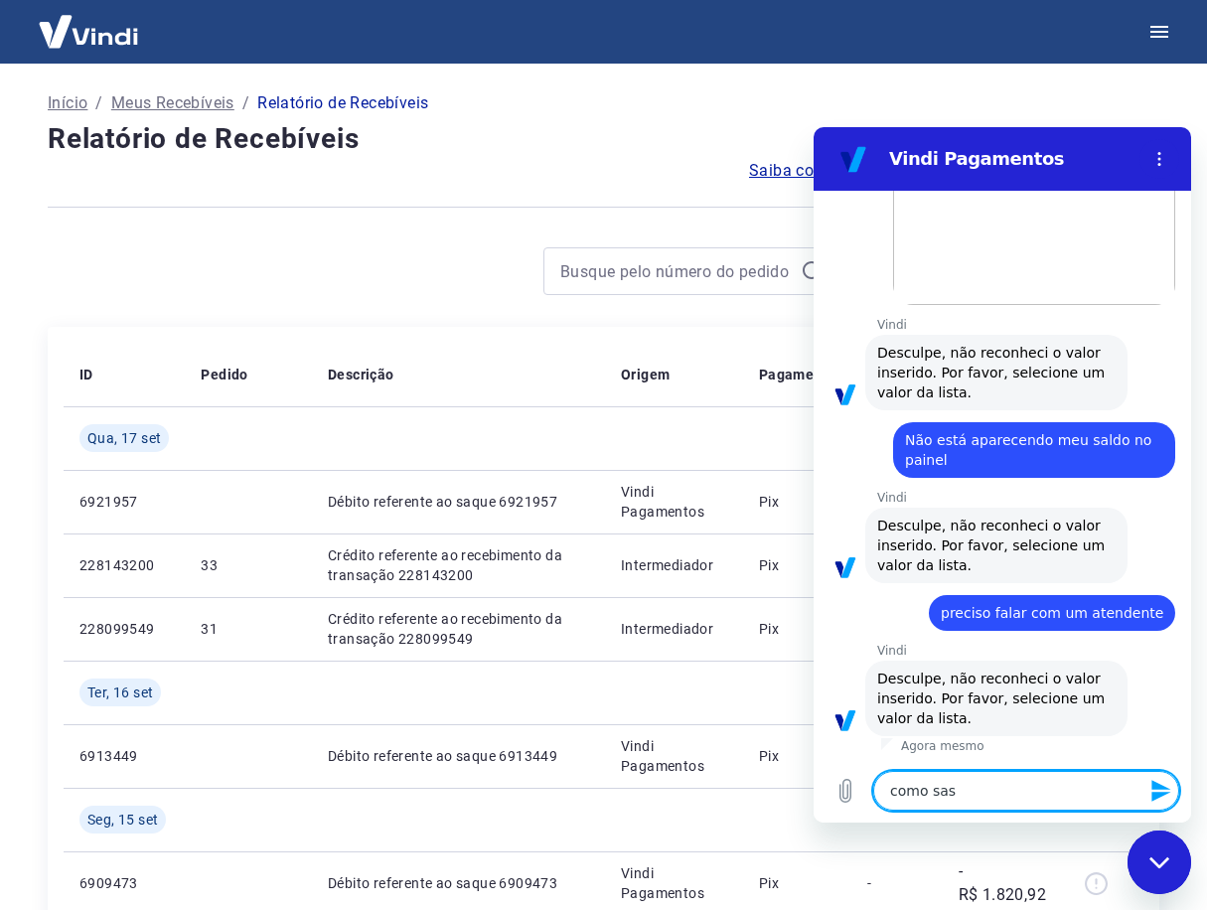
type textarea "x"
type textarea "como s"
type textarea "x"
type textarea "como"
type textarea "x"
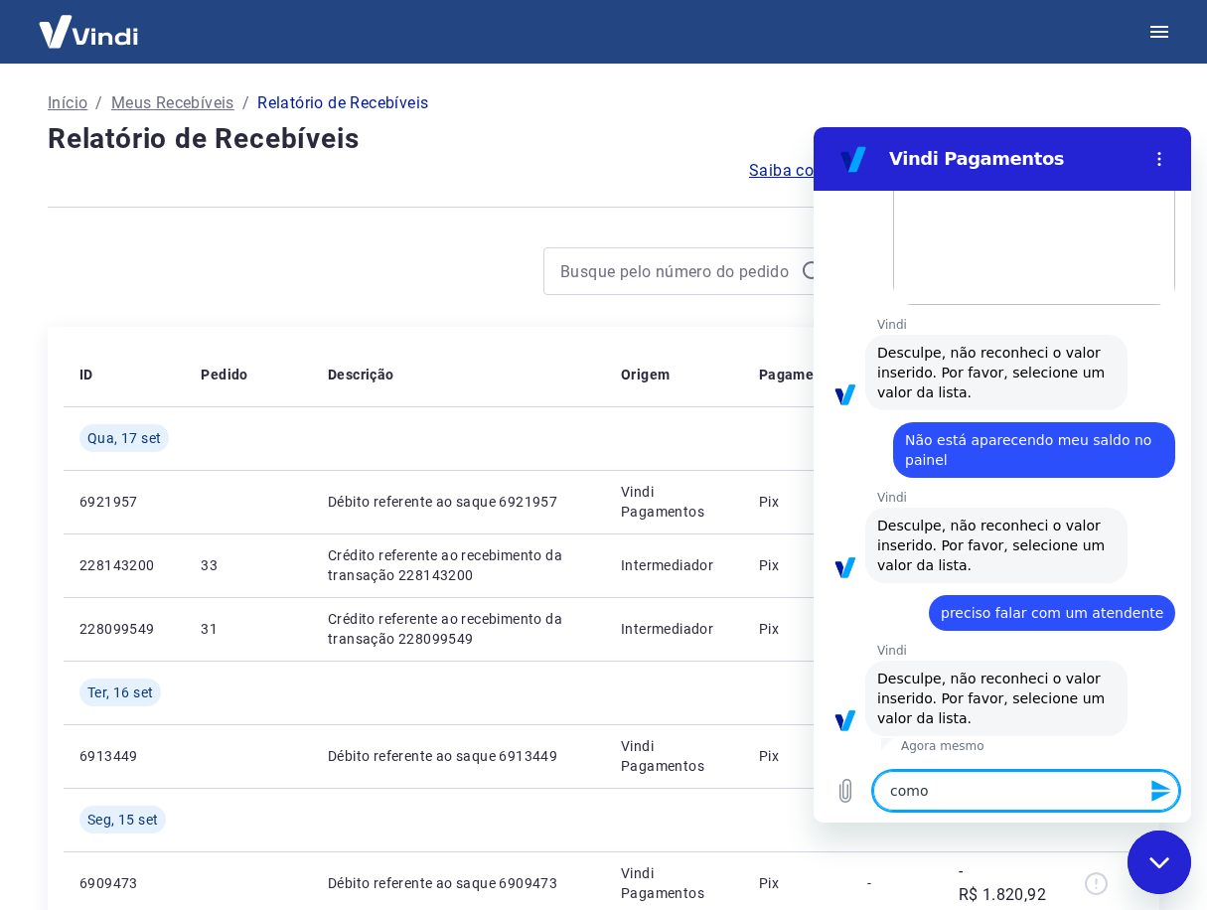
type textarea "como a"
type textarea "x"
type textarea "como as"
type textarea "x"
type textarea "como ass"
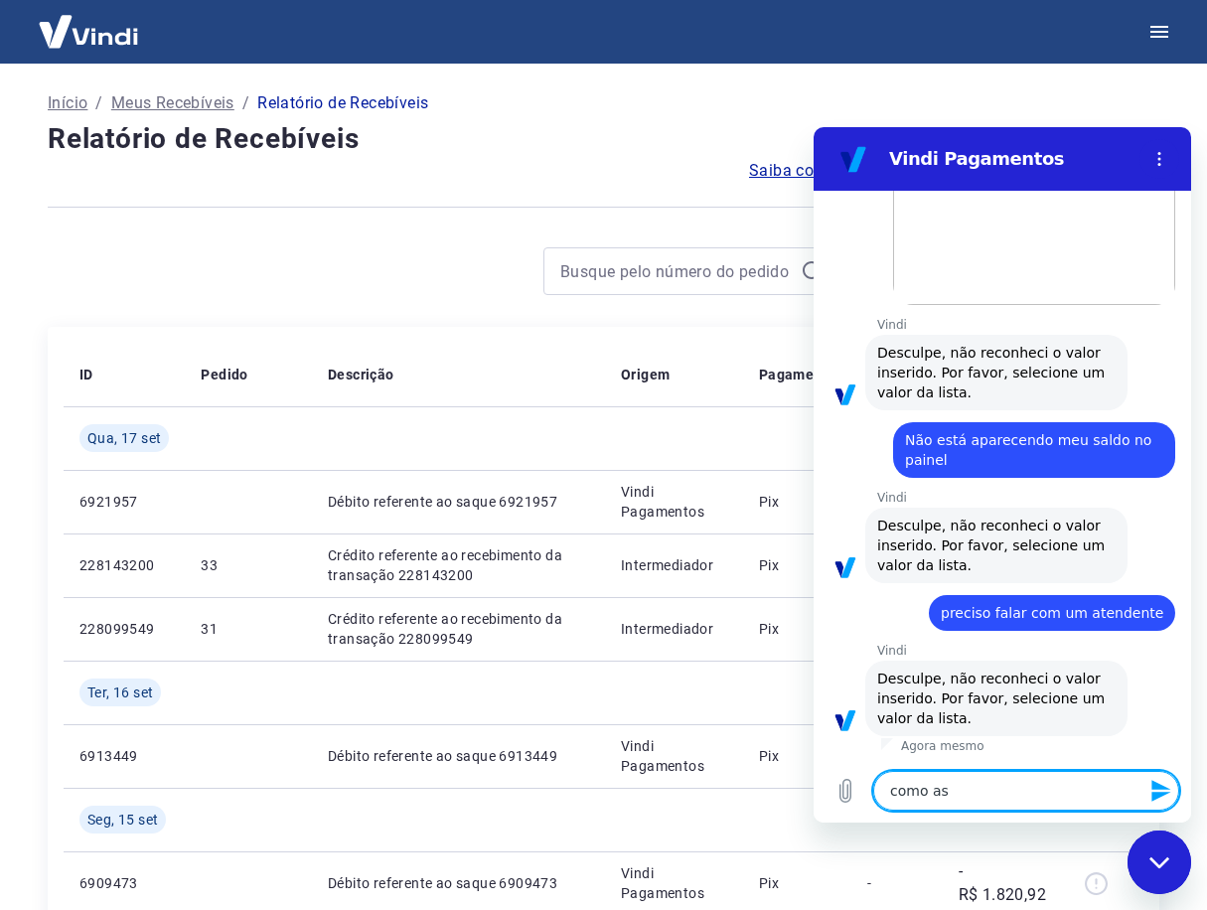
type textarea "x"
type textarea "como assi"
type textarea "x"
type textarea "como assim"
type textarea "x"
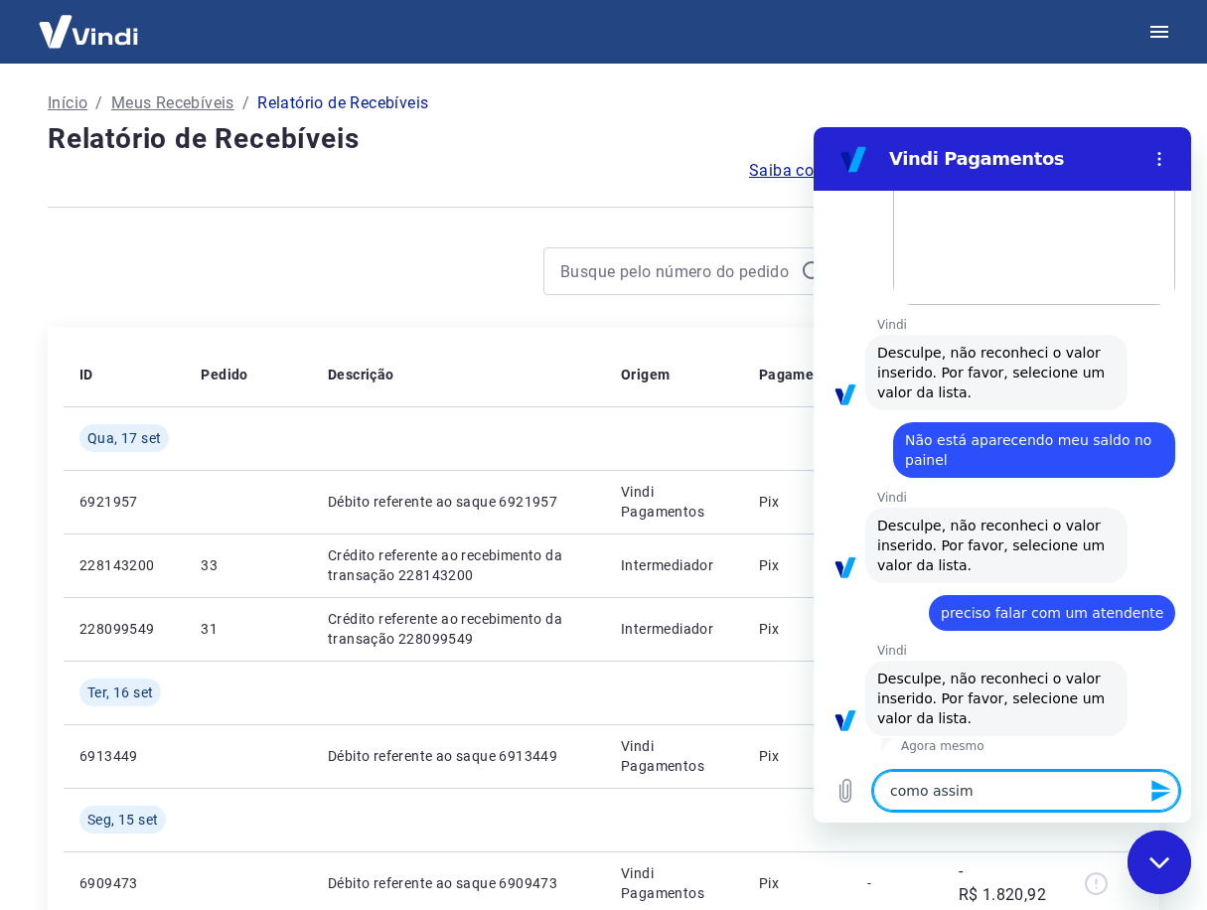
type textarea "como assim?"
type textarea "x"
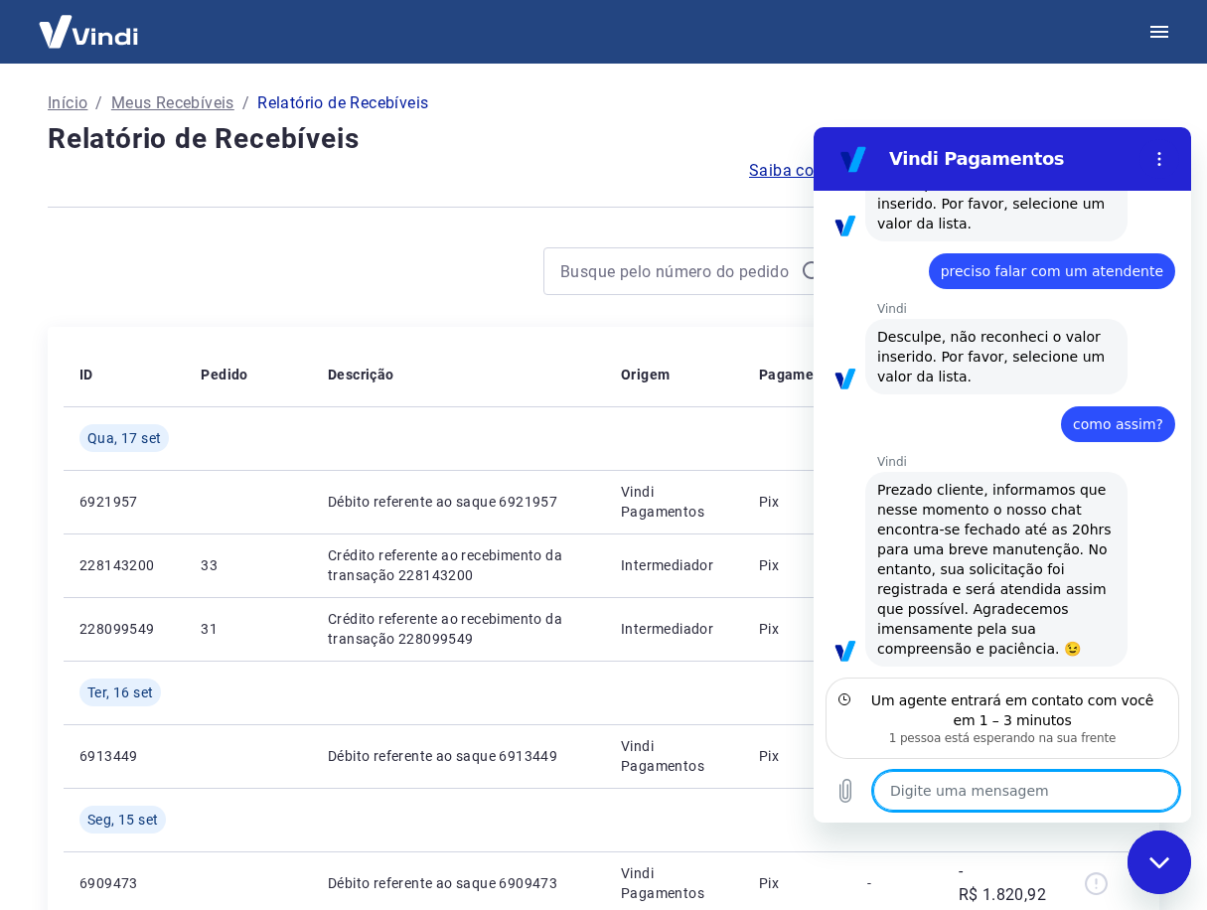
scroll to position [654, 0]
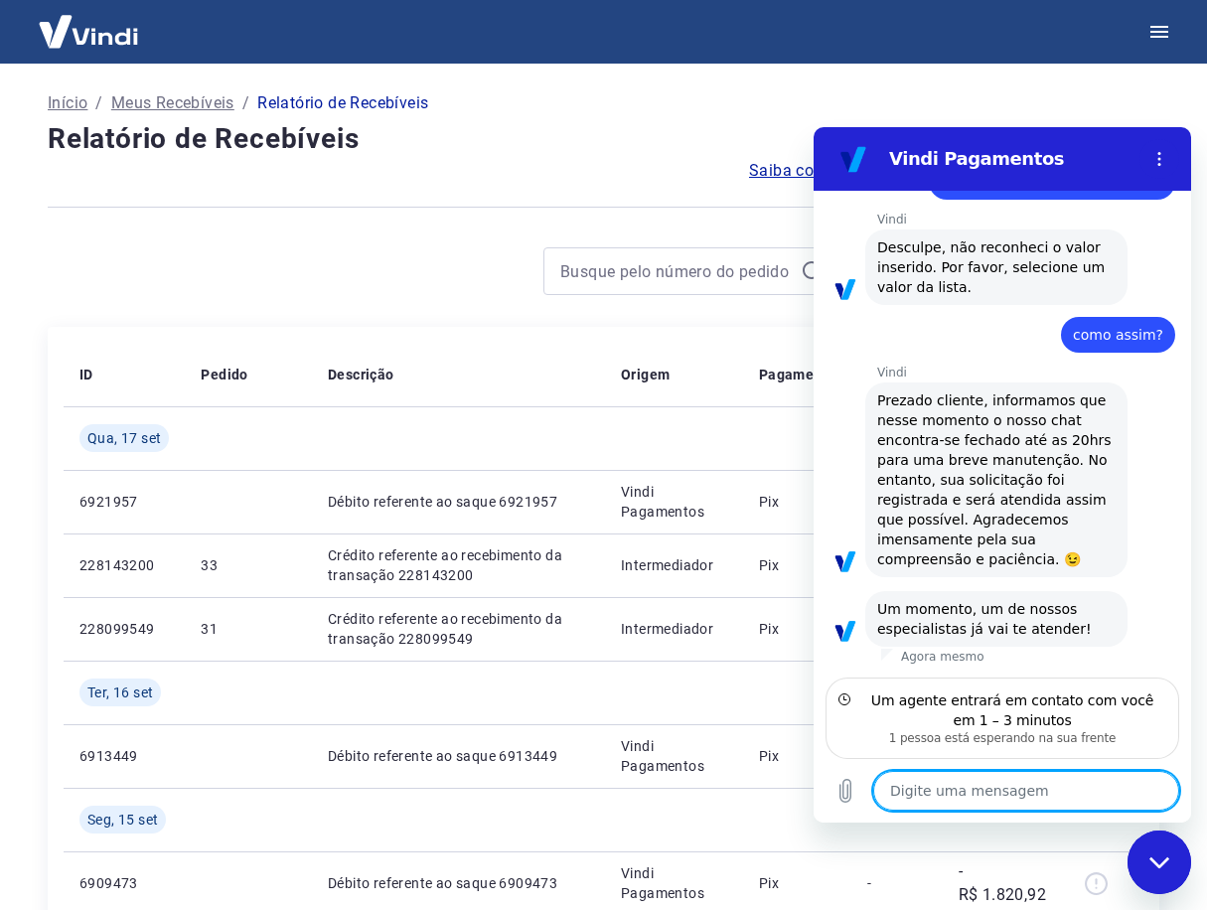
click at [957, 789] on textarea at bounding box center [1026, 791] width 306 height 40
click at [844, 786] on icon "Carregar arquivo" at bounding box center [845, 791] width 24 height 24
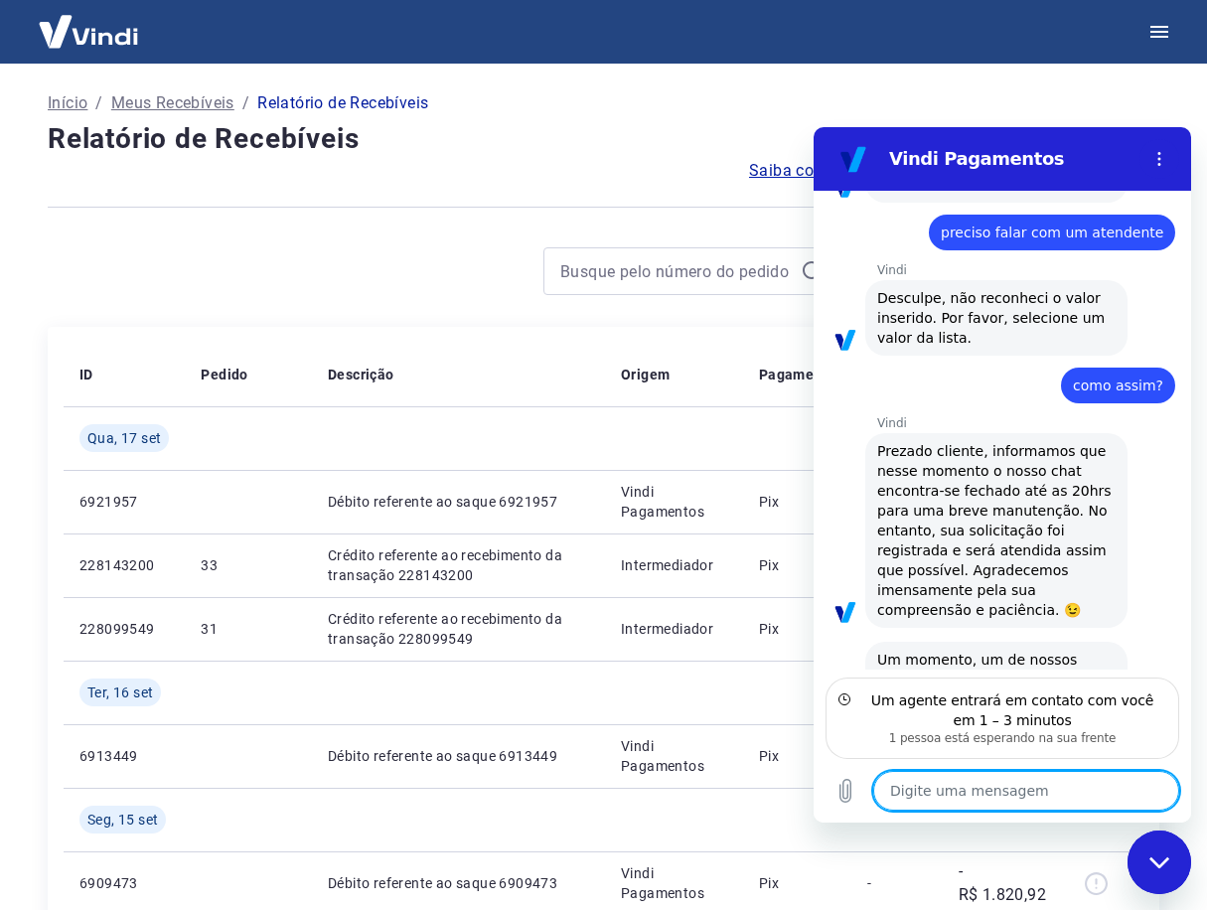
scroll to position [315, 0]
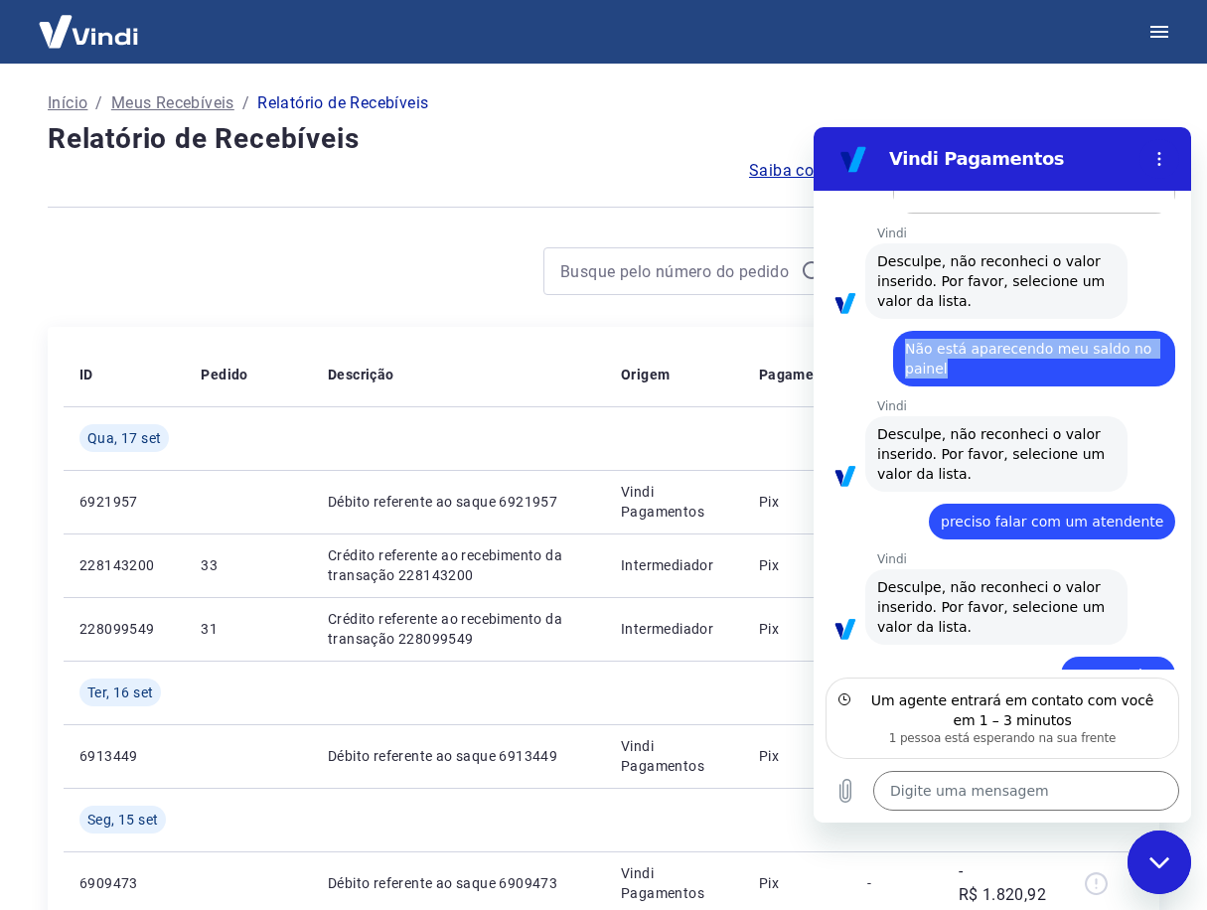
drag, startPoint x: 924, startPoint y: 363, endPoint x: 890, endPoint y: 349, distance: 36.9
click at [890, 349] on div "diz: Não está aparecendo meu saldo no painel" at bounding box center [993, 353] width 361 height 68
copy span "Não está aparecendo meu saldo no painel"
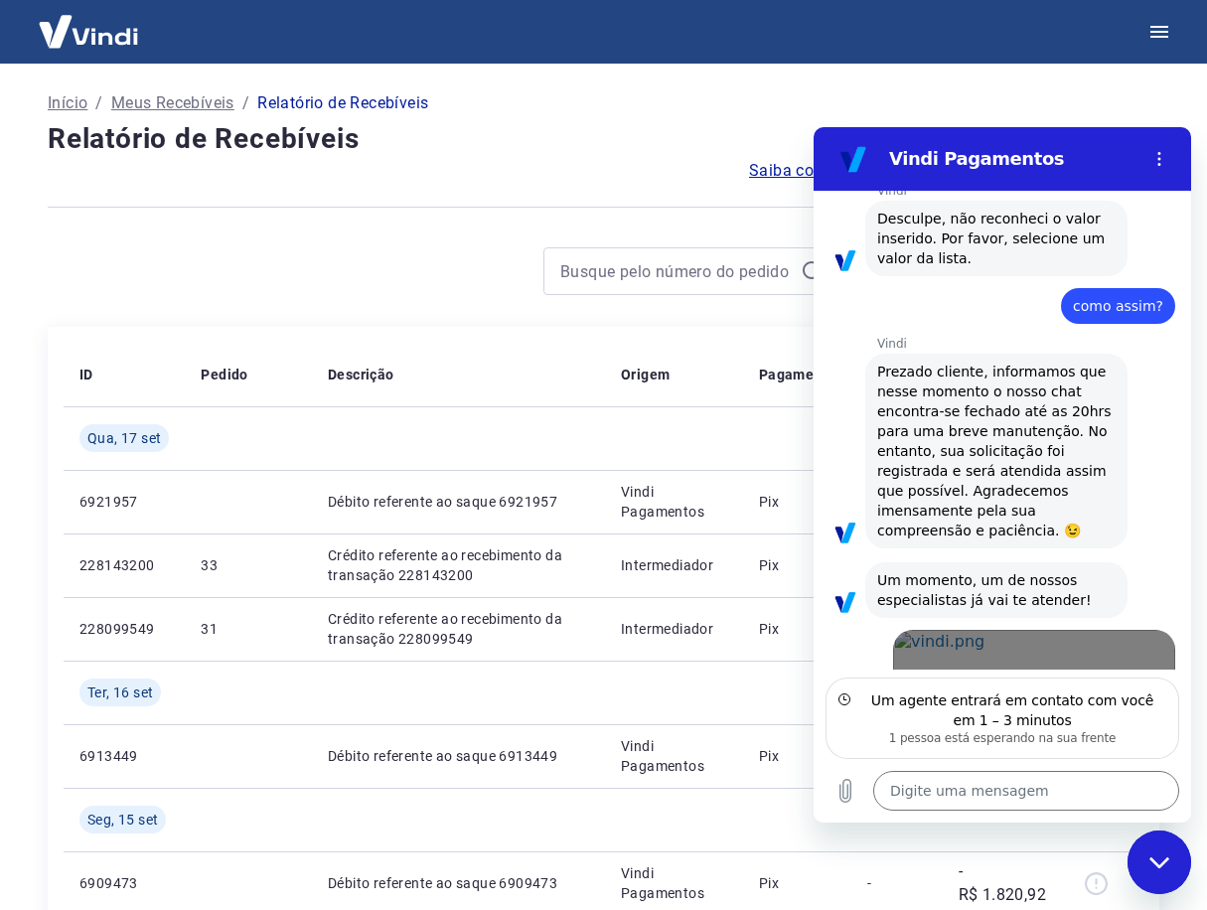
scroll to position [811, 0]
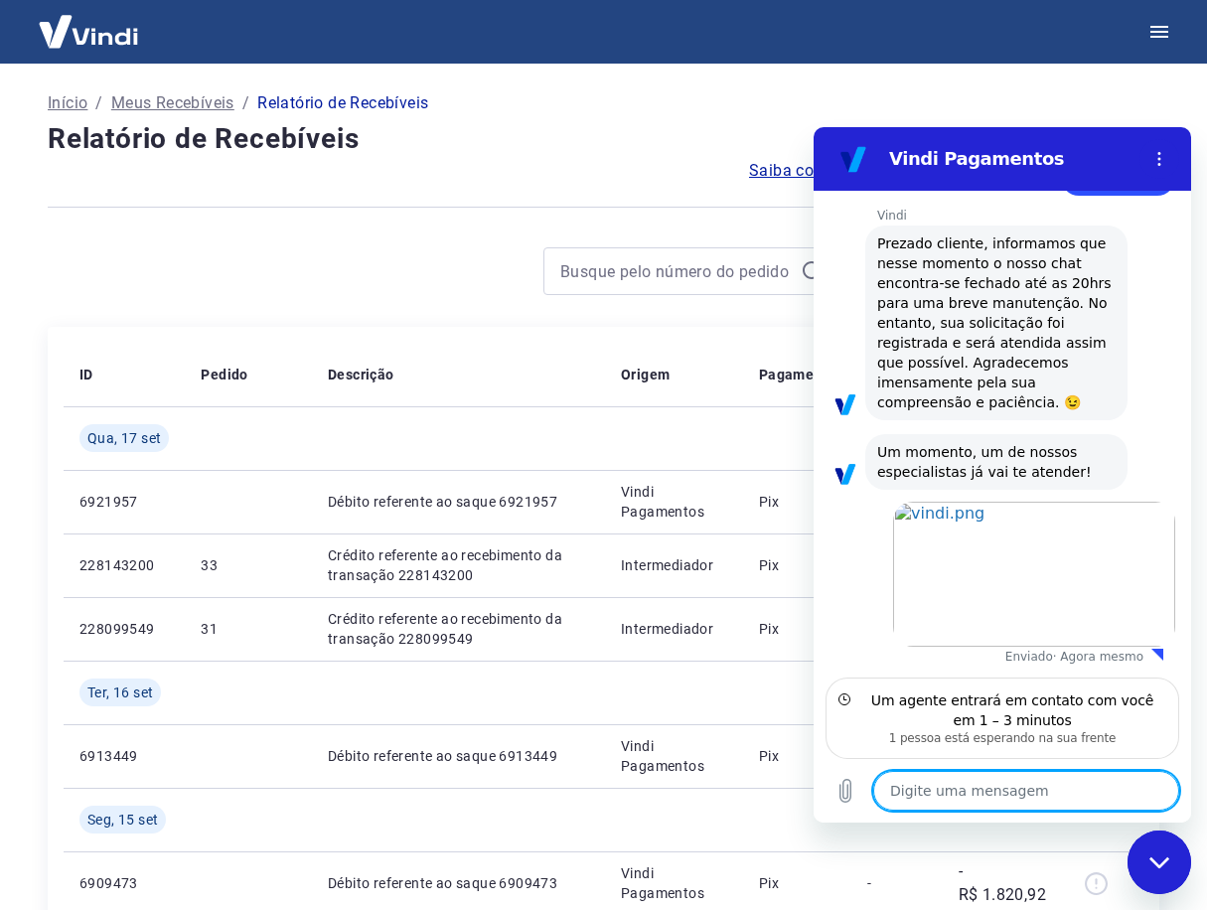
click at [953, 786] on textarea at bounding box center [1026, 791] width 306 height 40
paste textarea "Não está aparecendo meu saldo no painel"
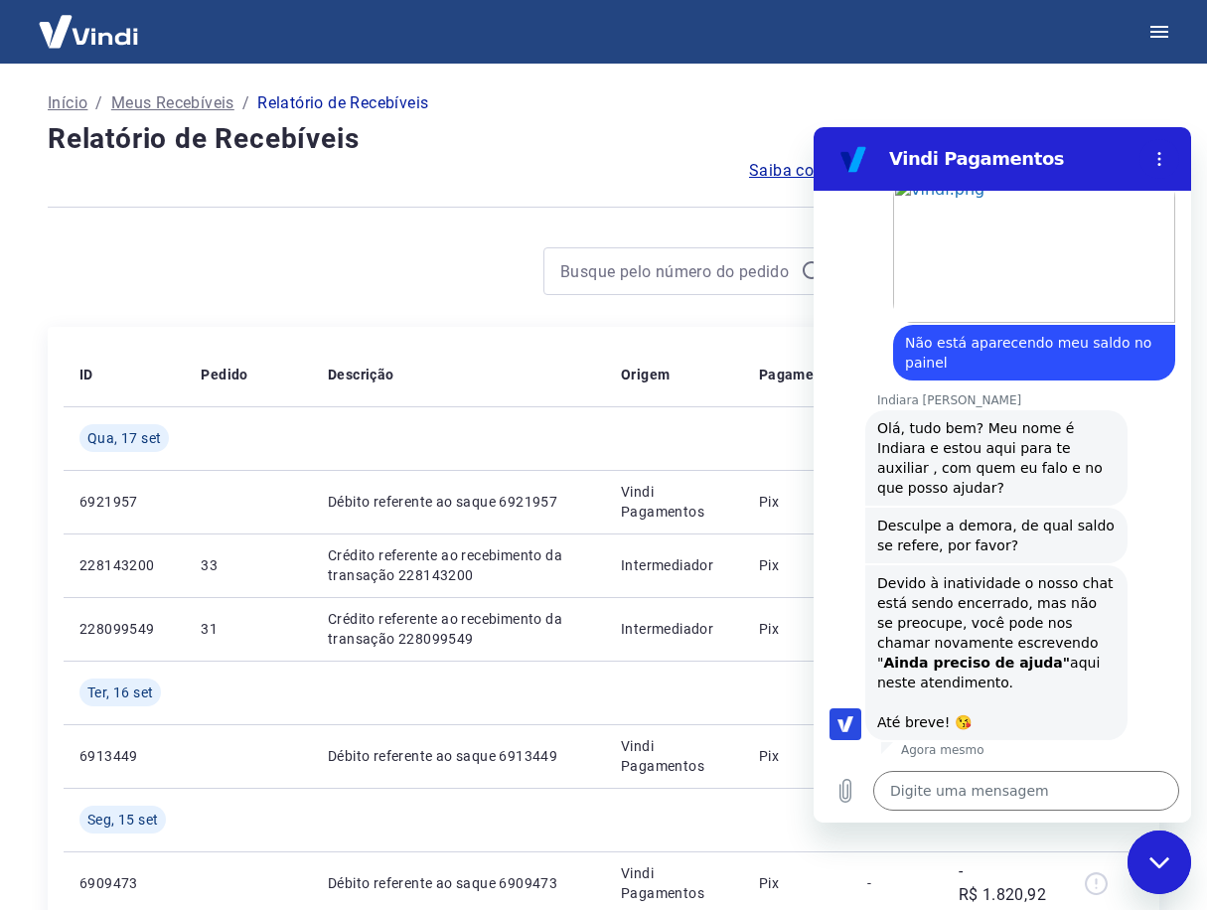
scroll to position [1139, 0]
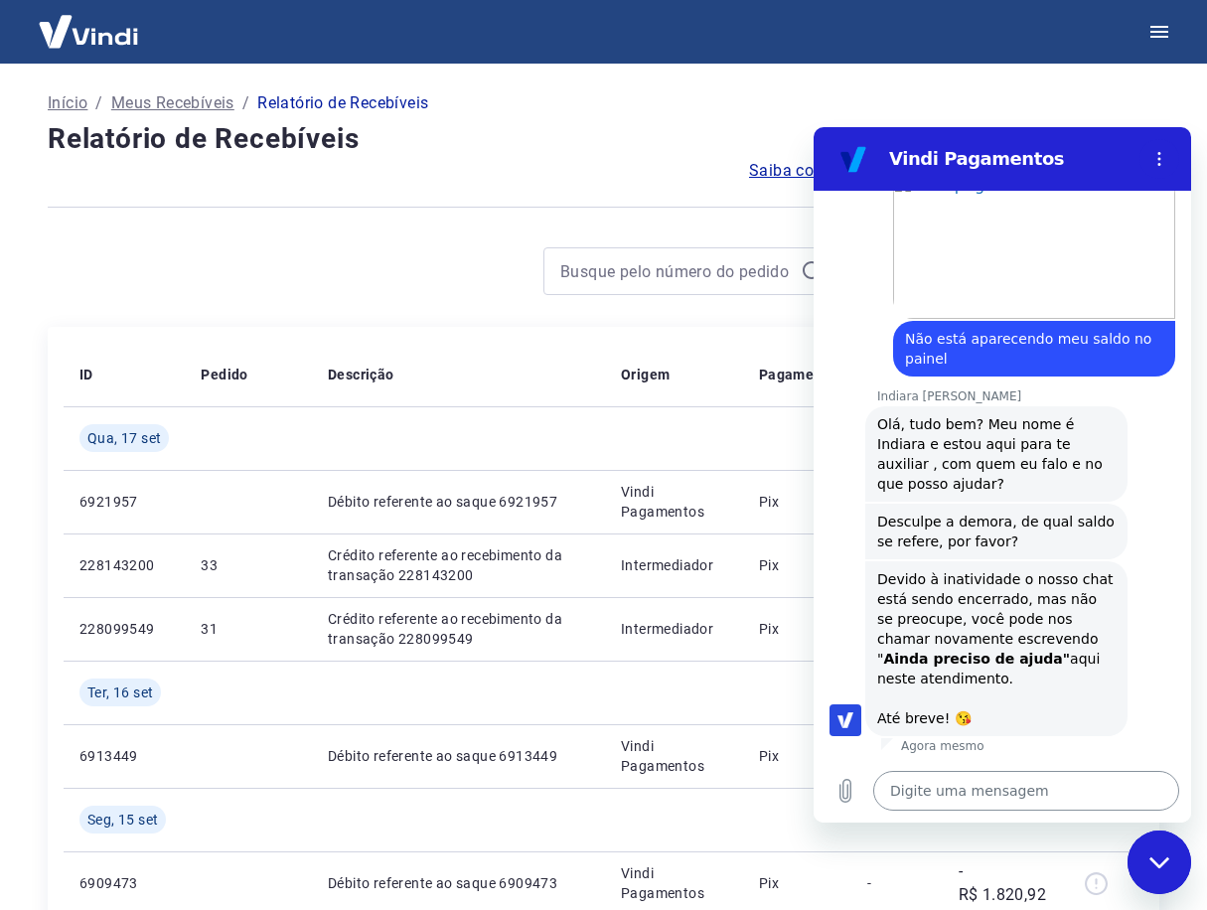
click at [933, 789] on textarea at bounding box center [1026, 791] width 306 height 40
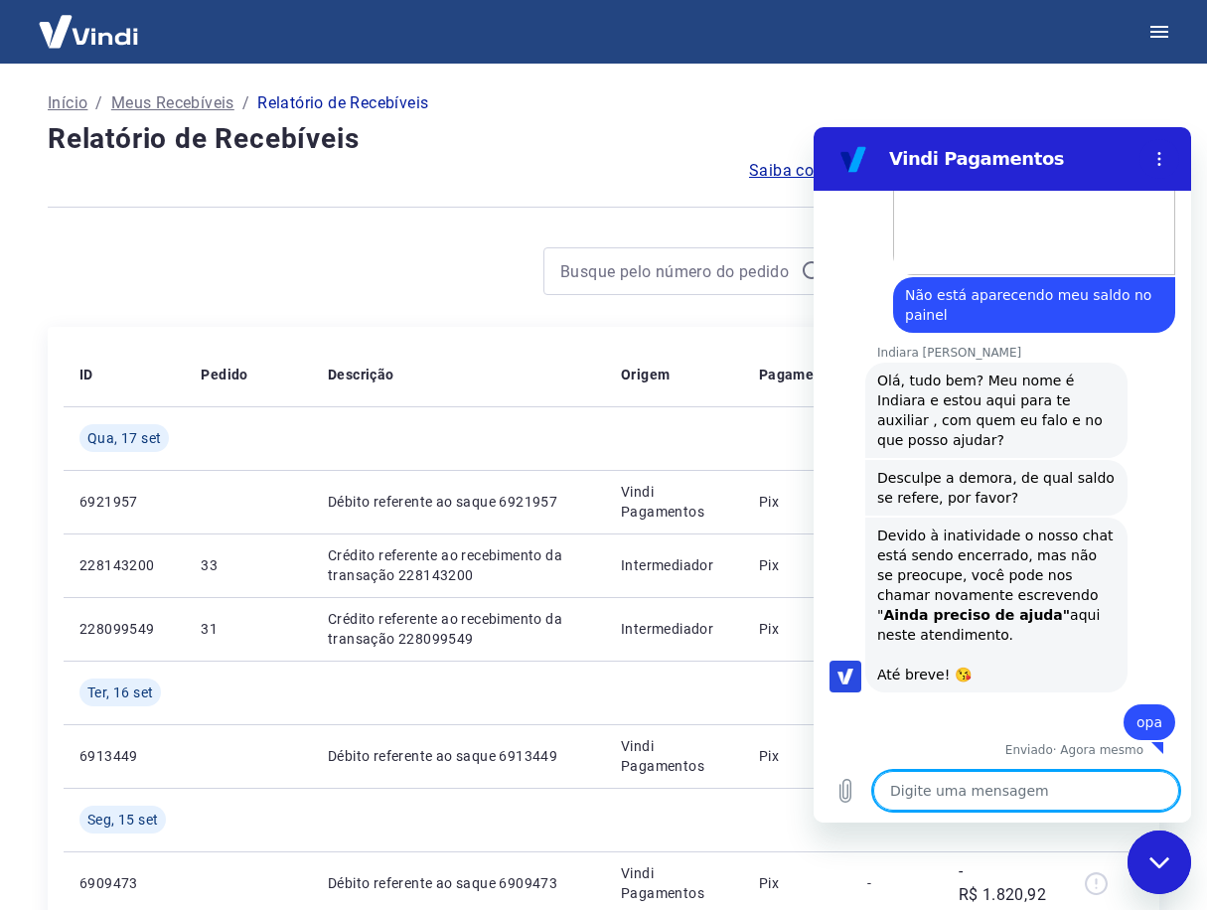
scroll to position [1187, 0]
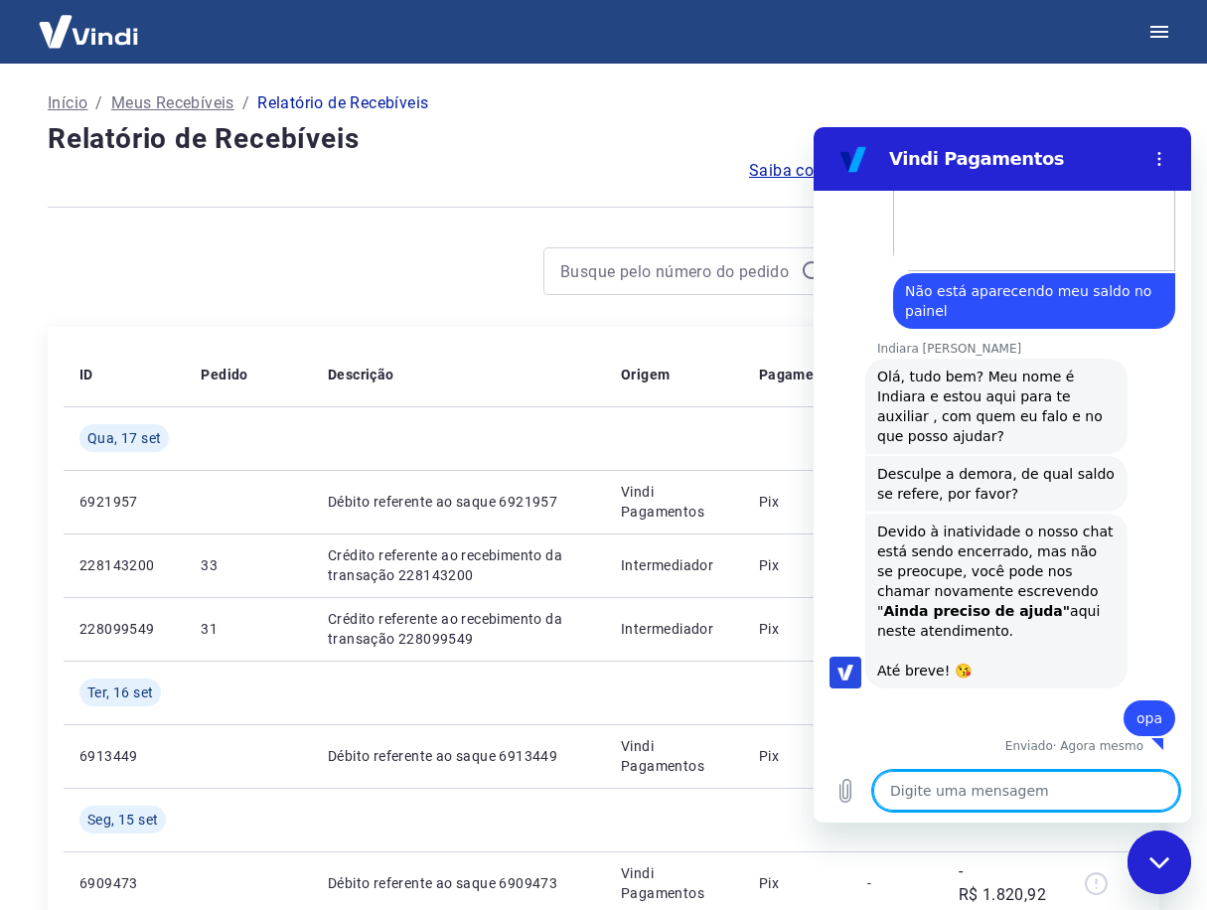
click at [1023, 800] on textarea at bounding box center [1026, 791] width 306 height 40
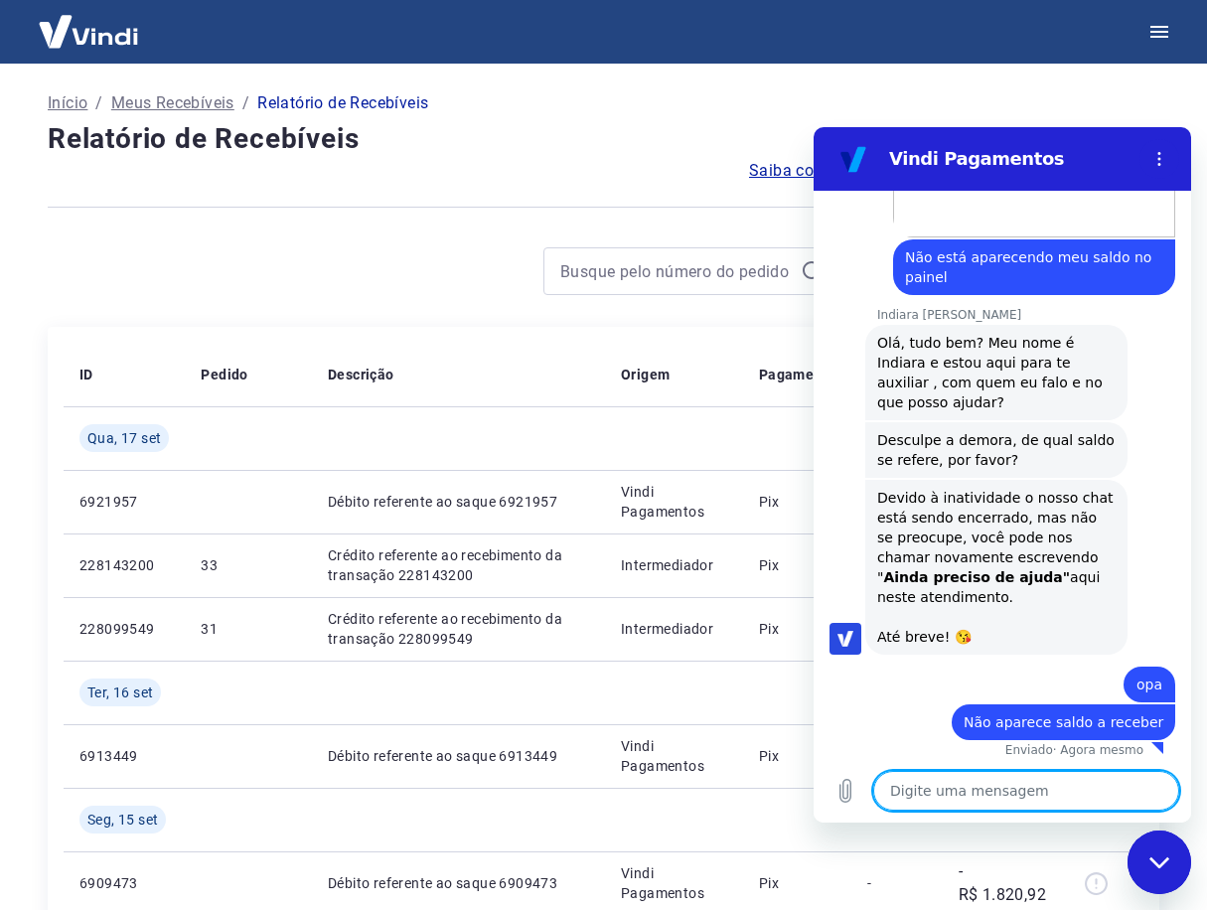
scroll to position [1224, 0]
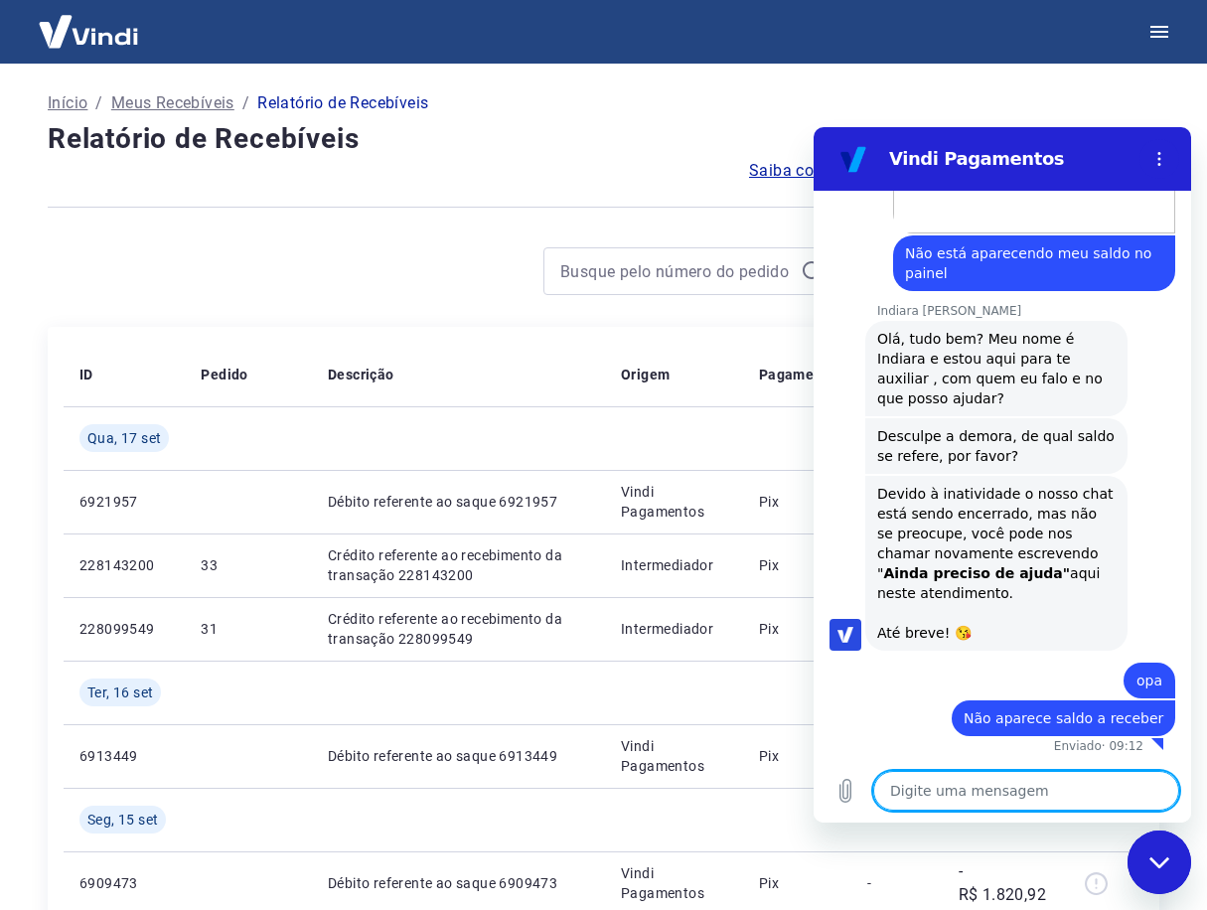
click at [1002, 789] on textarea at bounding box center [1026, 791] width 306 height 40
click at [991, 790] on textarea at bounding box center [1026, 791] width 306 height 40
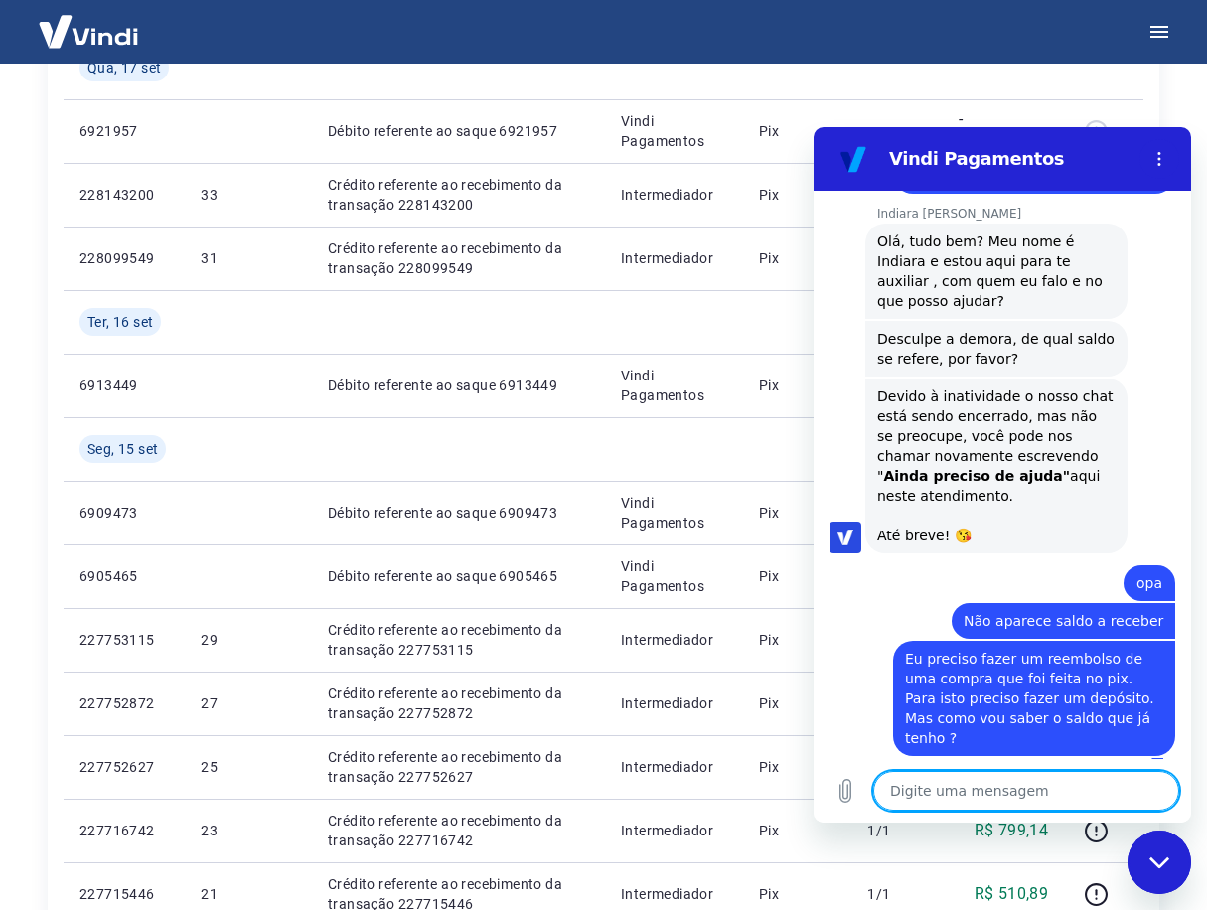
scroll to position [397, 0]
